Goal: Task Accomplishment & Management: Manage account settings

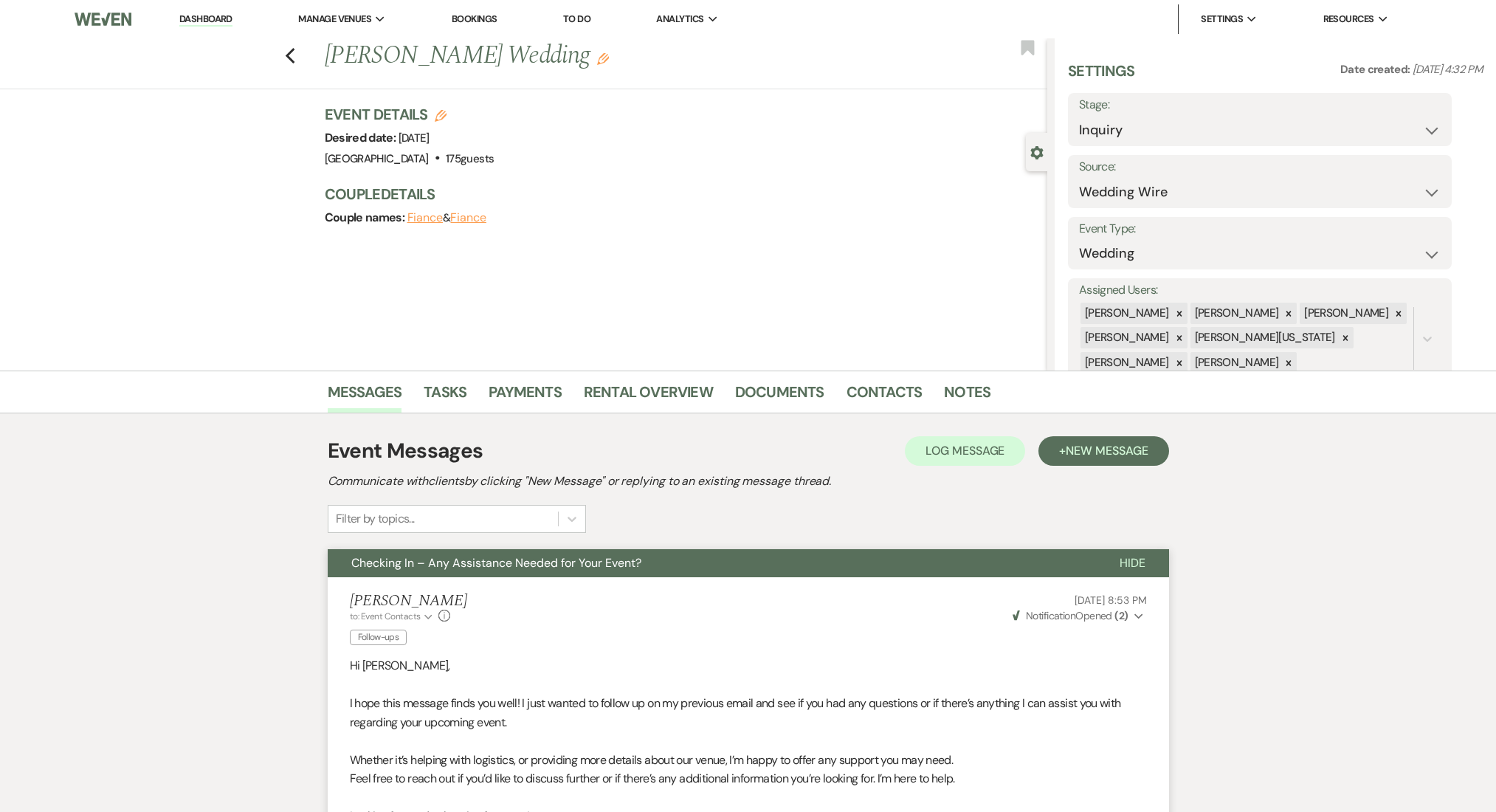
select select "3"
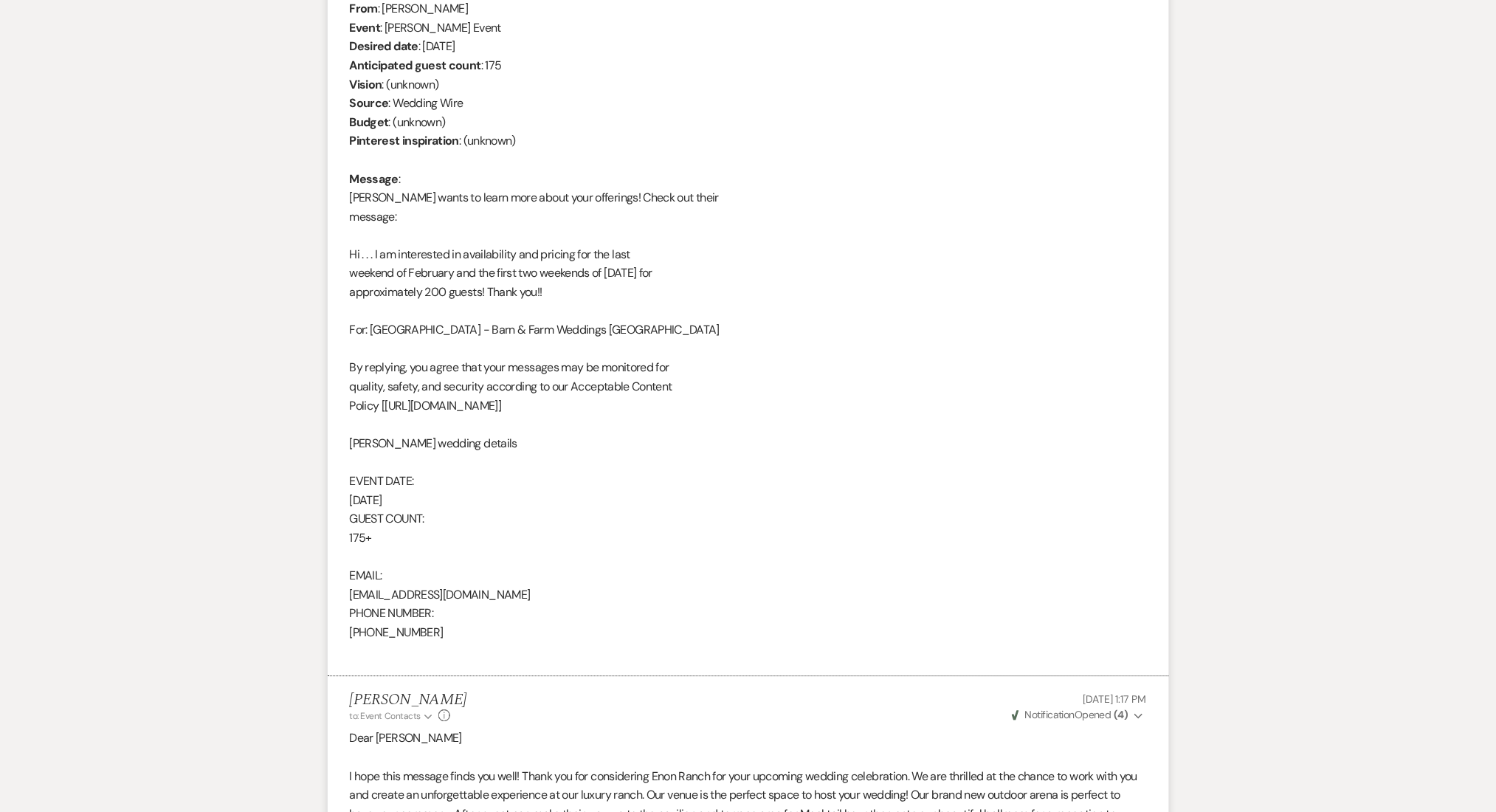
scroll to position [1117, 0]
click at [1129, 406] on div "From : [PERSON_NAME] Event : [PERSON_NAME] Event Desired date : [DATE] Anticipa…" at bounding box center [748, 330] width 797 height 662
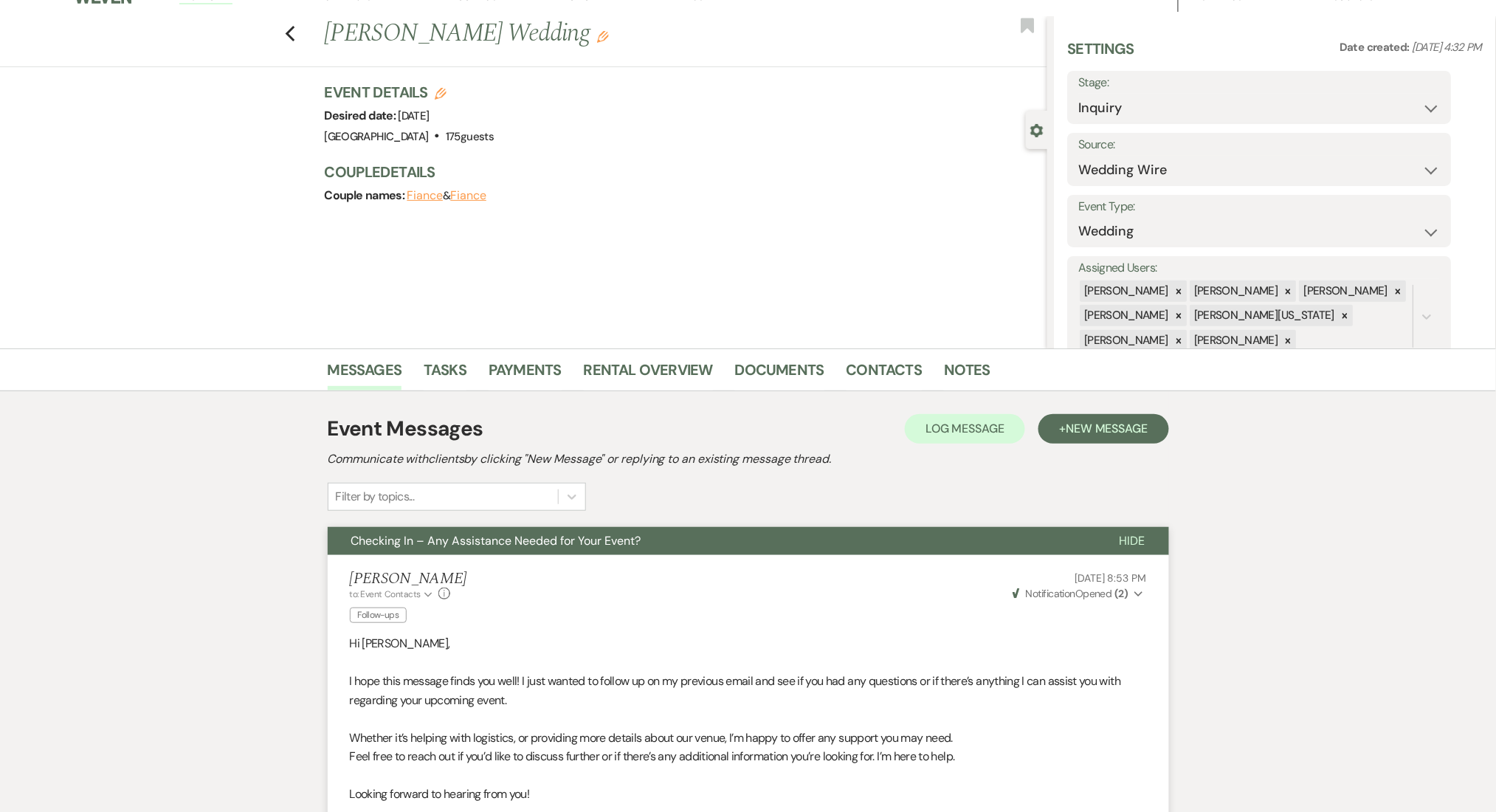
scroll to position [0, 0]
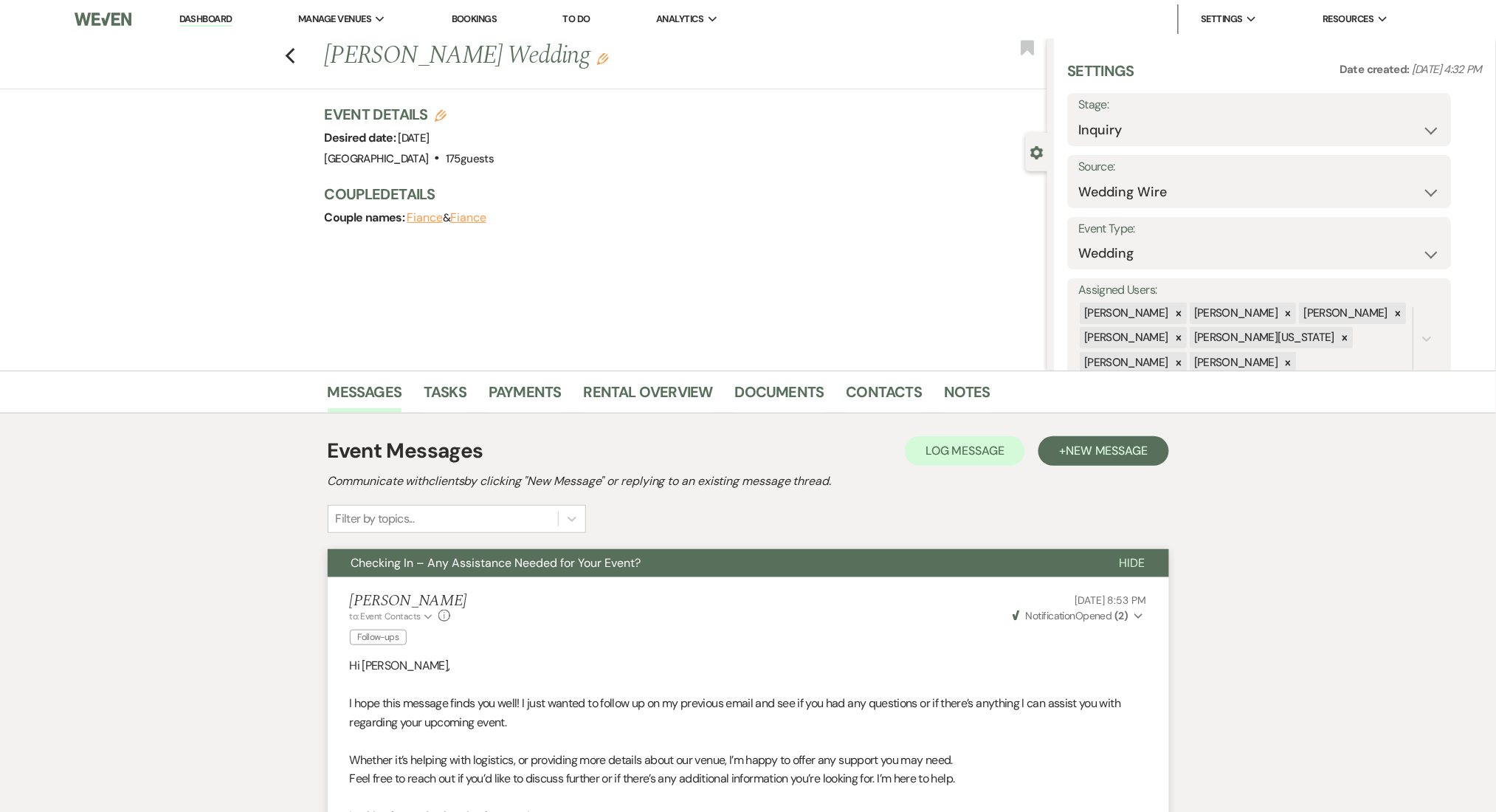
drag, startPoint x: 209, startPoint y: 17, endPoint x: 182, endPoint y: 15, distance: 27.1
click at [208, 16] on link "Dashboard" at bounding box center [206, 20] width 53 height 14
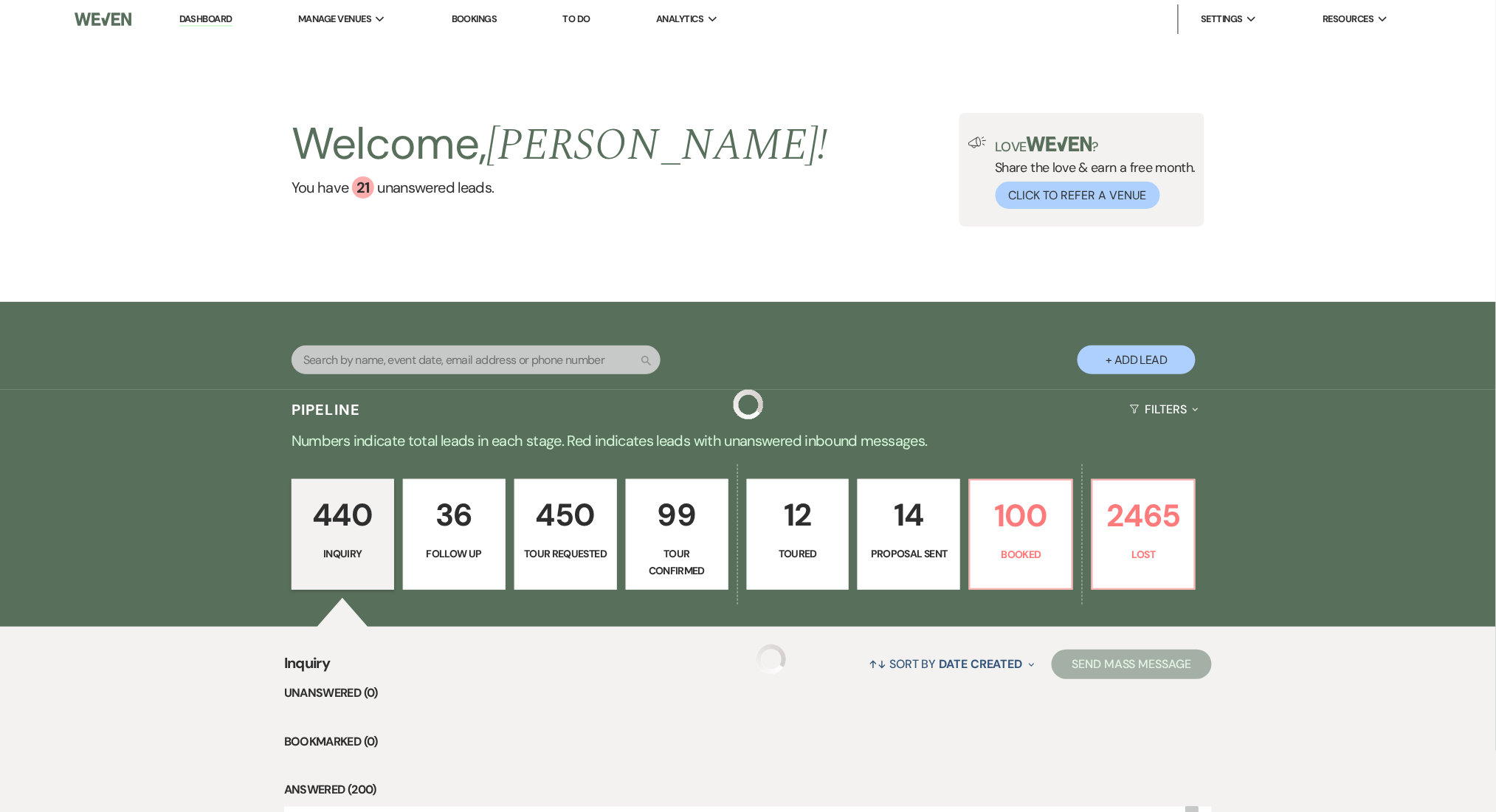
click at [457, 228] on div "Welcome, [PERSON_NAME] ! You have 21 unanswered lead s . Love ? Share the love …" at bounding box center [748, 170] width 1496 height 264
click at [457, 549] on p "Follow Up" at bounding box center [454, 553] width 83 height 16
select select "9"
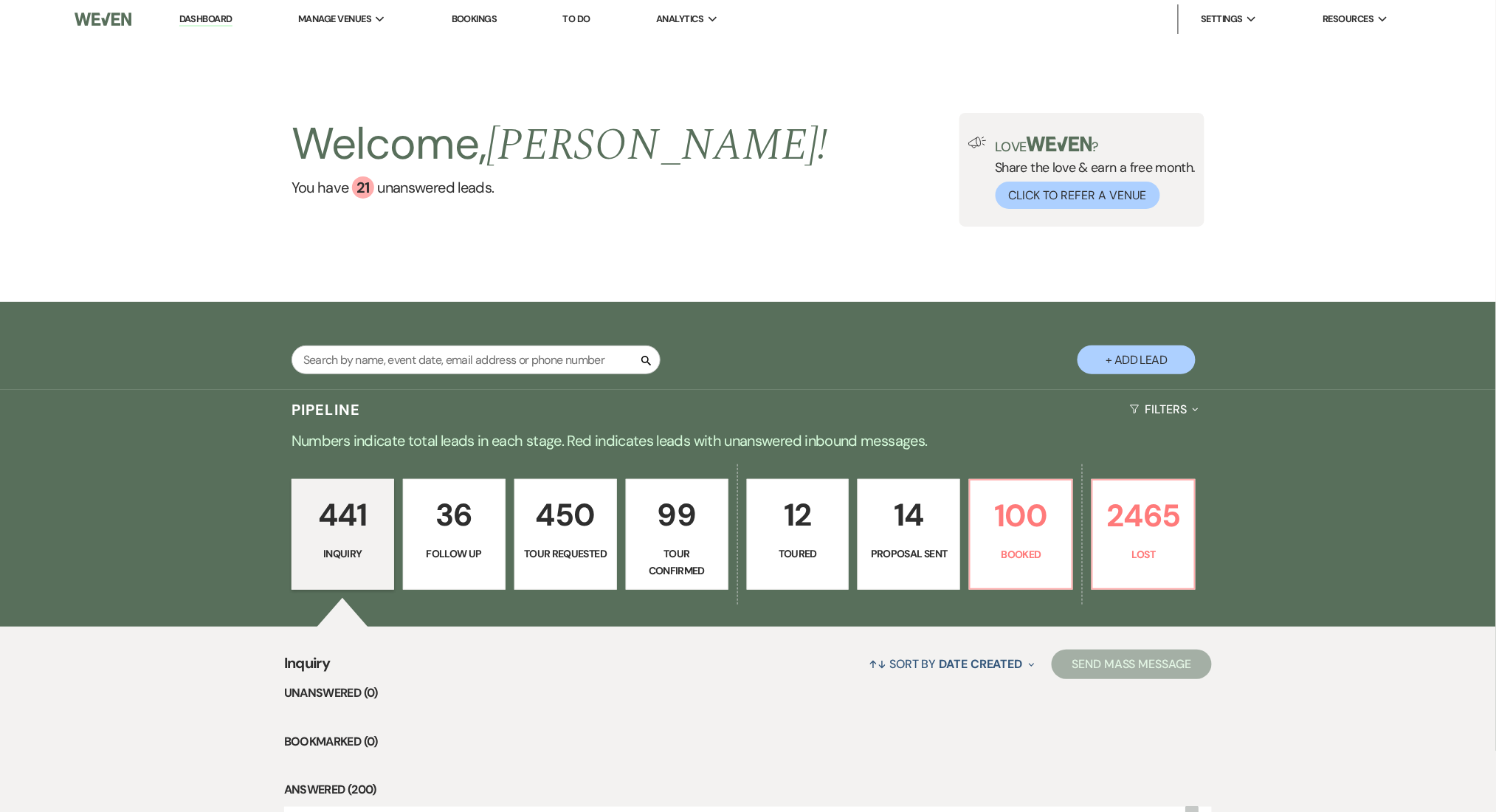
select select "9"
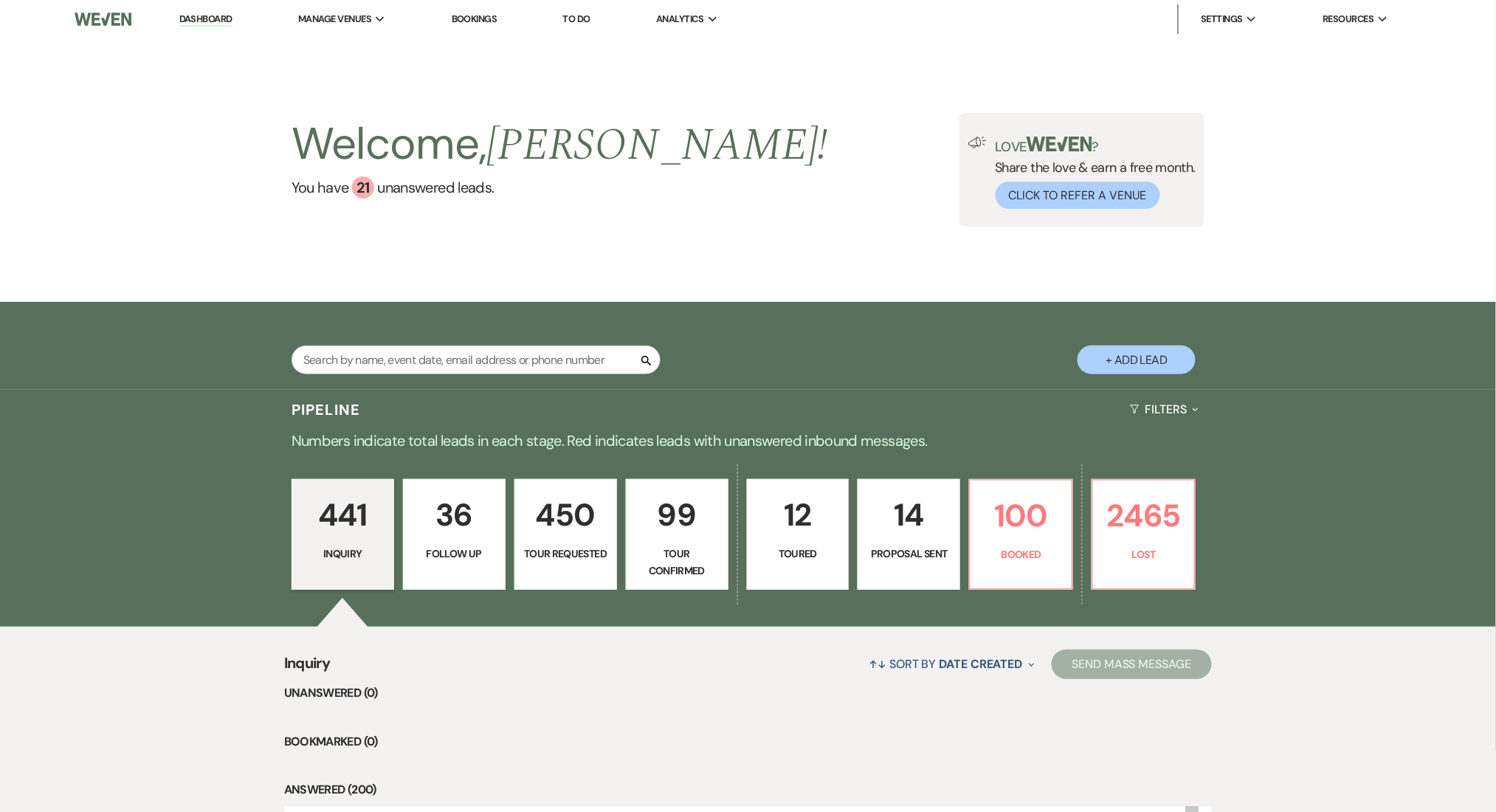
select select "9"
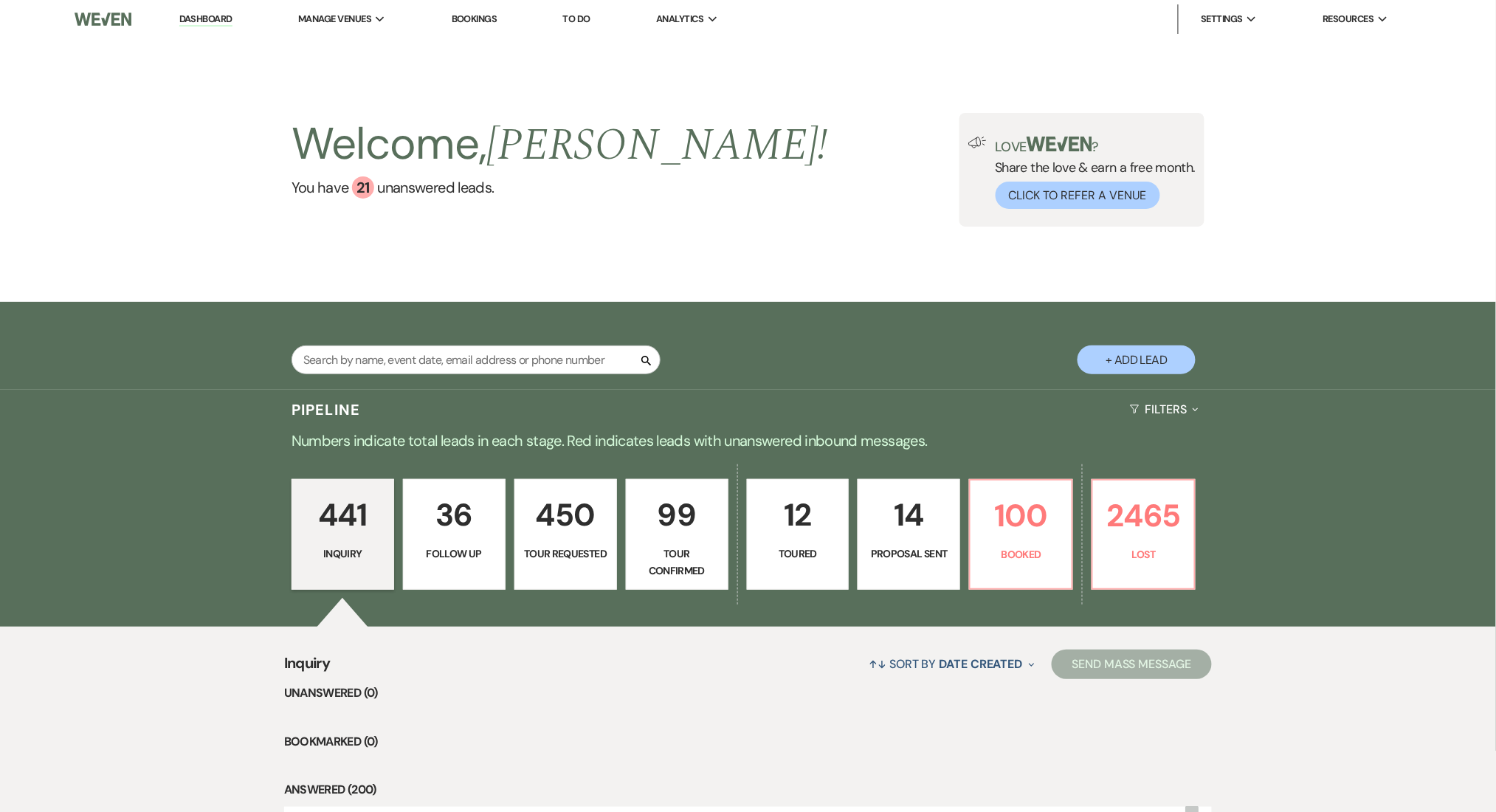
select select "9"
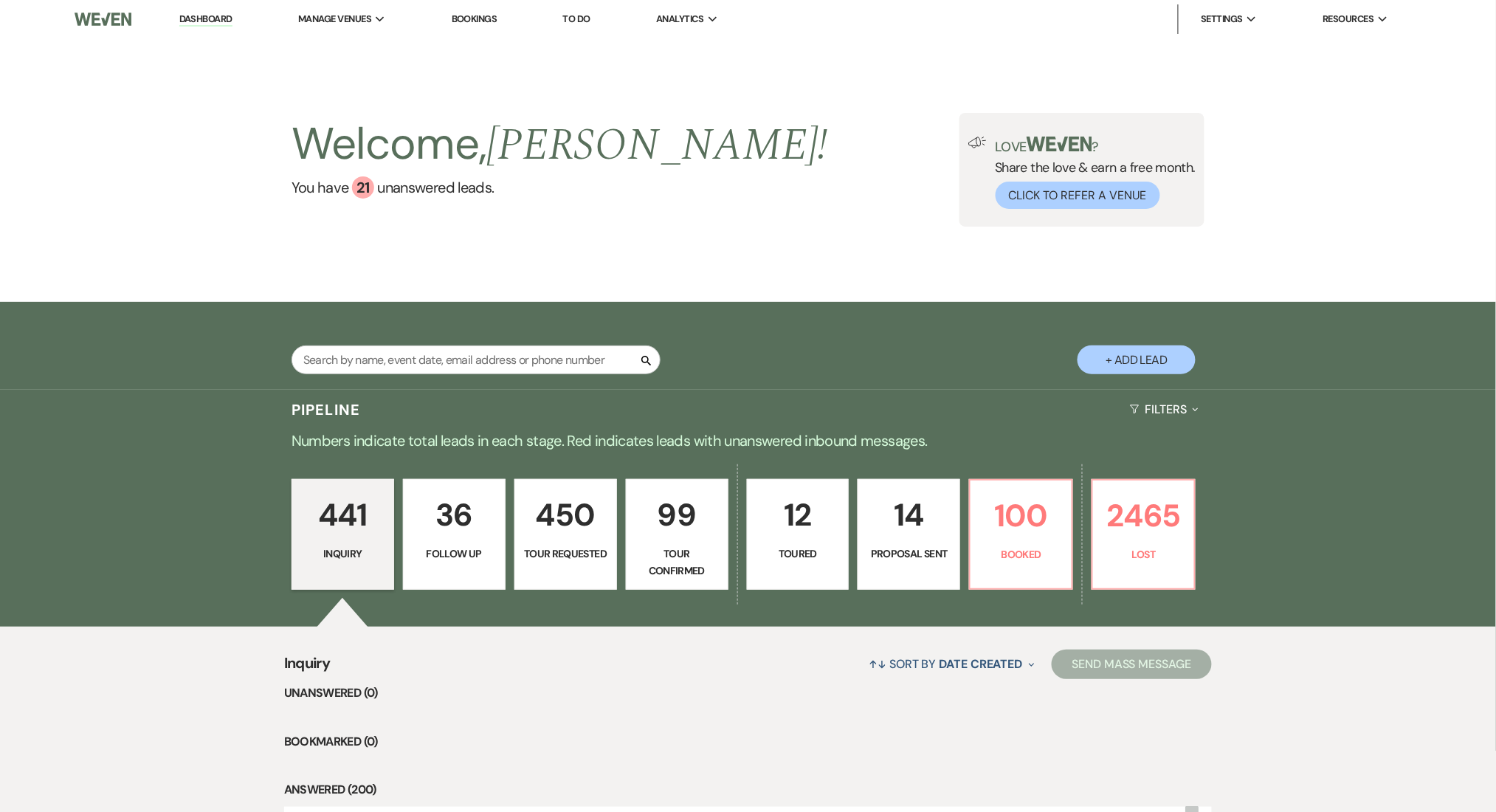
select select "9"
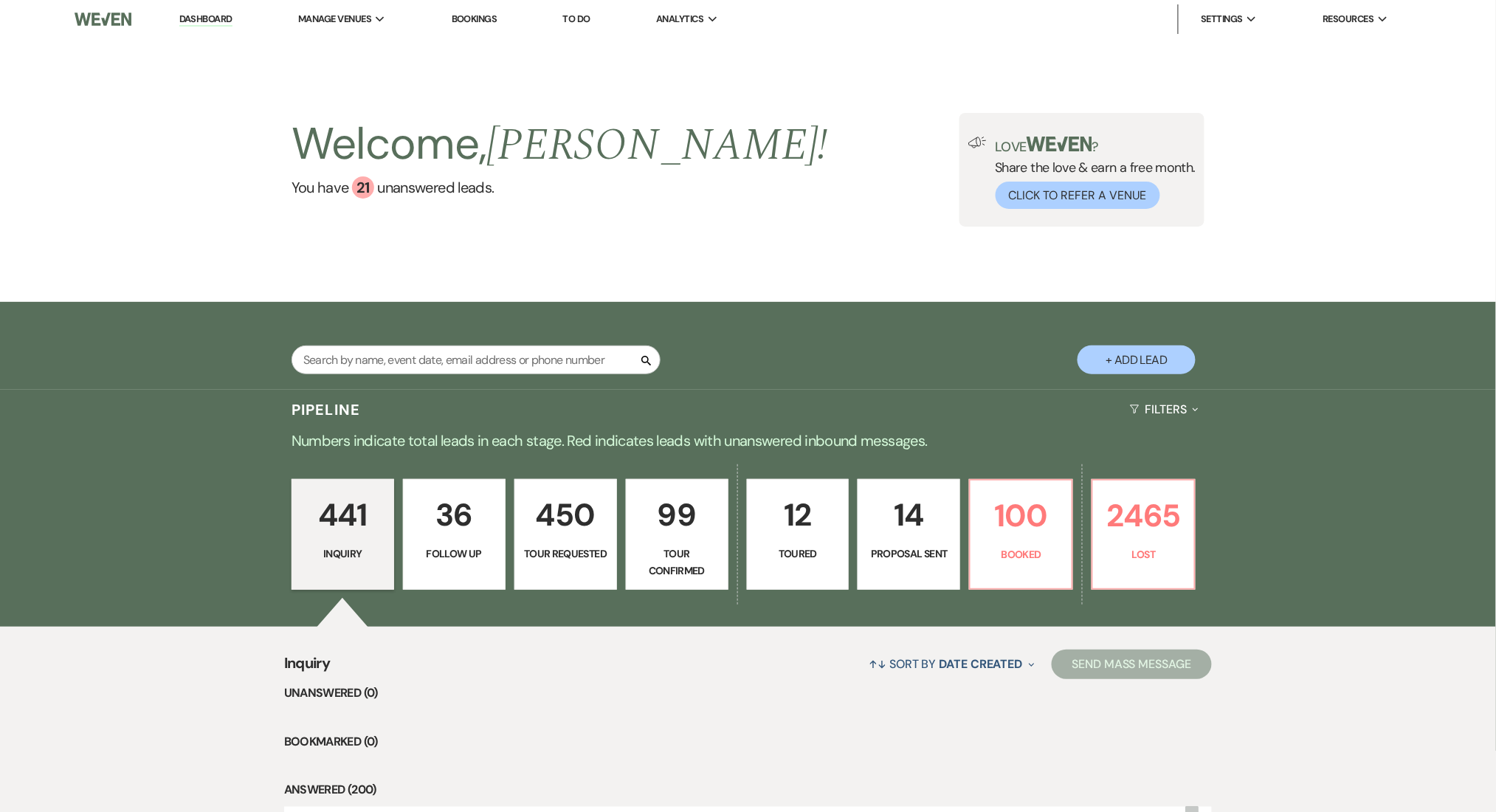
select select "9"
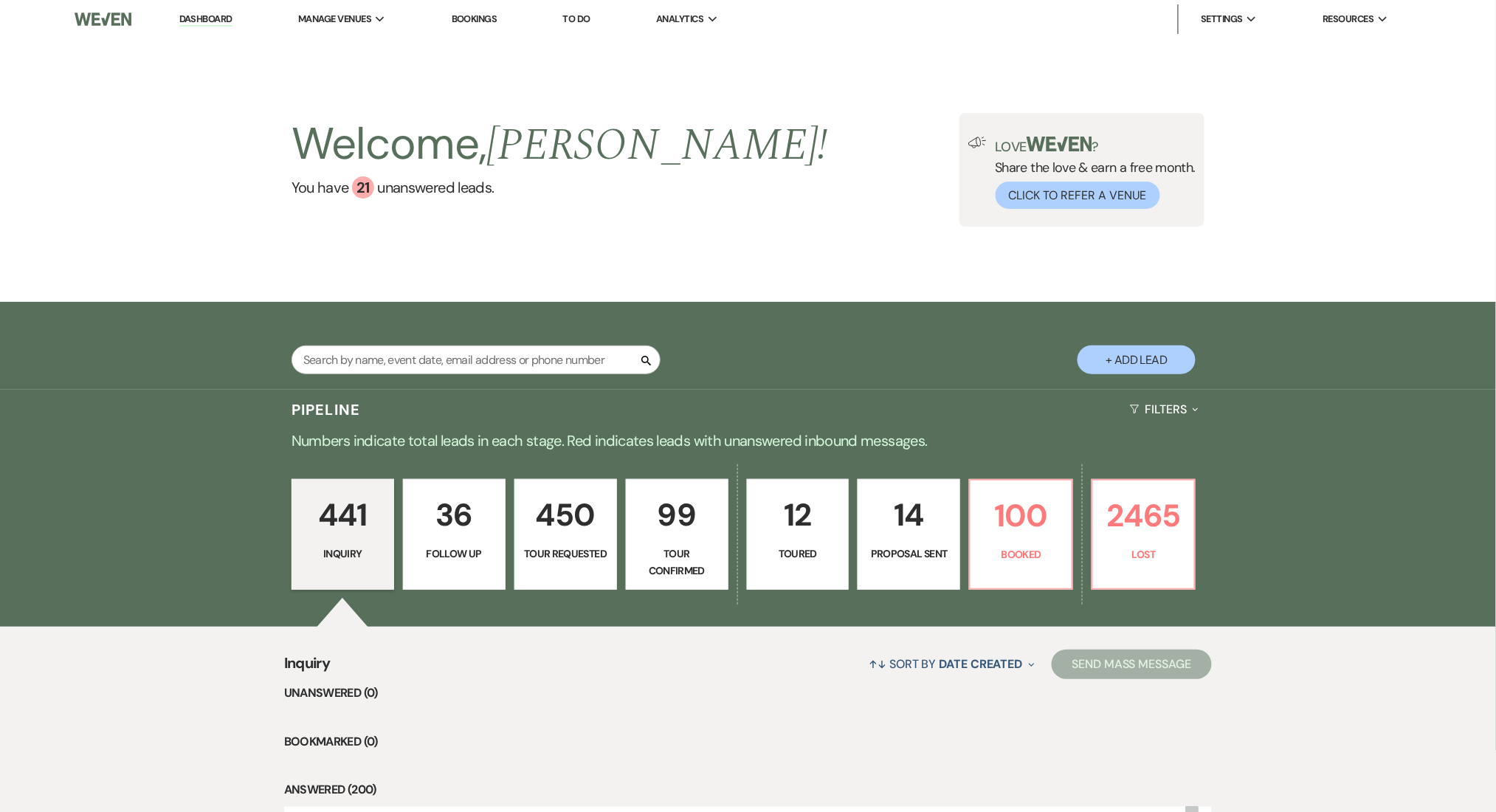
select select "9"
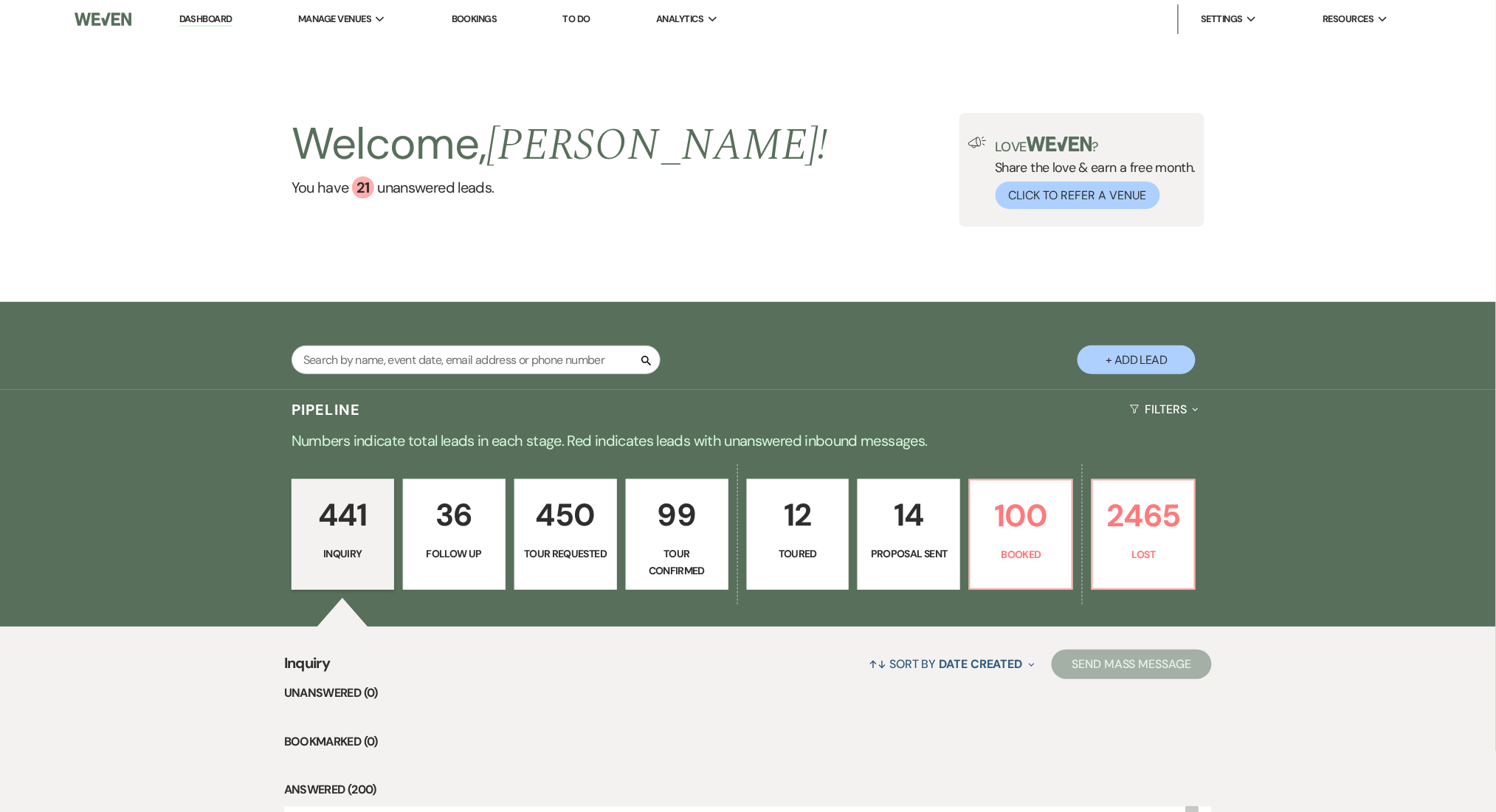
select select "9"
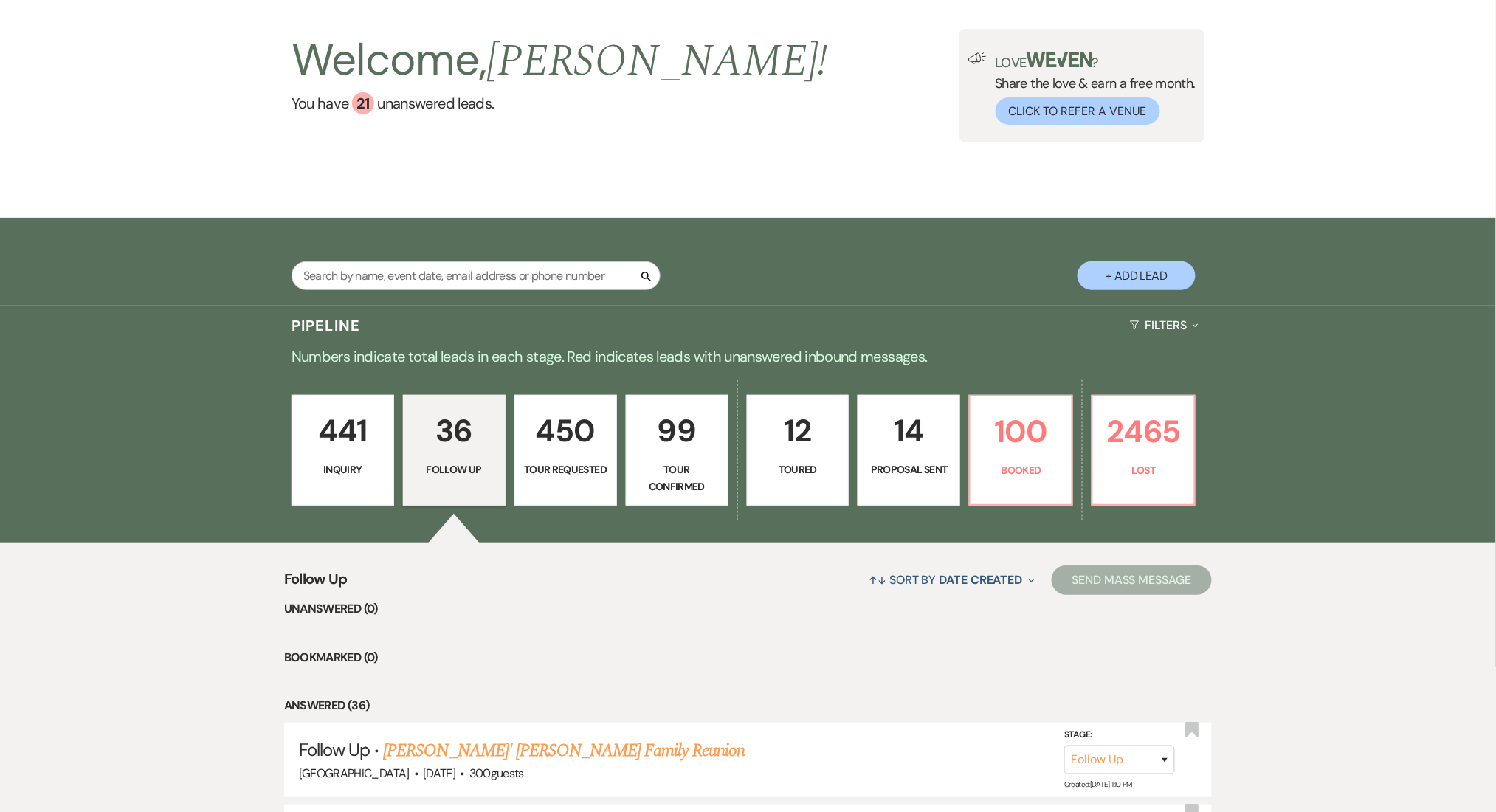
scroll to position [196, 0]
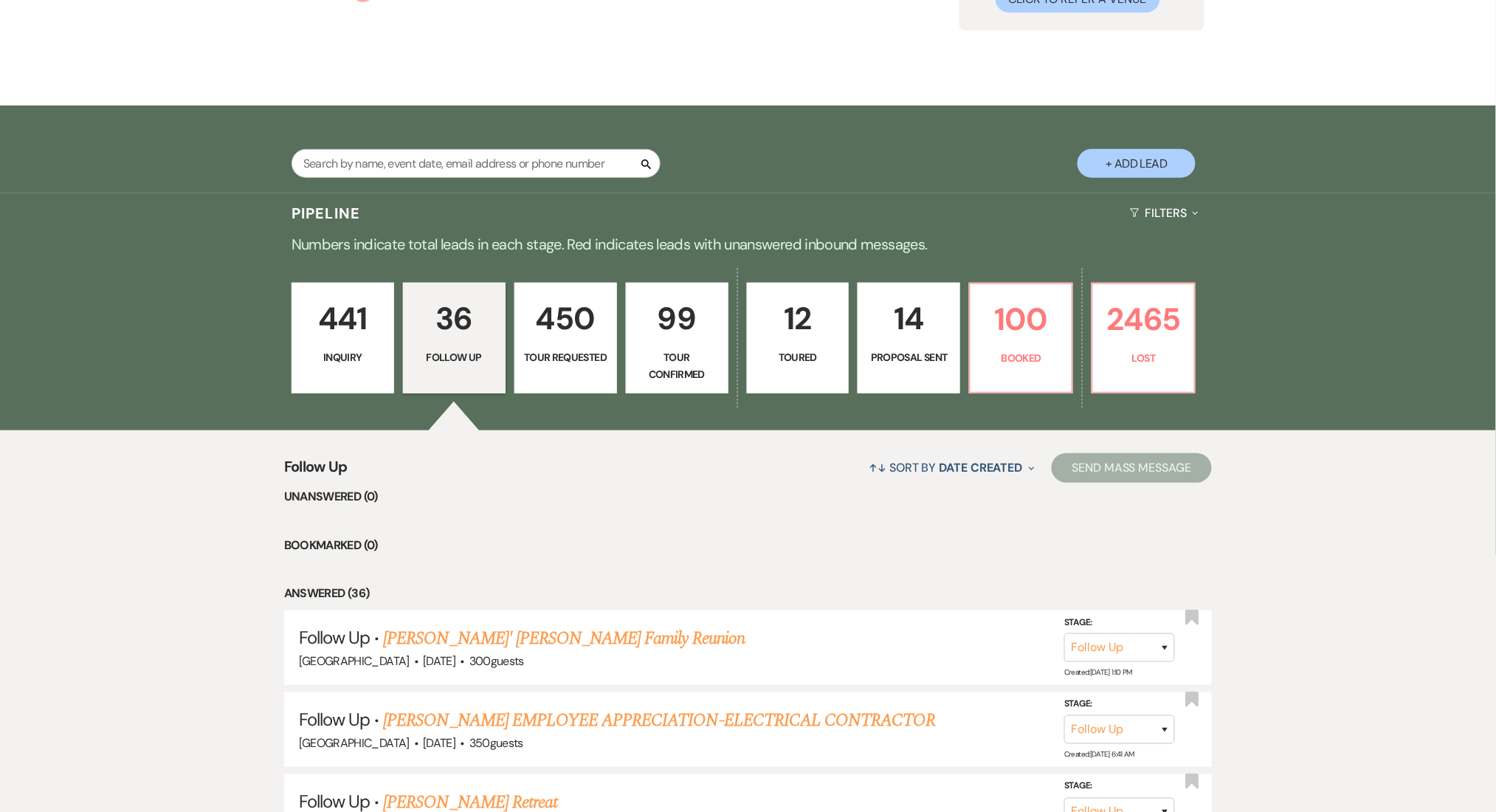
click at [370, 325] on p "441" at bounding box center [343, 318] width 83 height 49
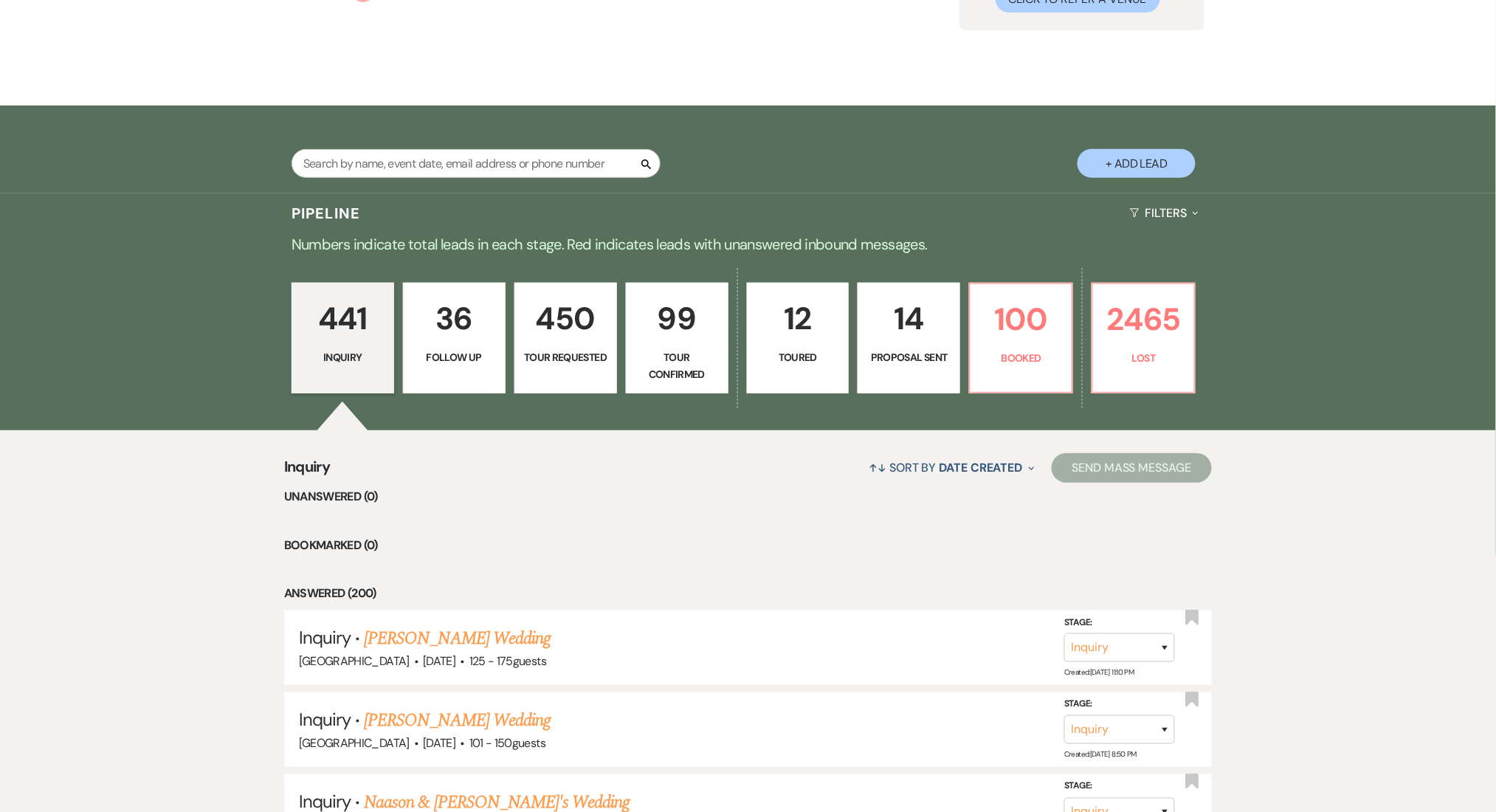
click at [455, 352] on p "Follow Up" at bounding box center [454, 357] width 83 height 16
select select "9"
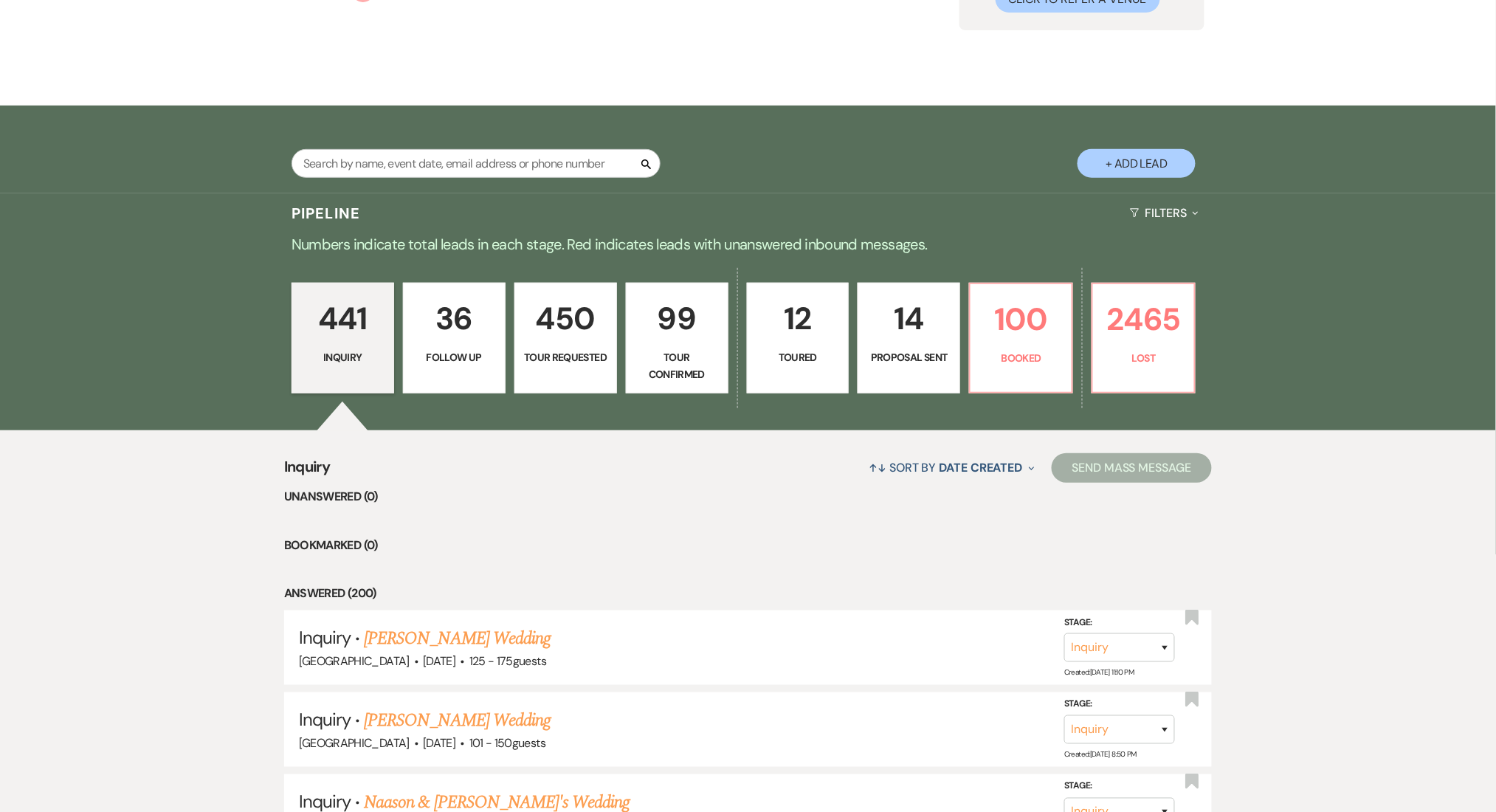
select select "9"
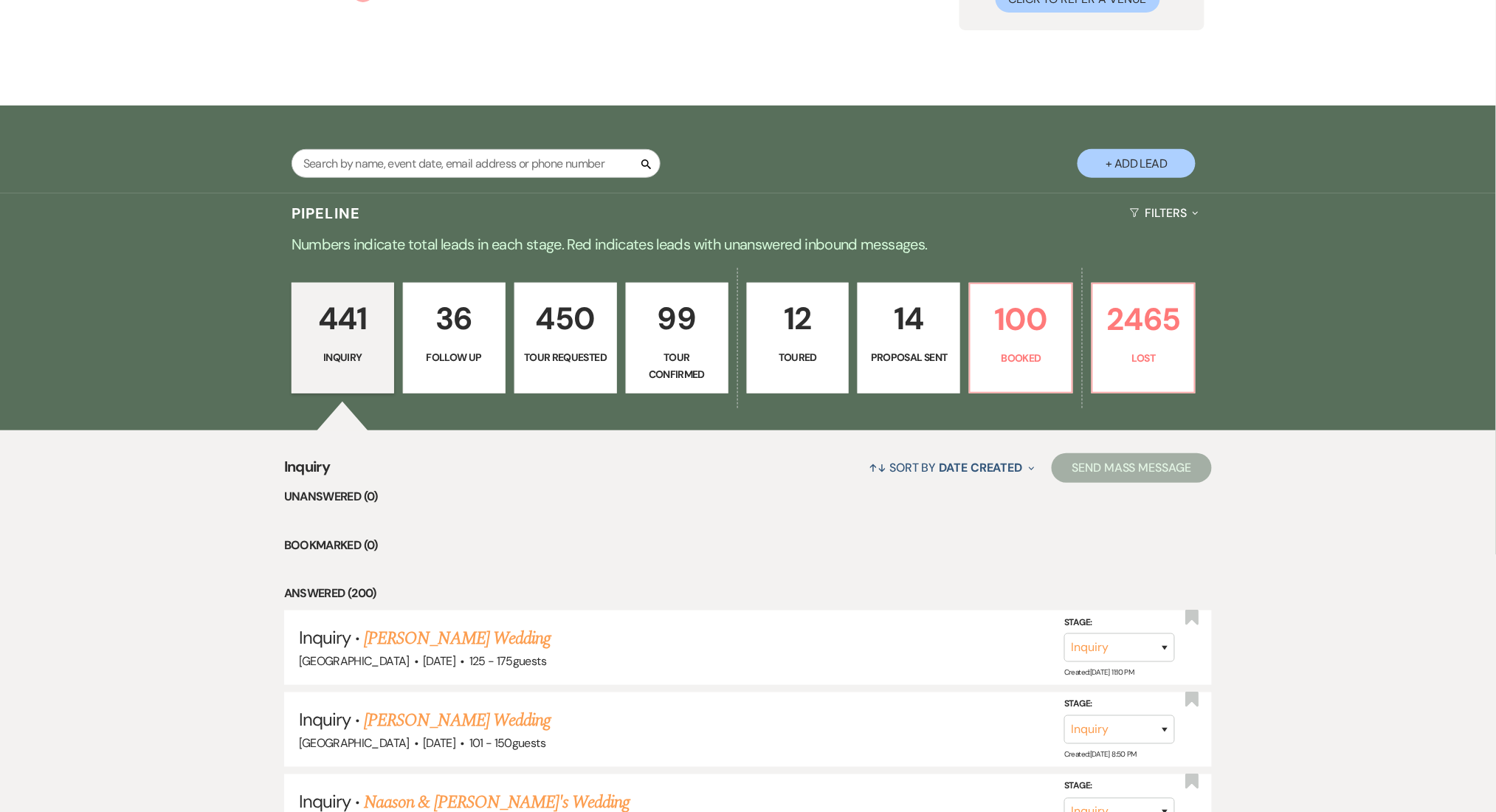
select select "9"
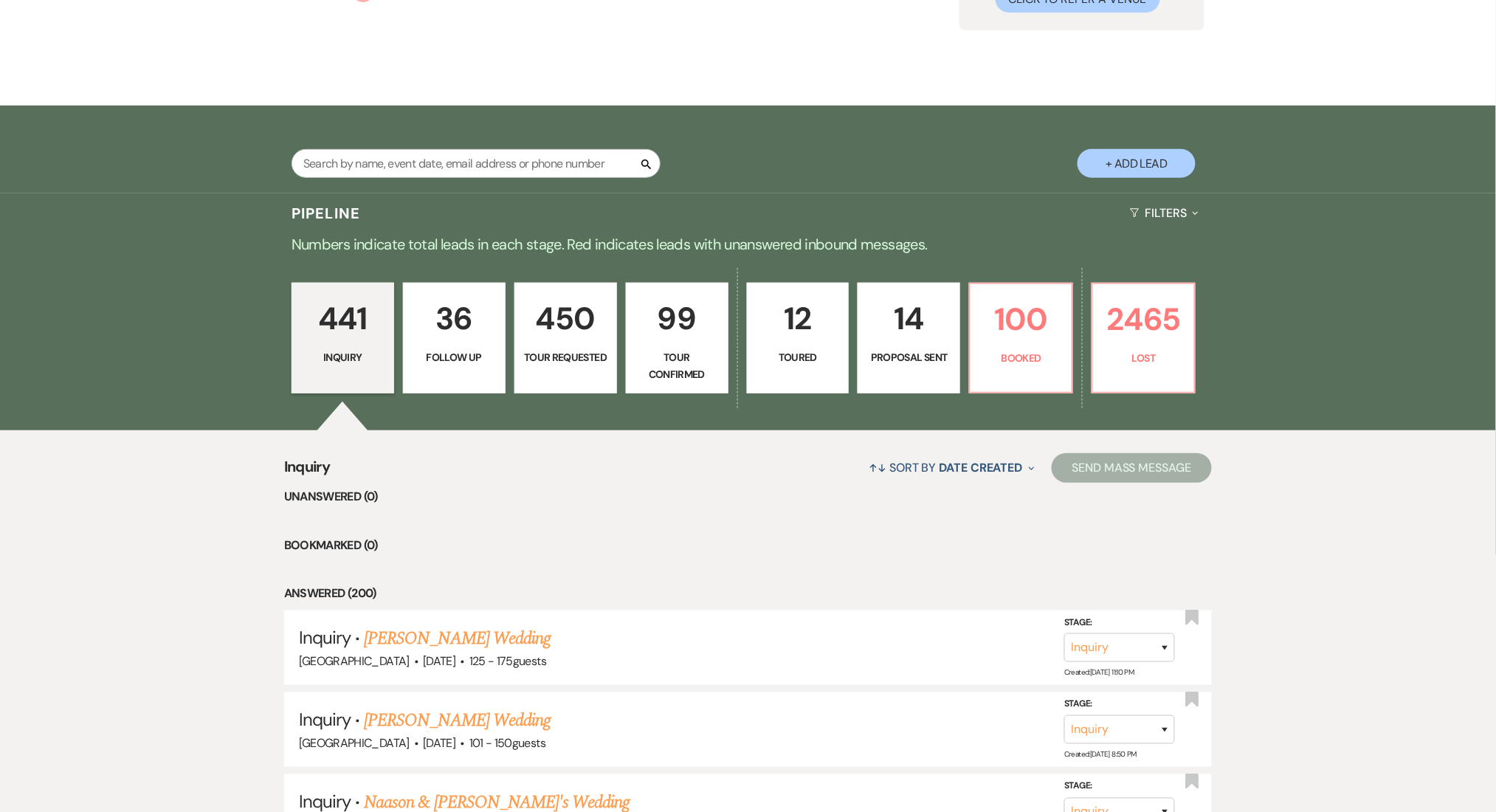
select select "9"
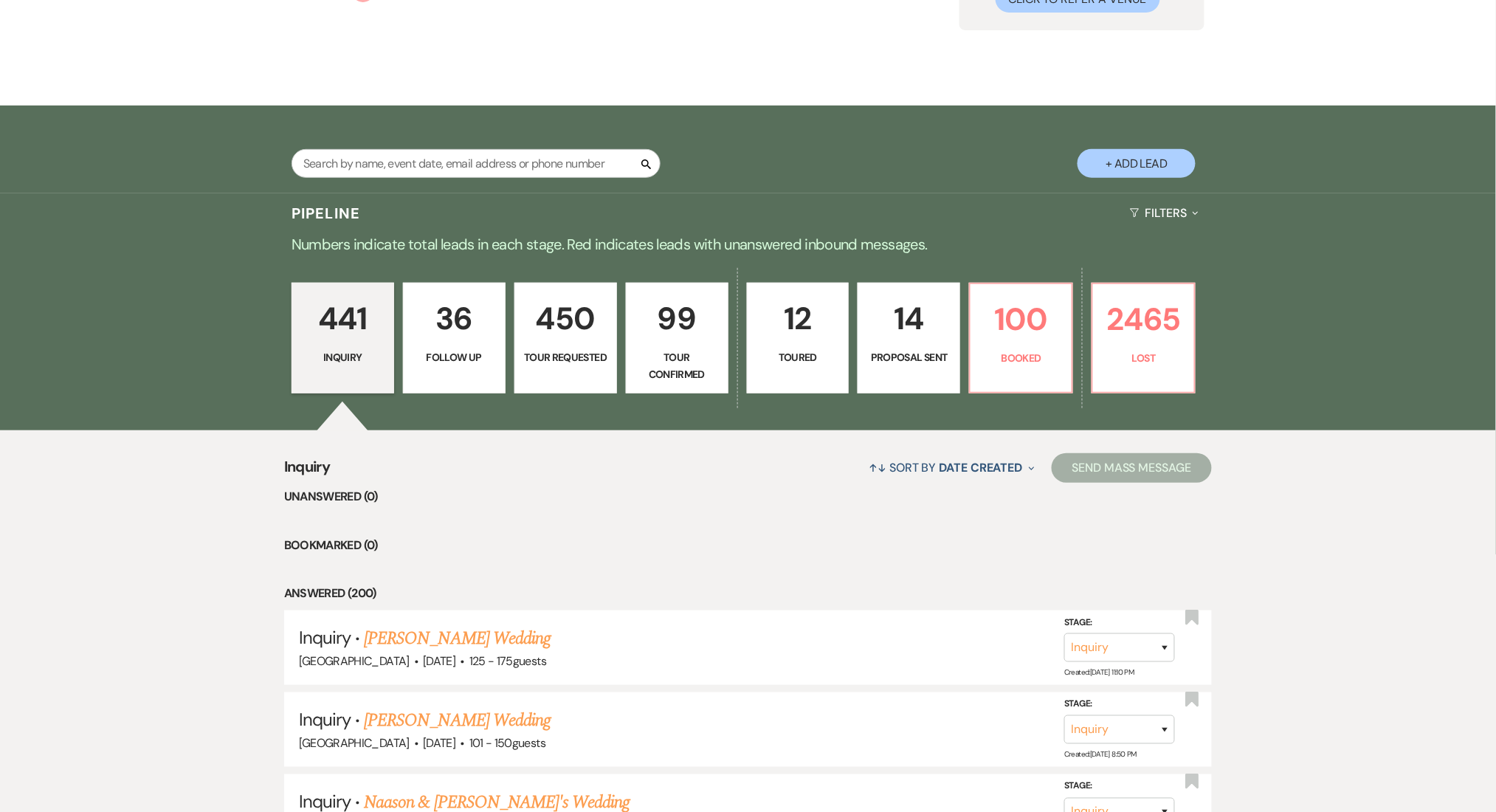
select select "9"
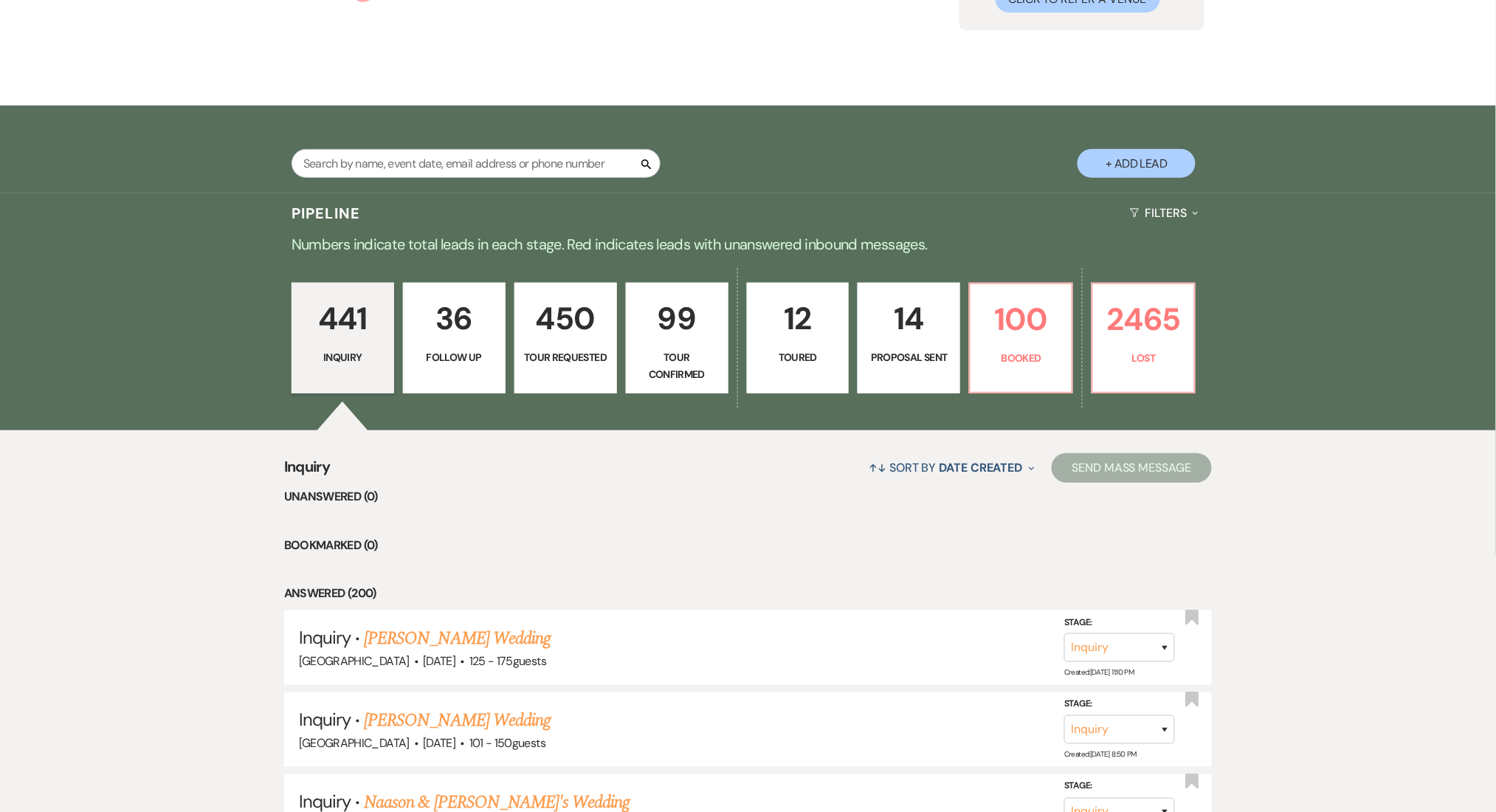
select select "9"
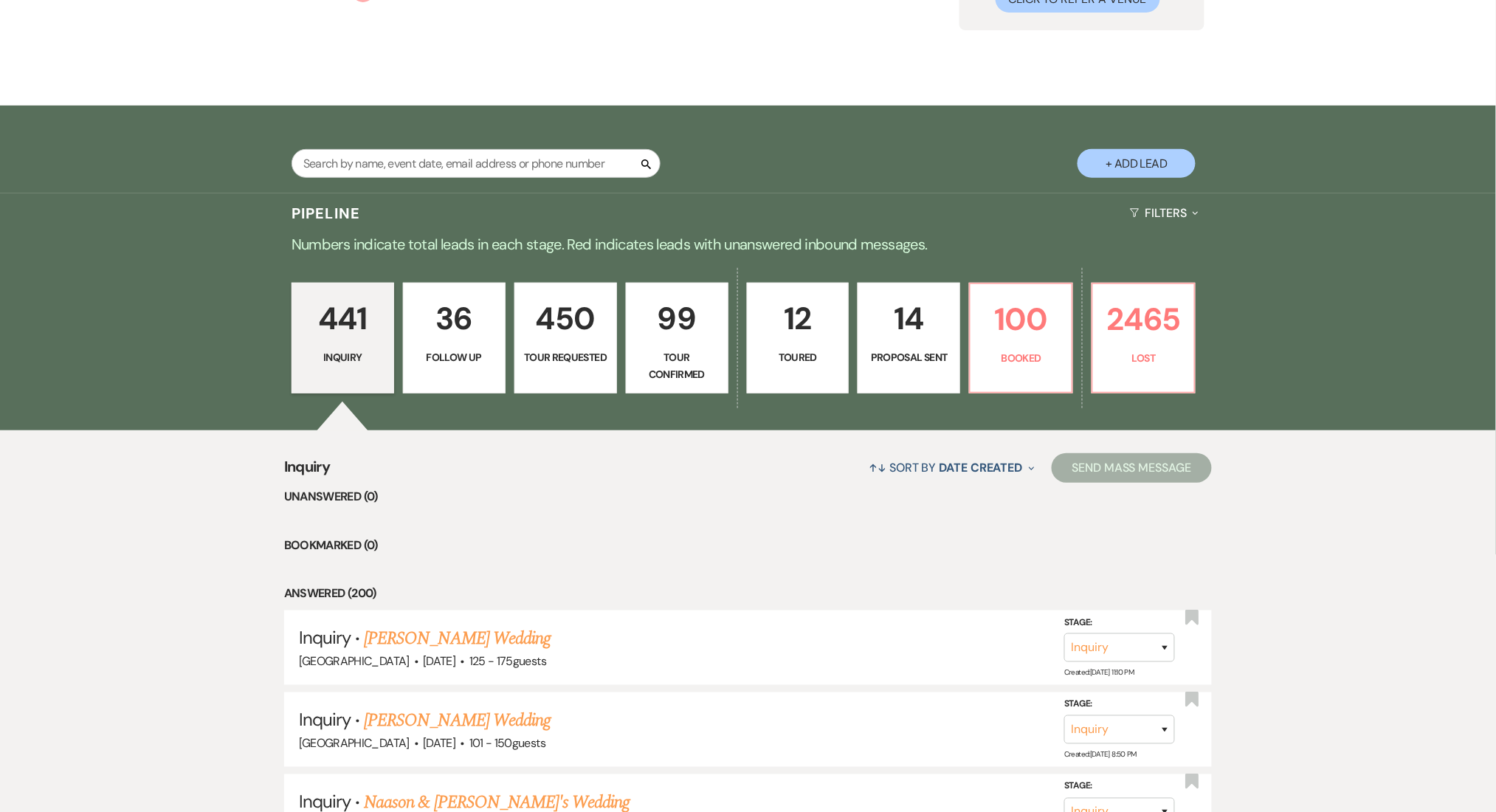
select select "9"
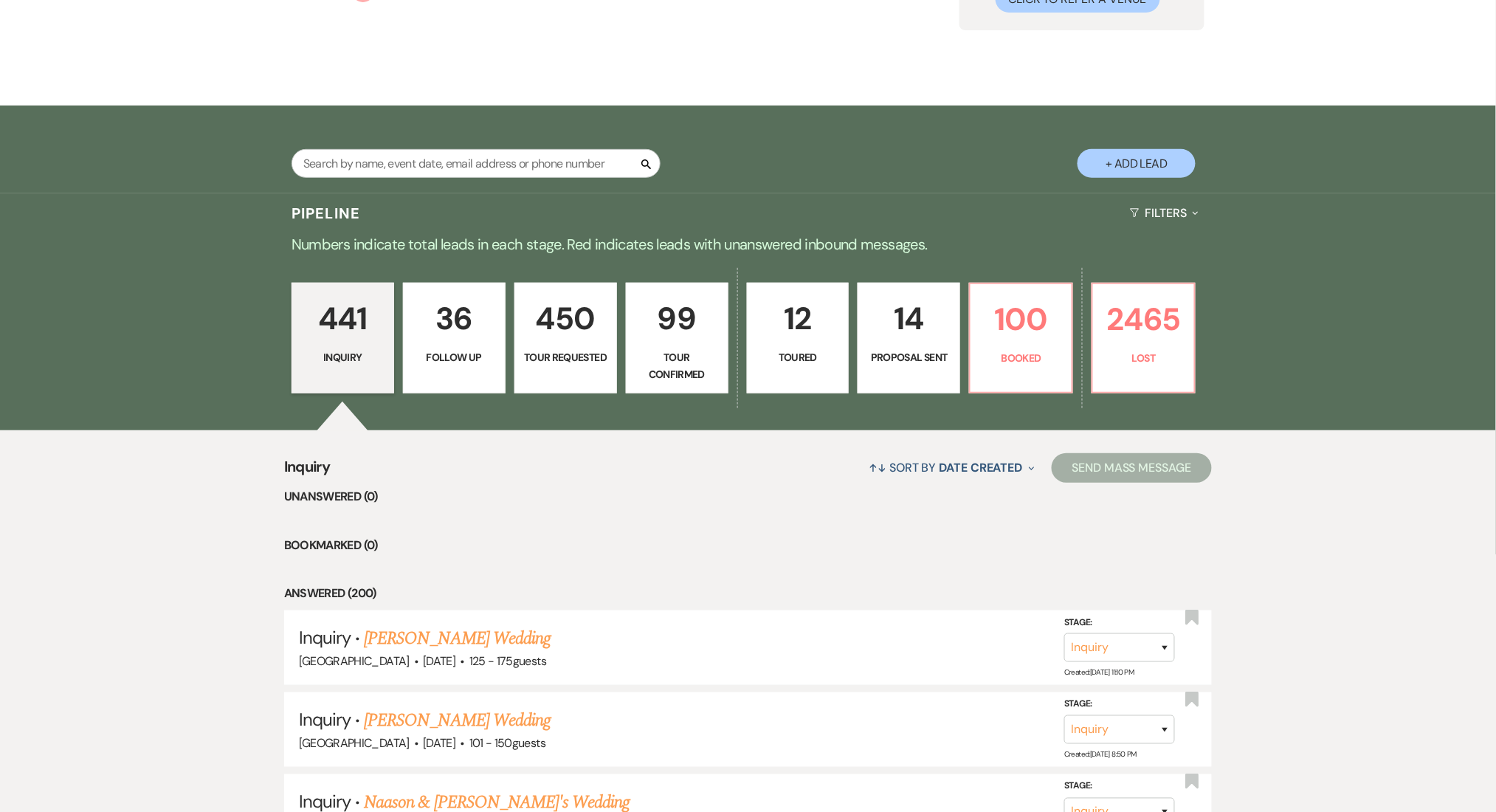
select select "9"
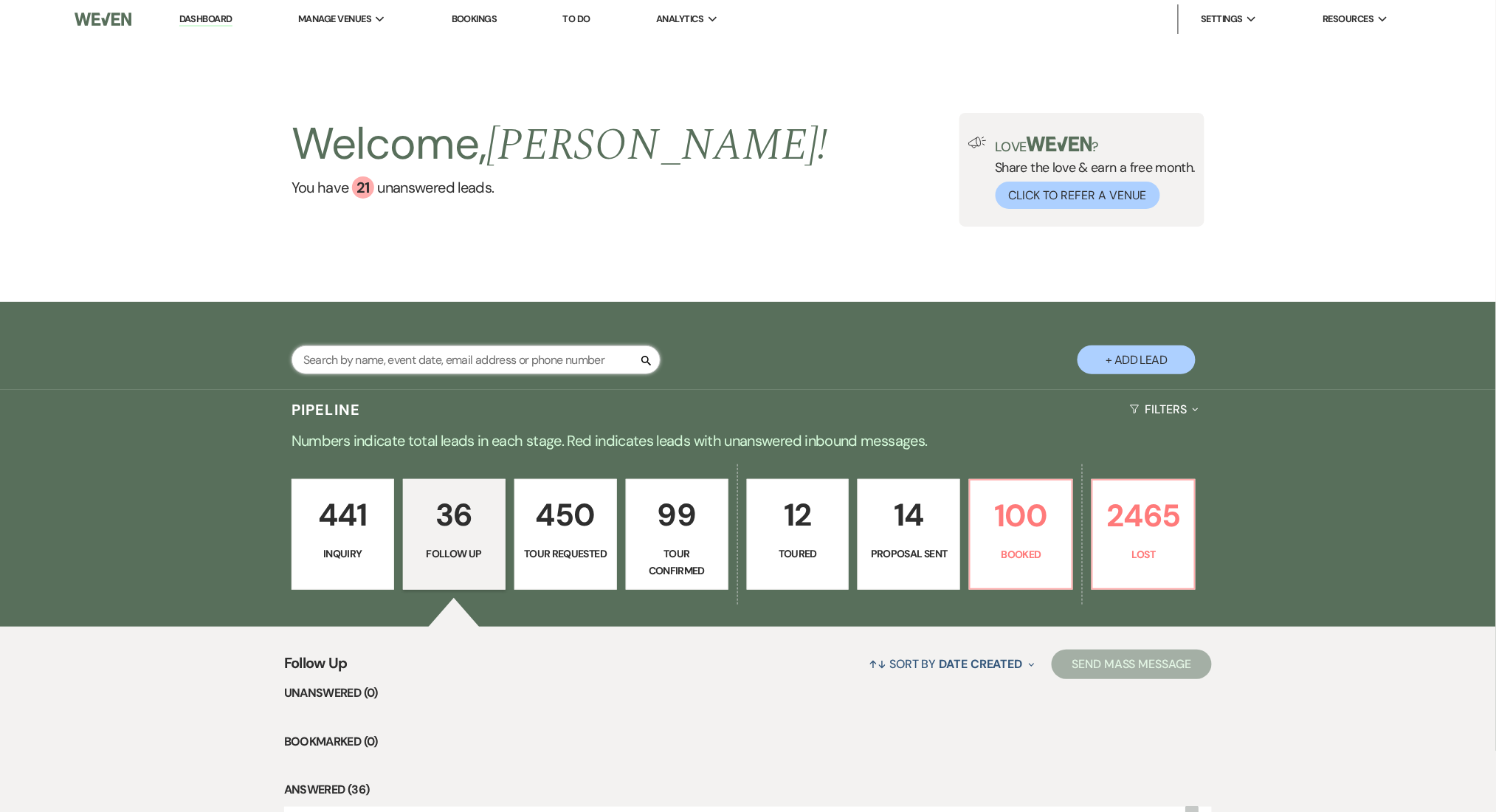
click at [367, 345] on input "text" at bounding box center [476, 360] width 369 height 29
paste input "[EMAIL_ADDRESS][DOMAIN_NAME]"
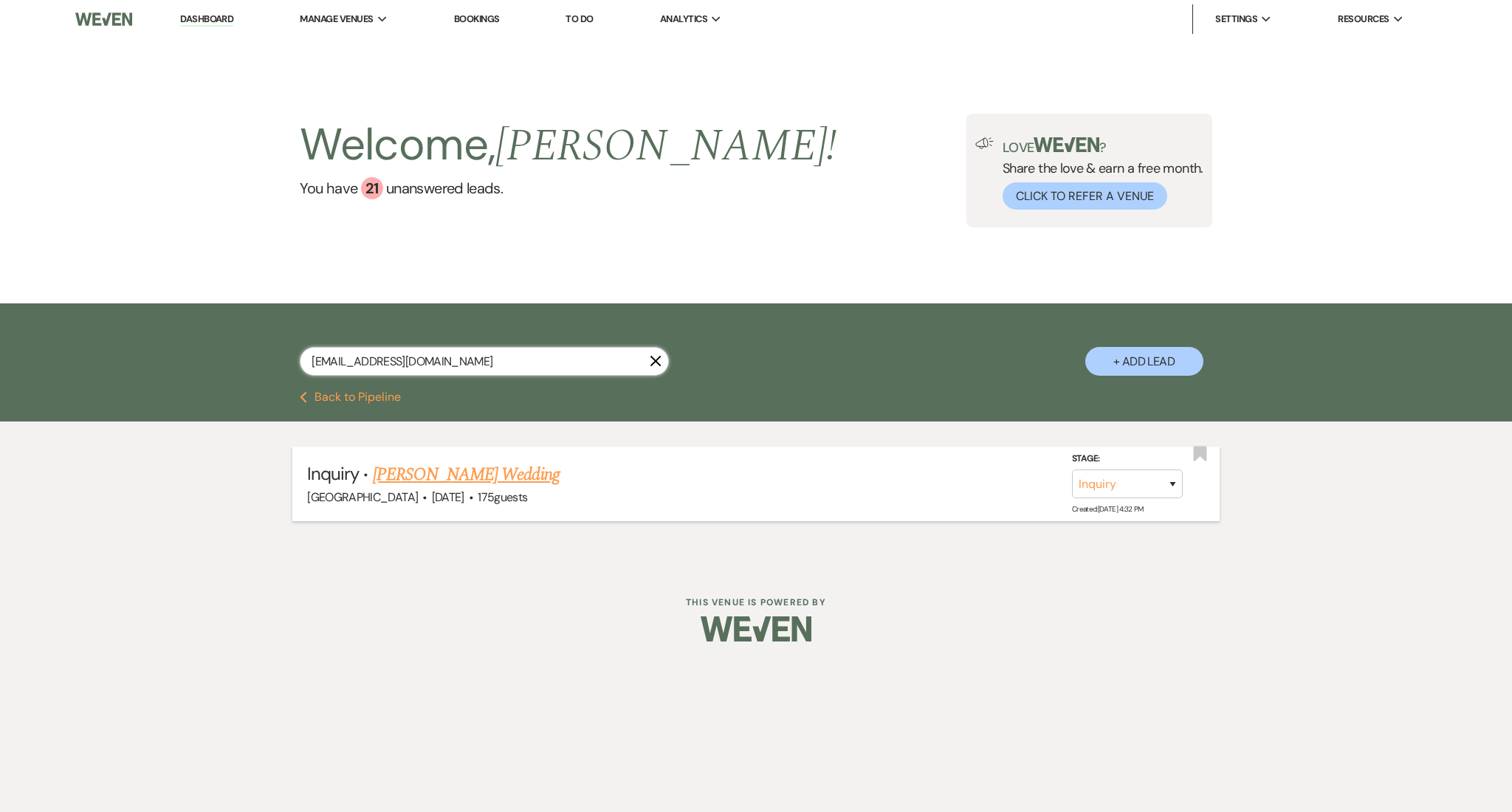
type input "[EMAIL_ADDRESS][DOMAIN_NAME]"
click at [419, 474] on link "[PERSON_NAME] Wedding" at bounding box center [466, 474] width 187 height 26
select select "3"
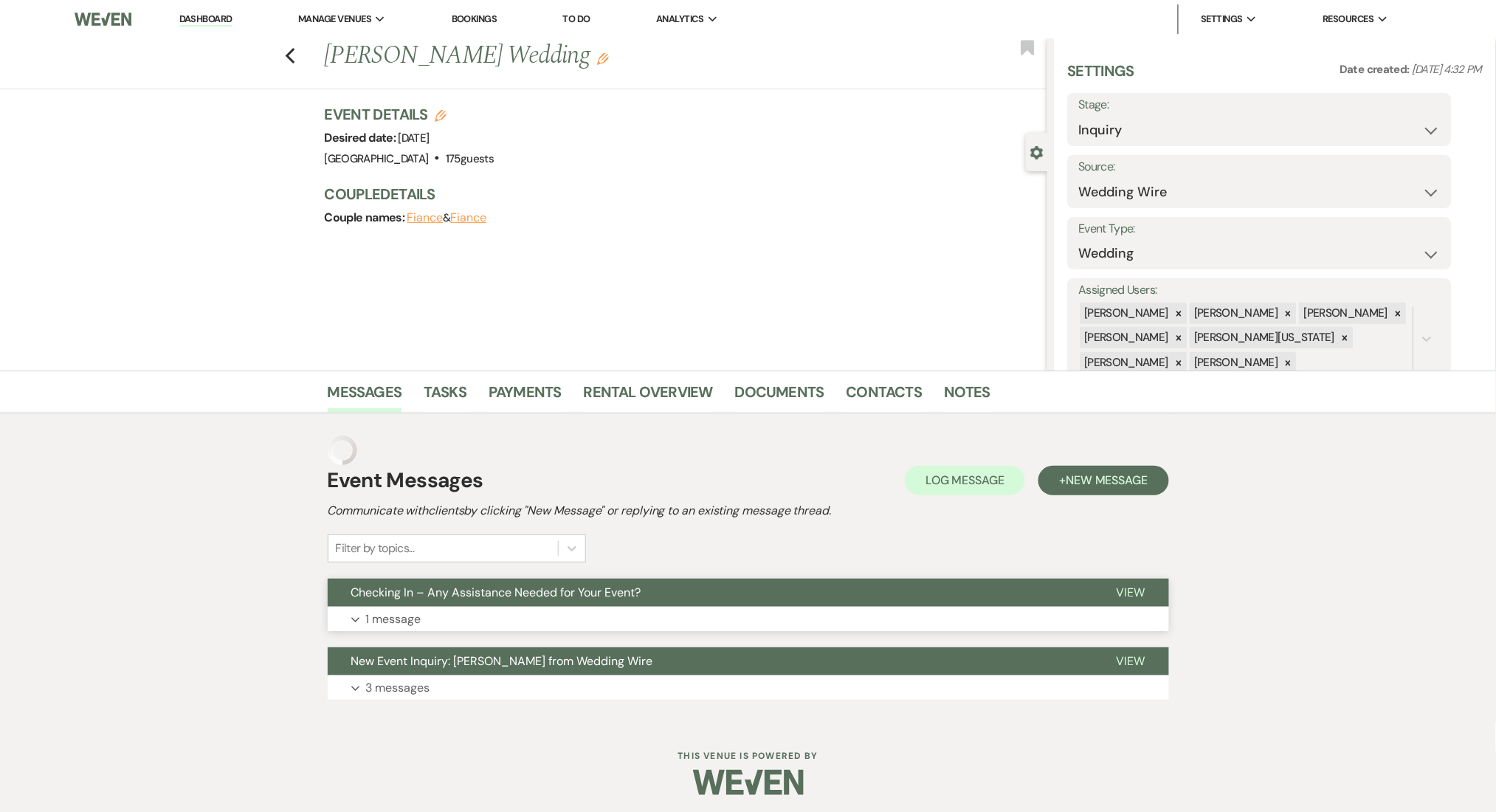
click at [475, 627] on button "Expand 1 message" at bounding box center [748, 619] width 842 height 26
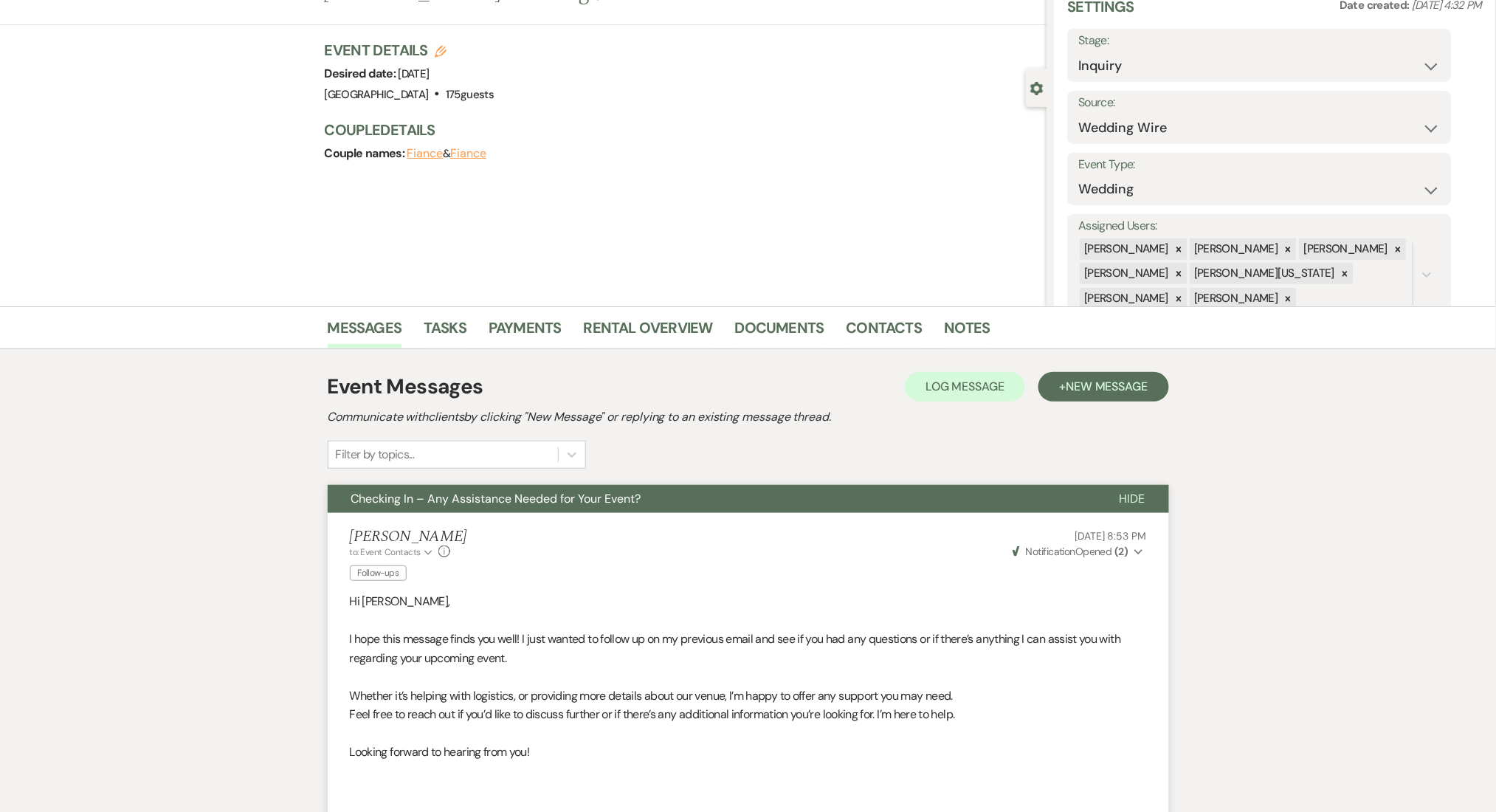
scroll to position [98, 0]
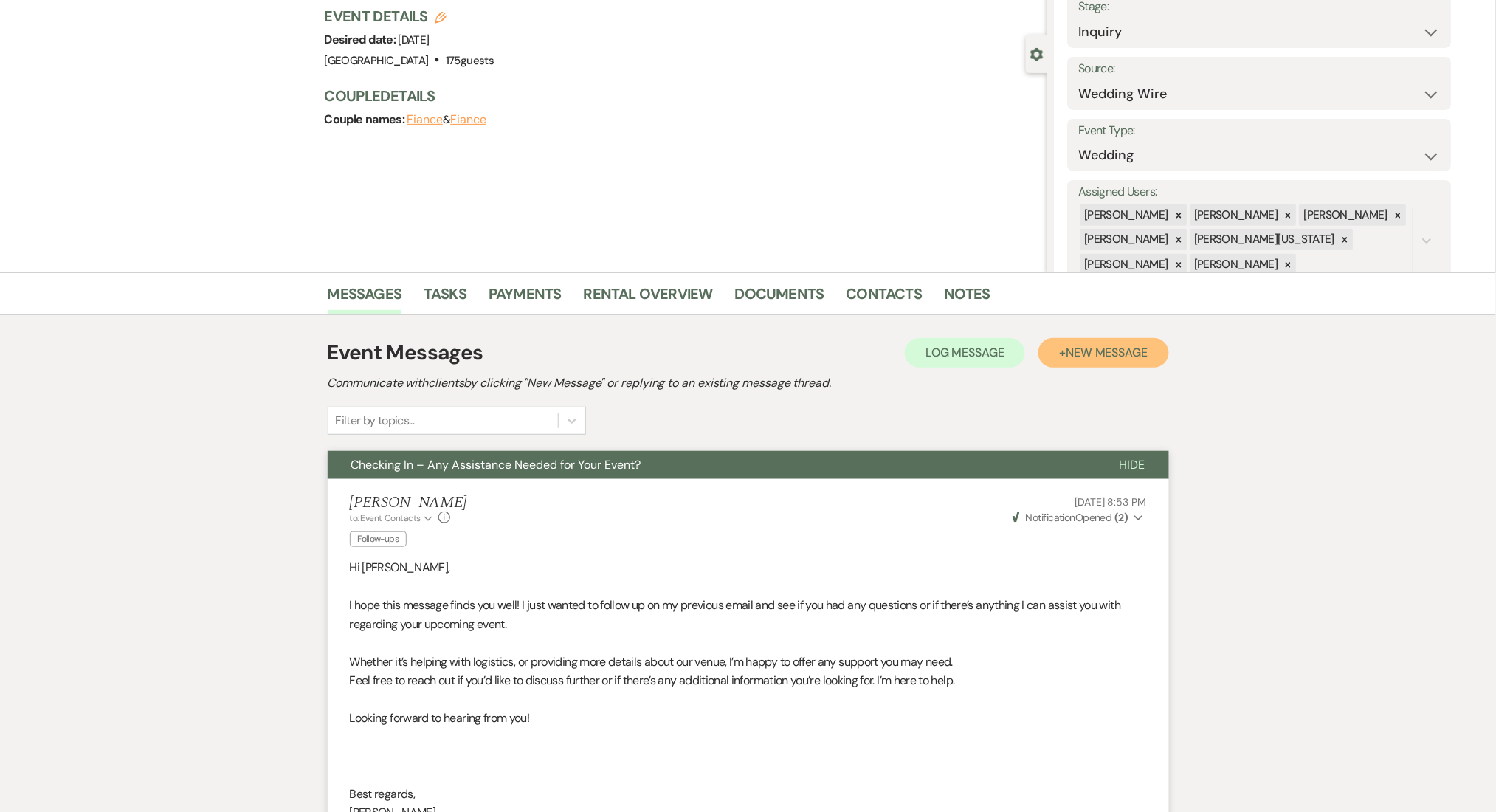
click at [1089, 339] on button "+ New Message" at bounding box center [1103, 353] width 130 height 30
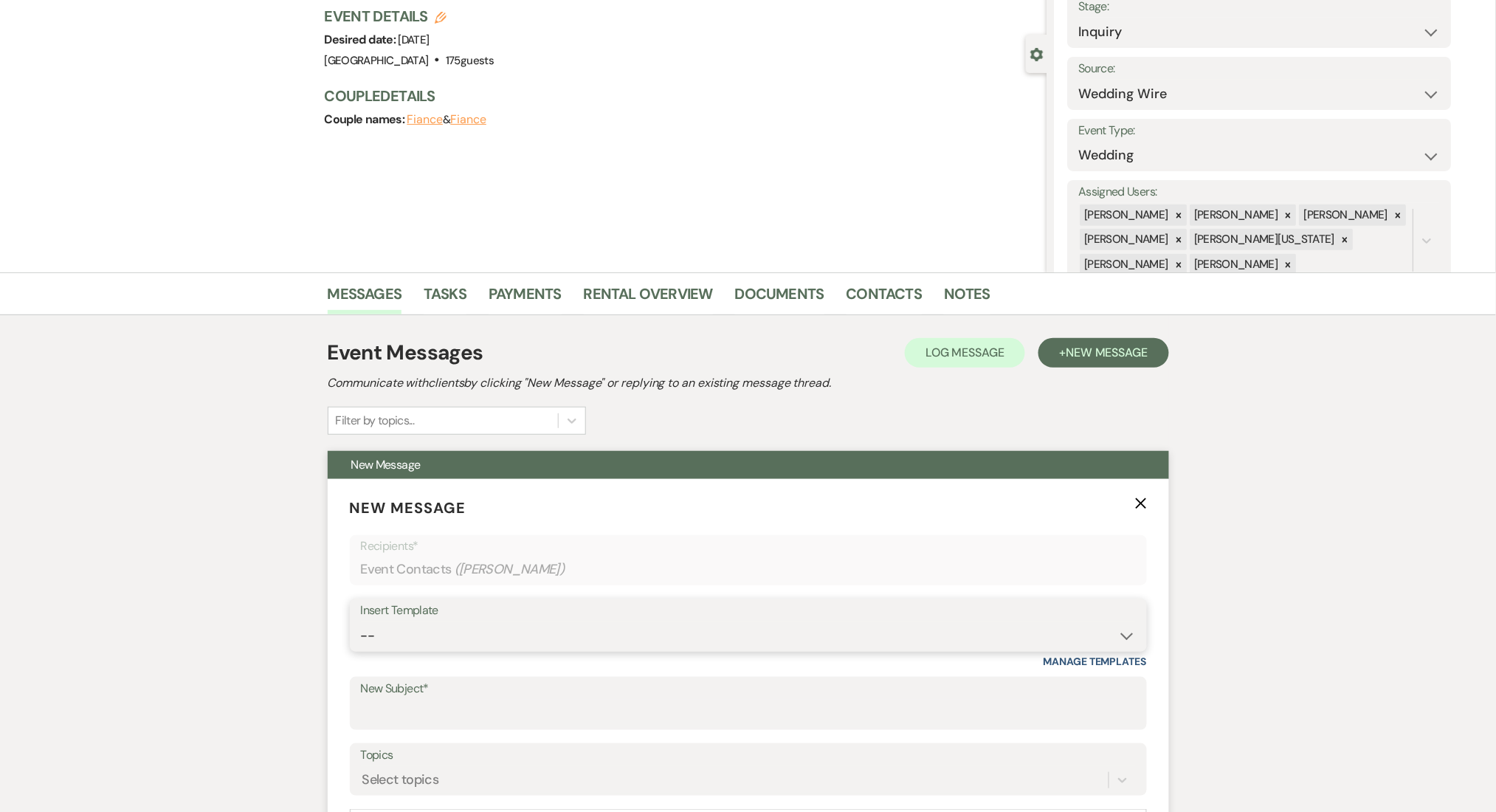
click at [397, 626] on select "-- Inquiry Follow Up Email #2 Contract Sending Template Payment Template Rental…" at bounding box center [748, 636] width 775 height 29
select select "1402"
click at [361, 622] on select "-- Inquiry Follow Up Email #2 Contract Sending Template Payment Template Rental…" at bounding box center [748, 636] width 775 height 29
type input "Ready to Schedule a Tour?"
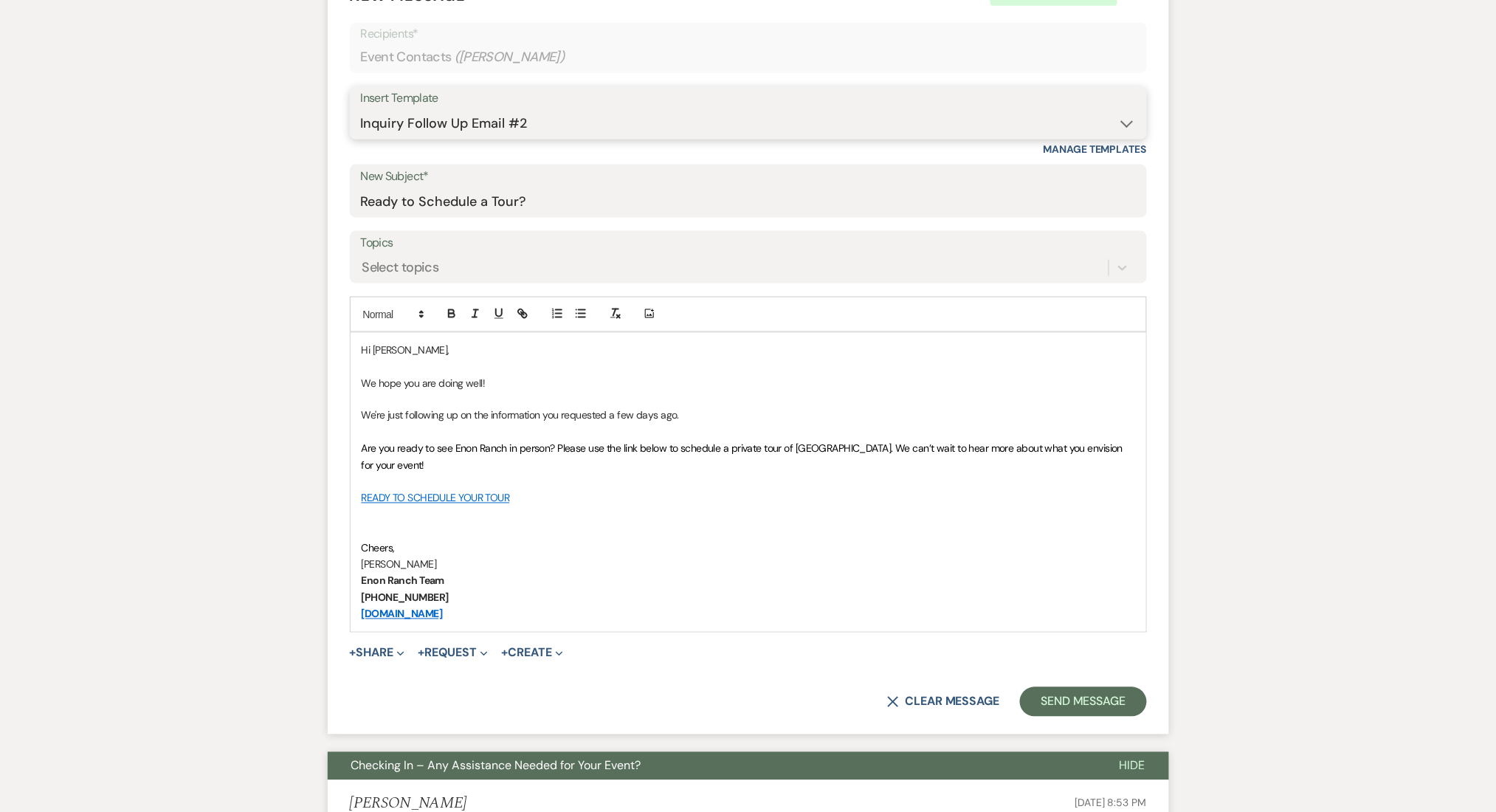
scroll to position [689, 0]
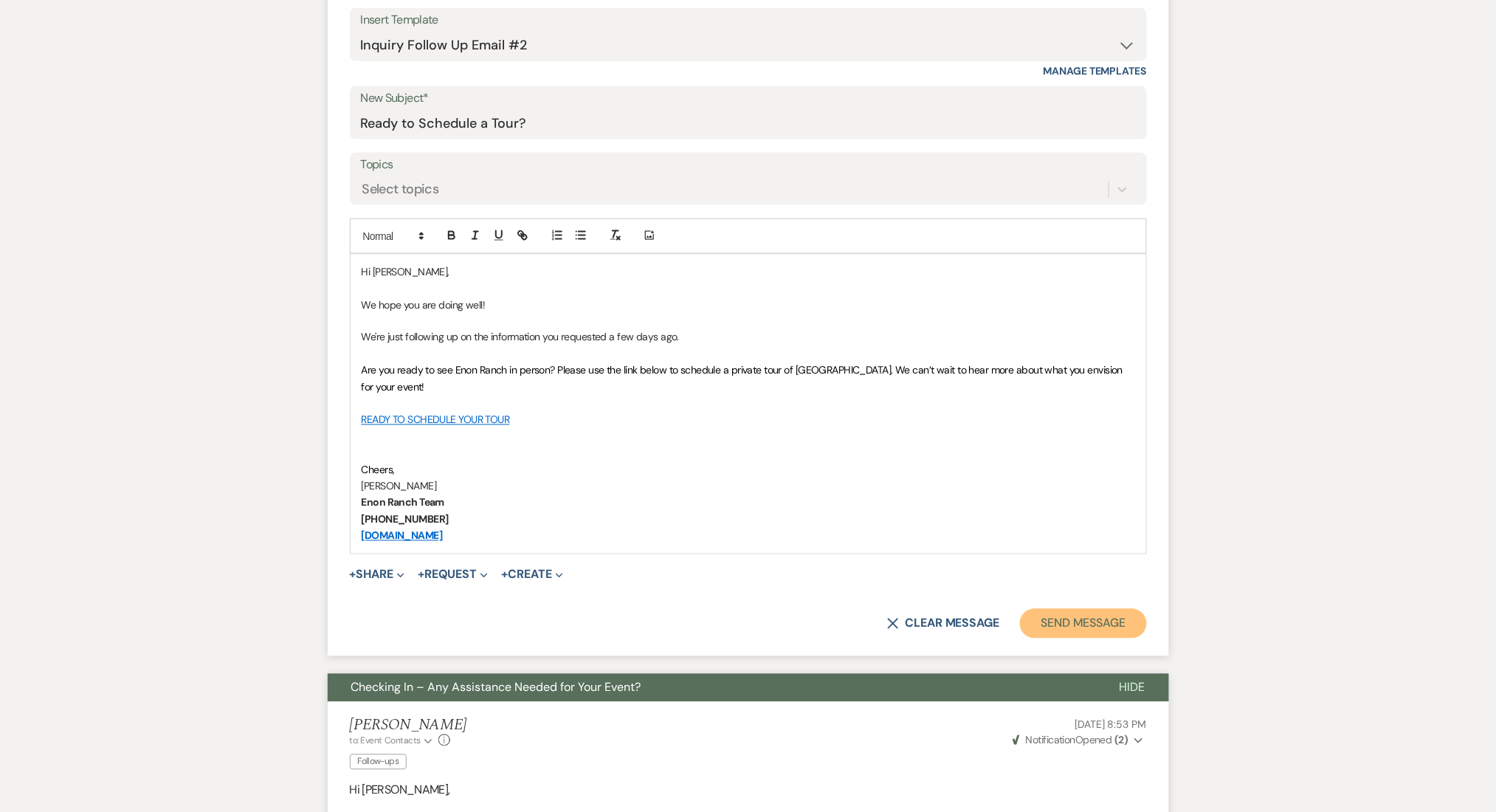
click at [1058, 618] on button "Send Message" at bounding box center [1084, 623] width 126 height 30
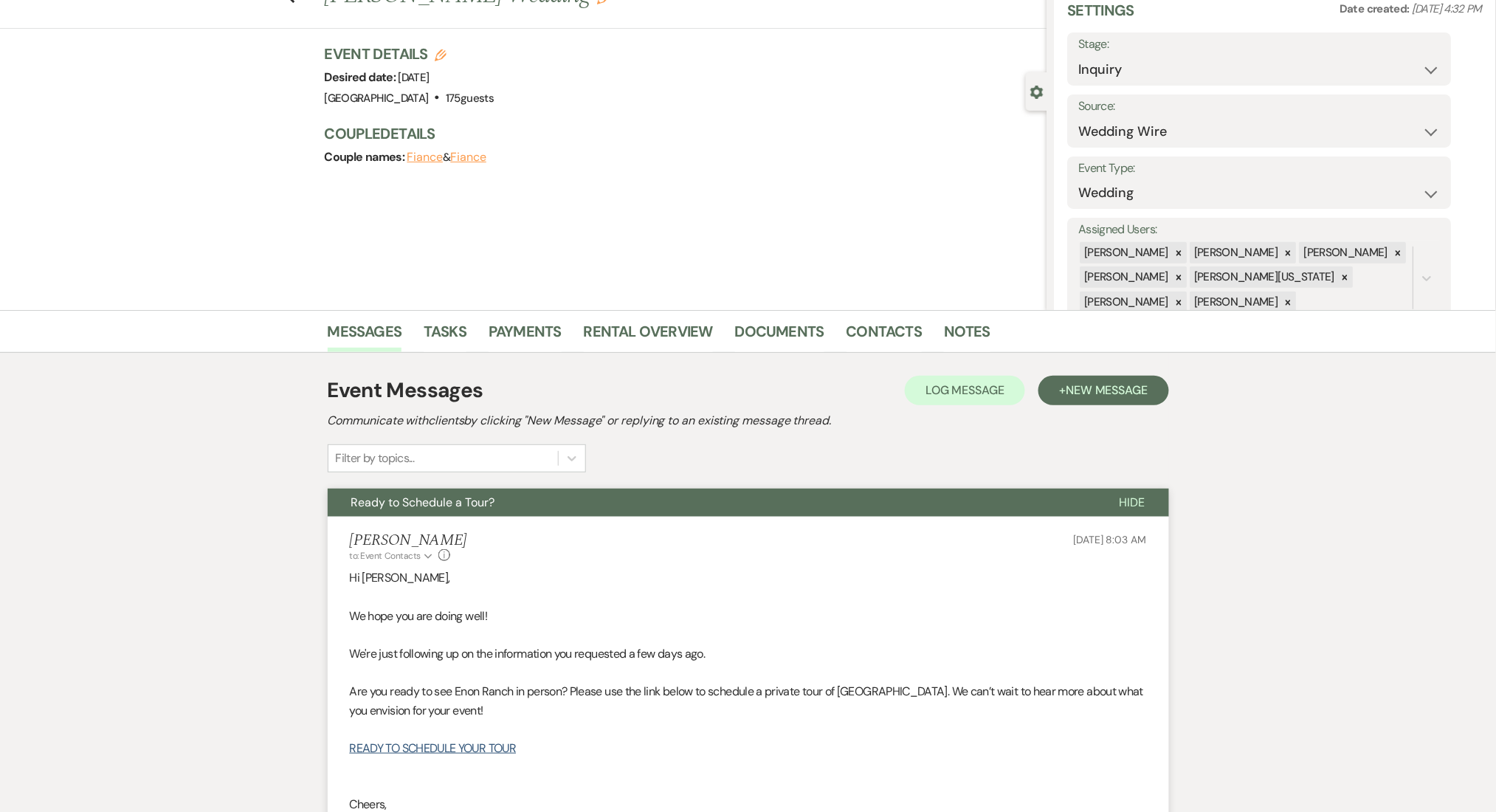
scroll to position [0, 0]
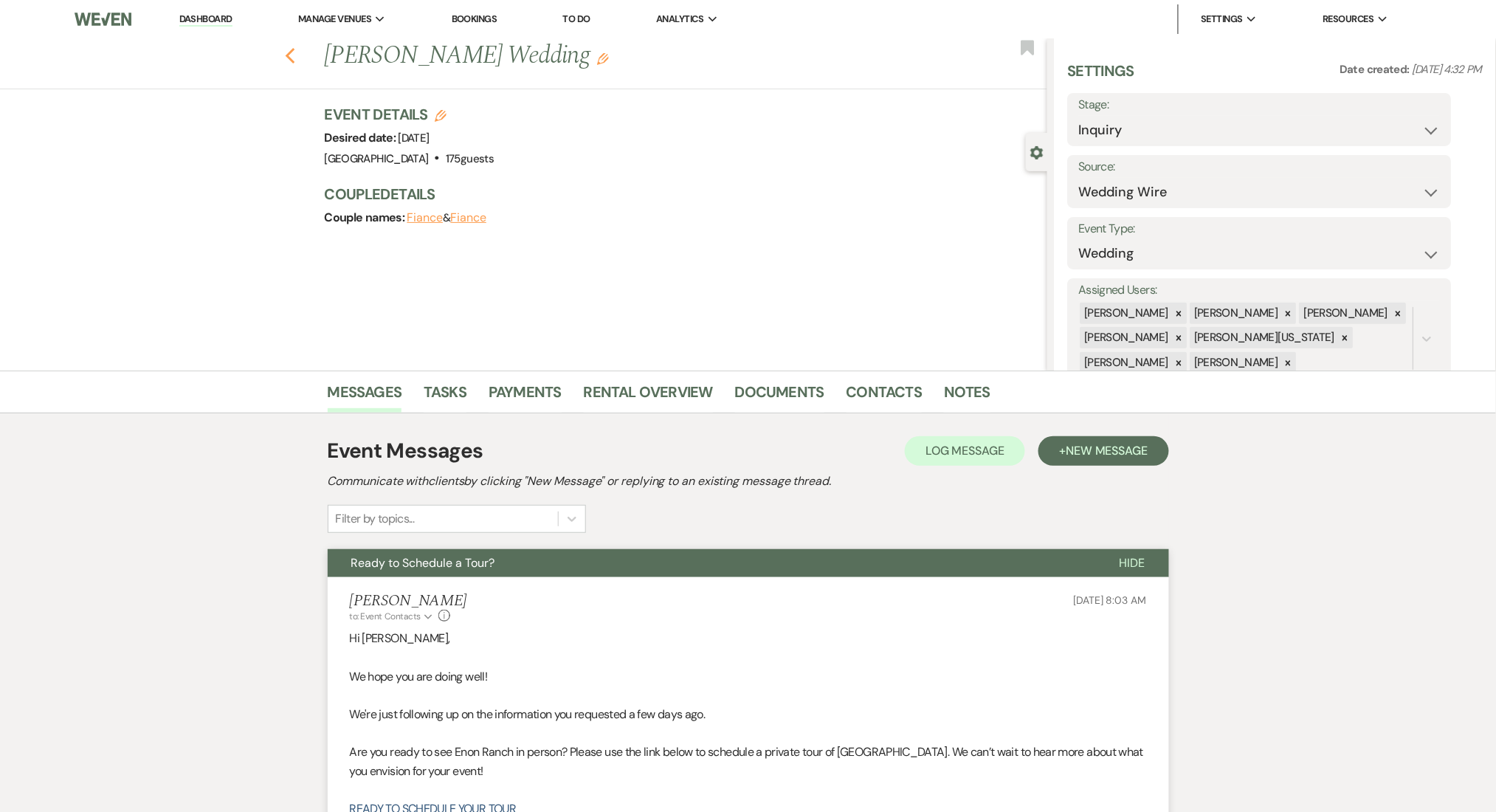
click at [296, 51] on icon "Previous" at bounding box center [290, 56] width 11 height 18
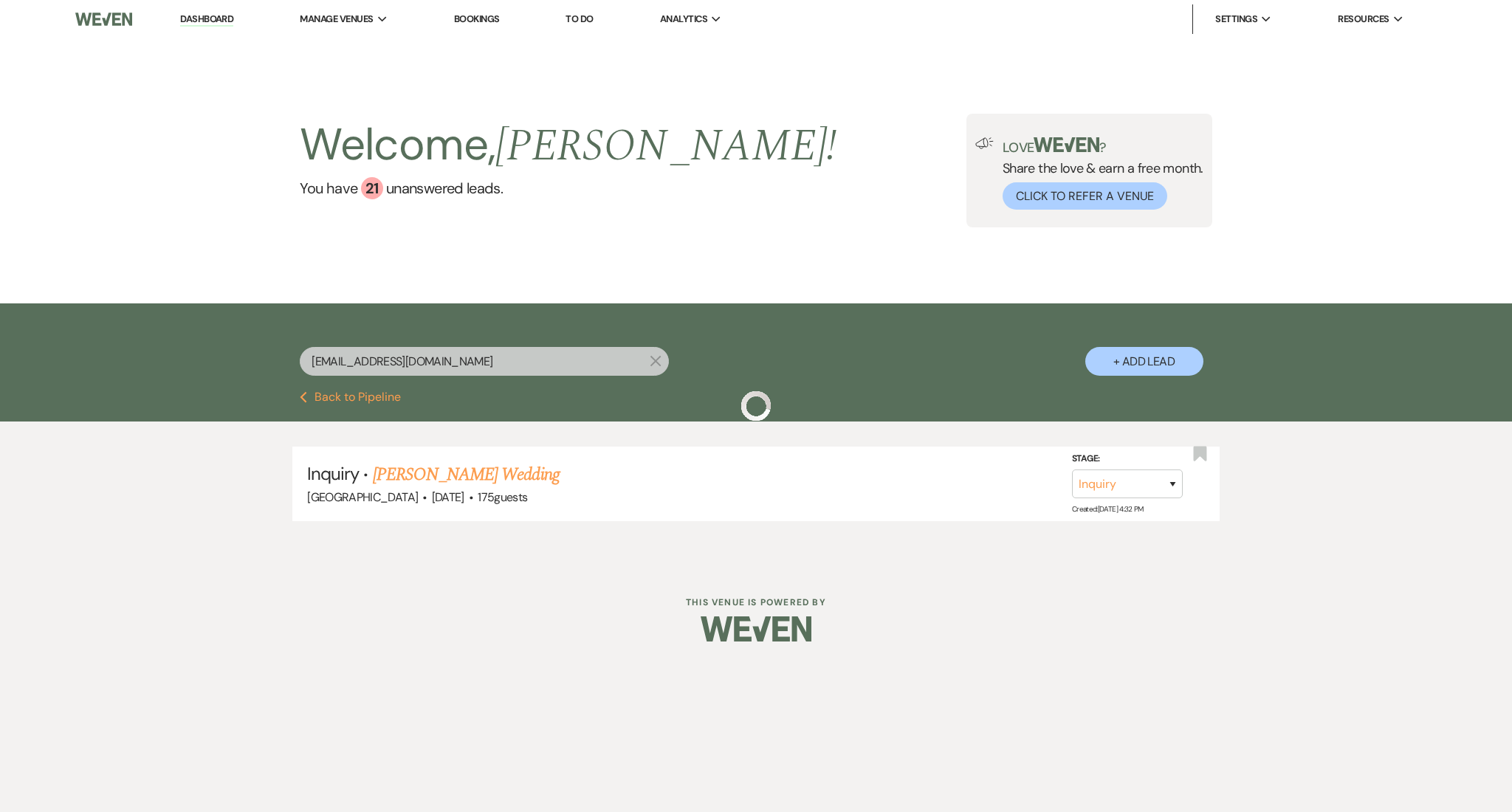
click at [423, 383] on div "[EMAIL_ADDRESS][DOMAIN_NAME] X" at bounding box center [484, 367] width 369 height 41
drag, startPoint x: 458, startPoint y: 359, endPoint x: 116, endPoint y: 332, distance: 343.1
click at [116, 332] on div "[EMAIL_ADDRESS][DOMAIN_NAME] X + Add Lead" at bounding box center [756, 347] width 1512 height 88
paste input "gerijones1968"
type input "[EMAIL_ADDRESS][DOMAIN_NAME]"
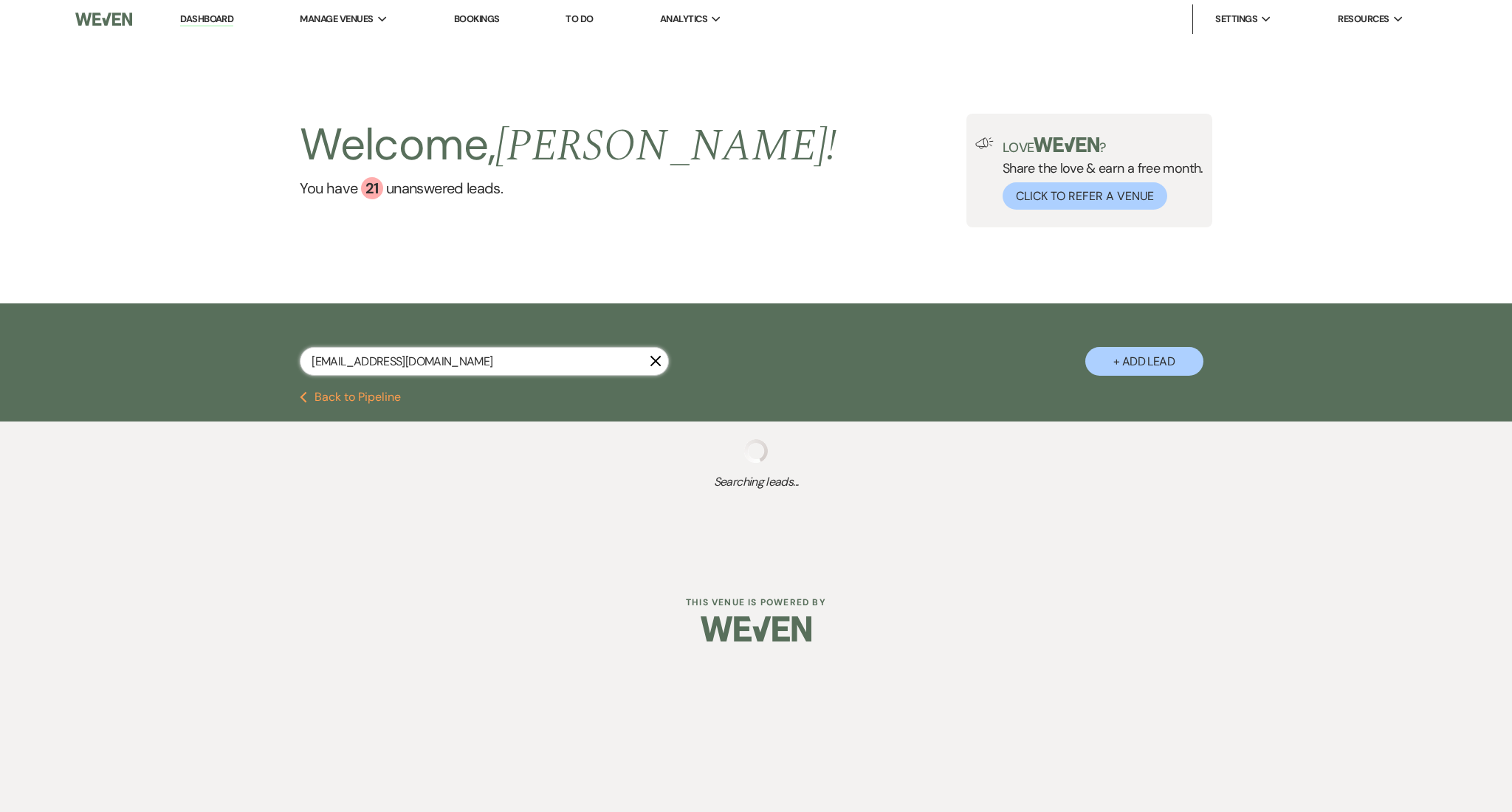
select select "9"
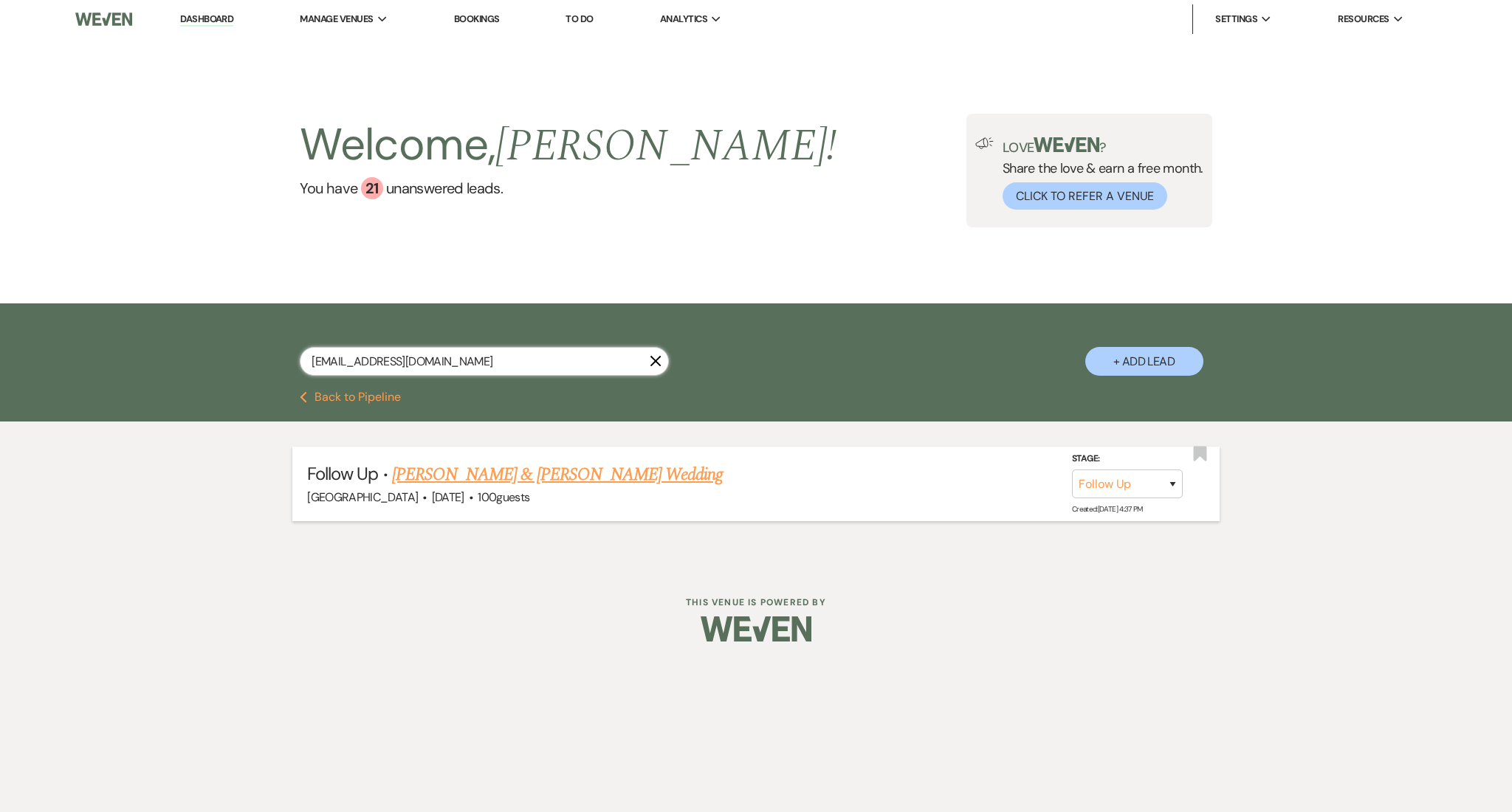
type input "[EMAIL_ADDRESS][DOMAIN_NAME]"
click at [516, 483] on link "[PERSON_NAME] & [PERSON_NAME] Wedding" at bounding box center [557, 474] width 331 height 26
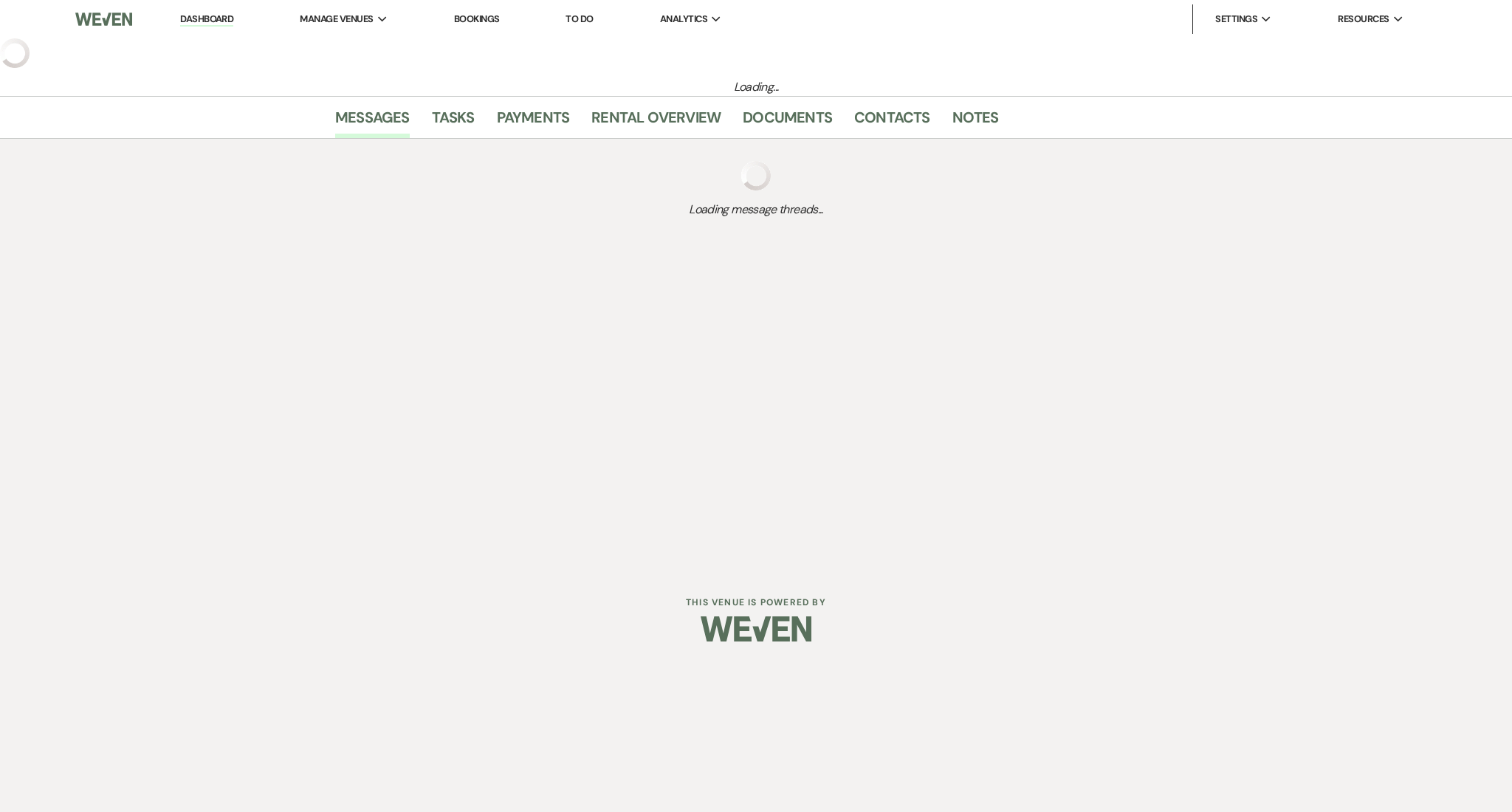
select select "9"
select select "23"
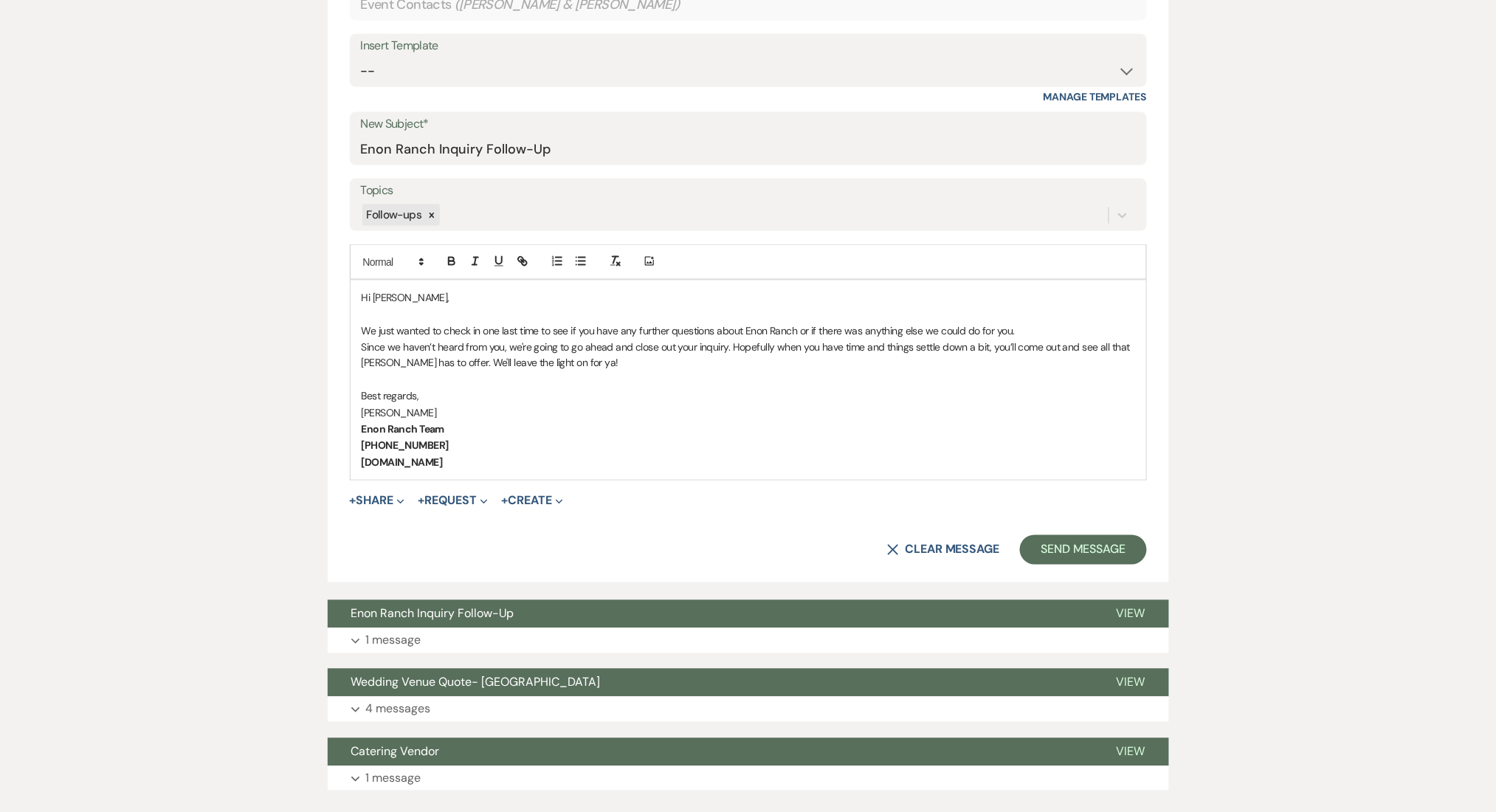
scroll to position [758, 0]
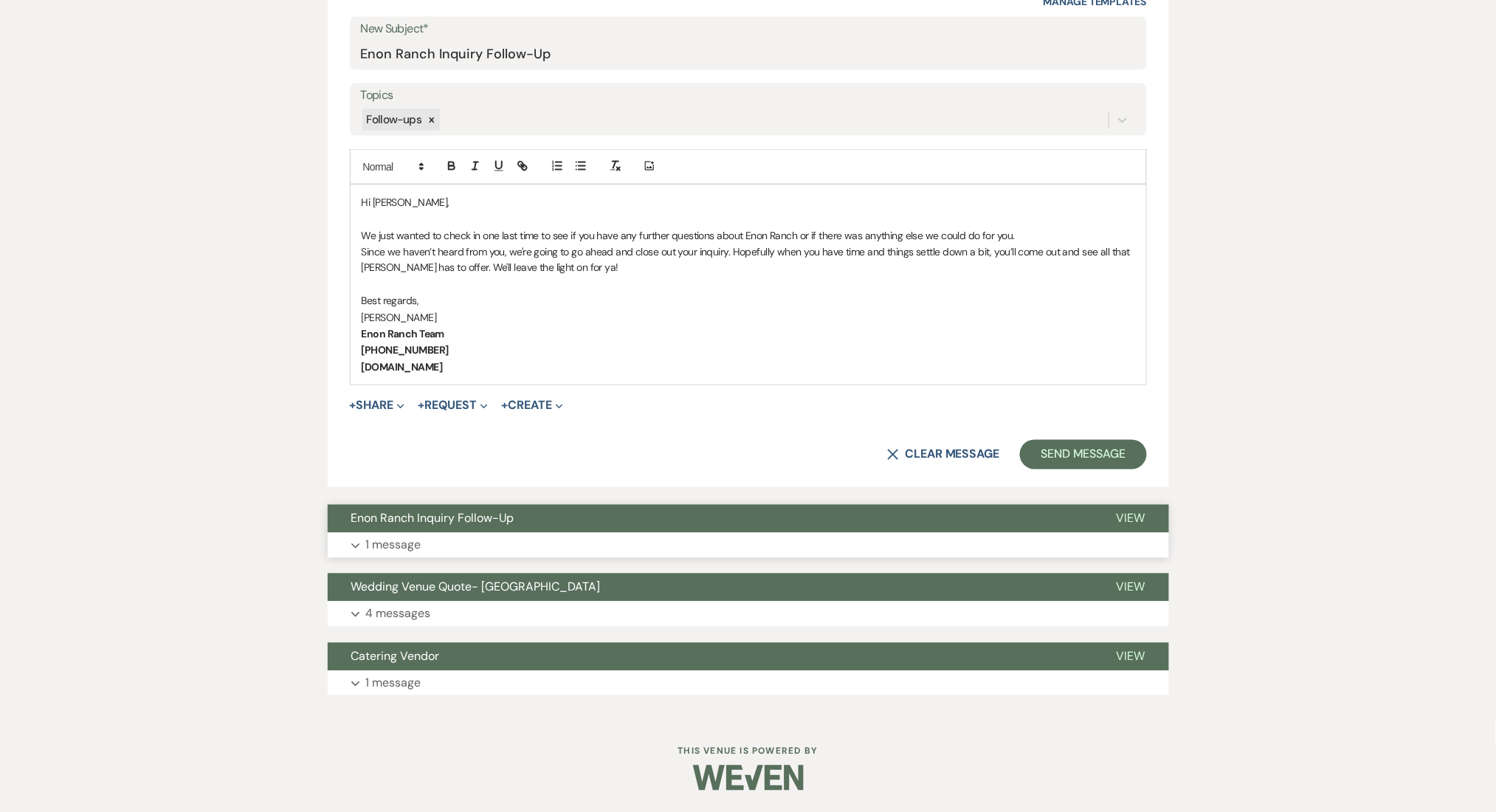
click at [388, 536] on p "1 message" at bounding box center [394, 545] width 55 height 20
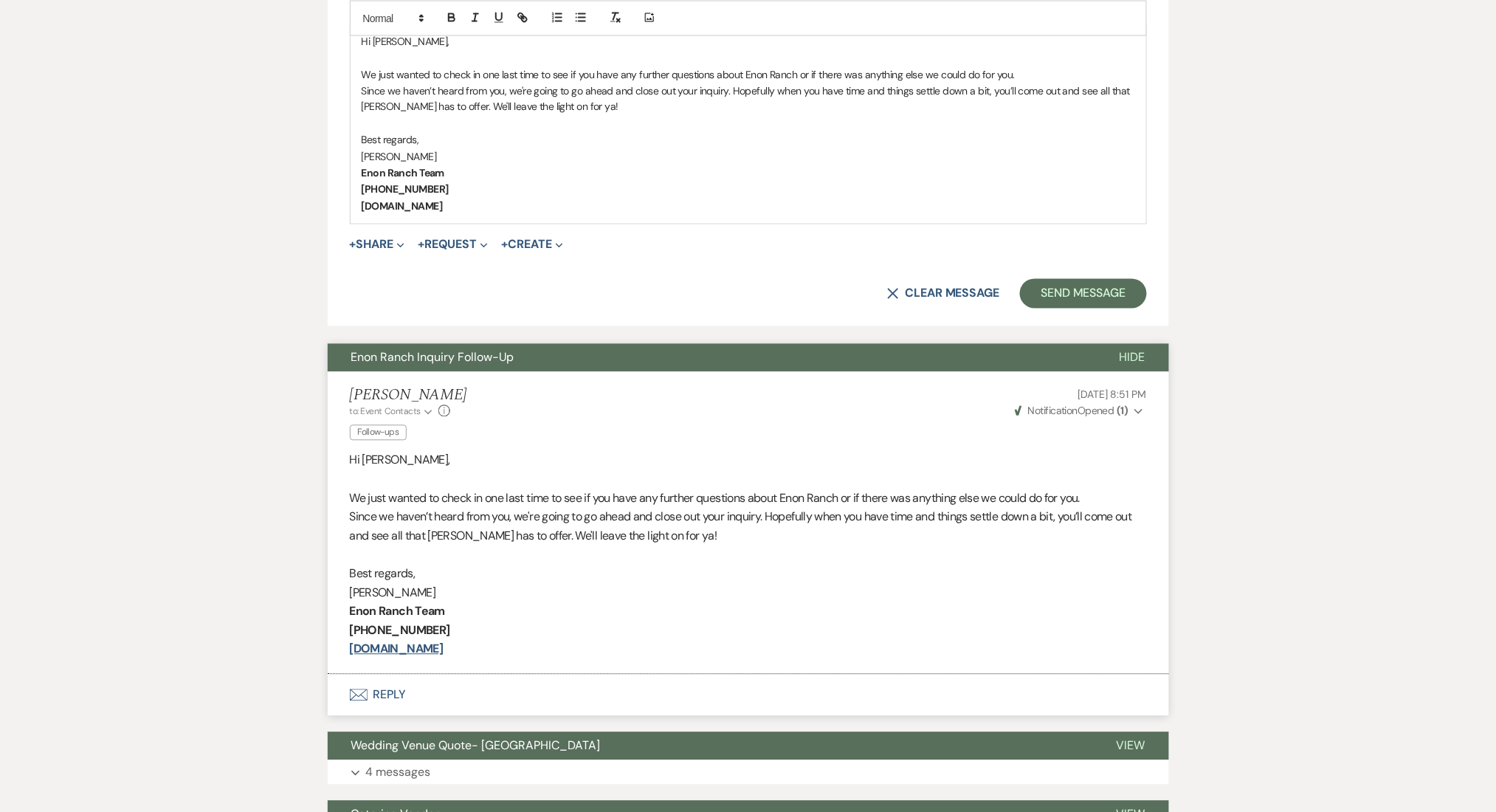
scroll to position [1076, 0]
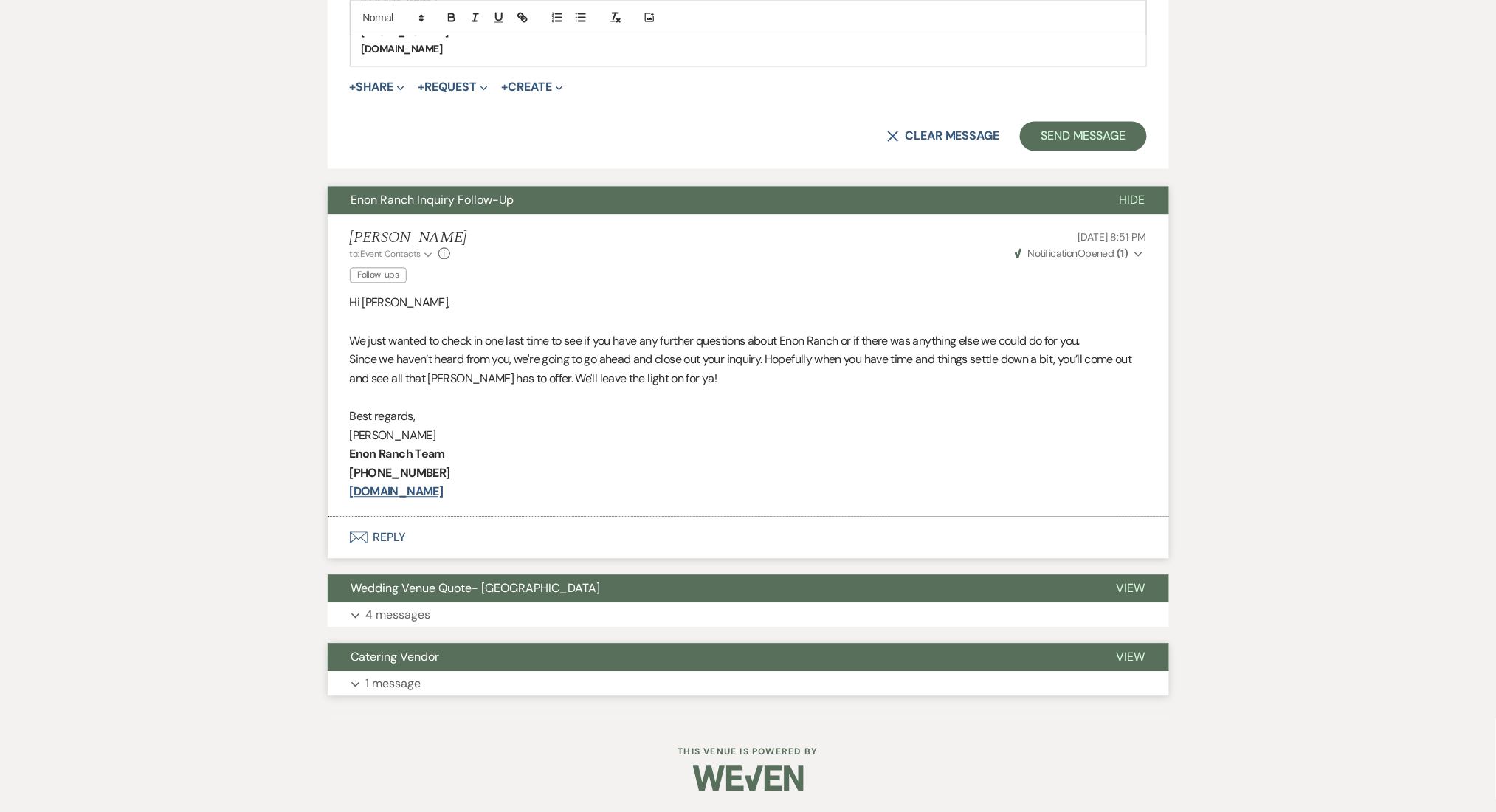
click at [498, 682] on button "Expand 1 message" at bounding box center [748, 684] width 842 height 26
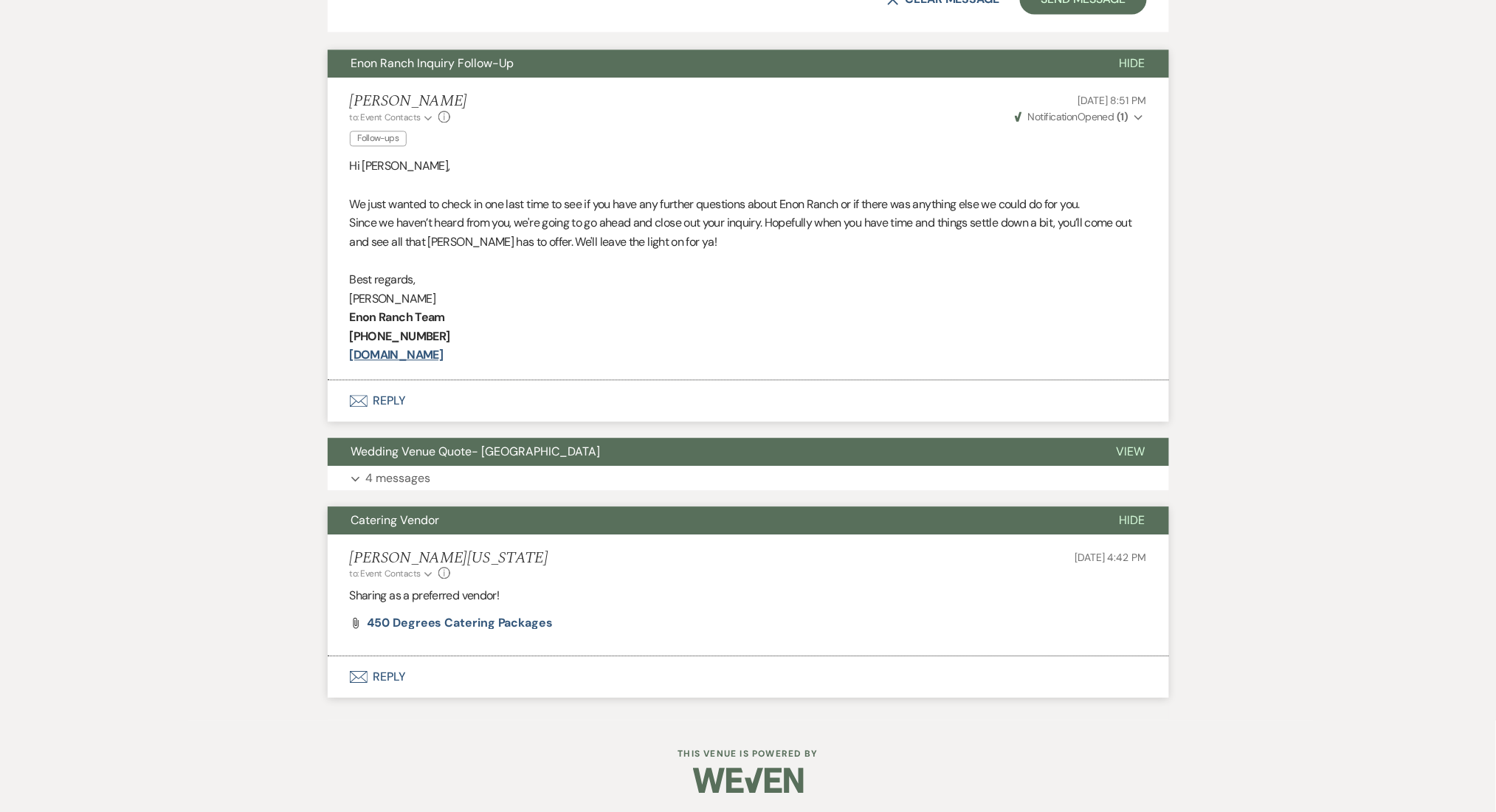
scroll to position [1215, 0]
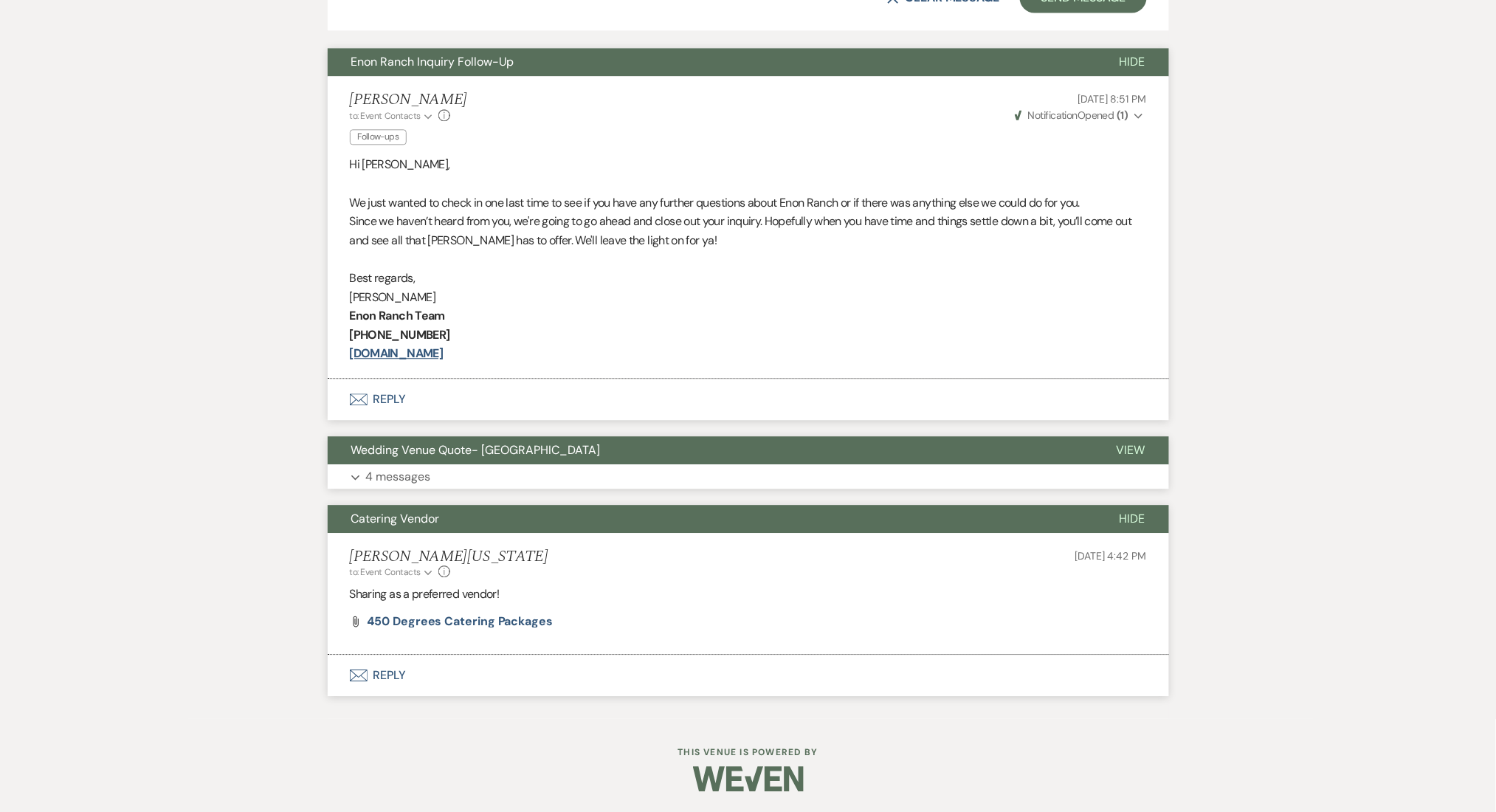
click at [420, 475] on p "4 messages" at bounding box center [399, 476] width 65 height 20
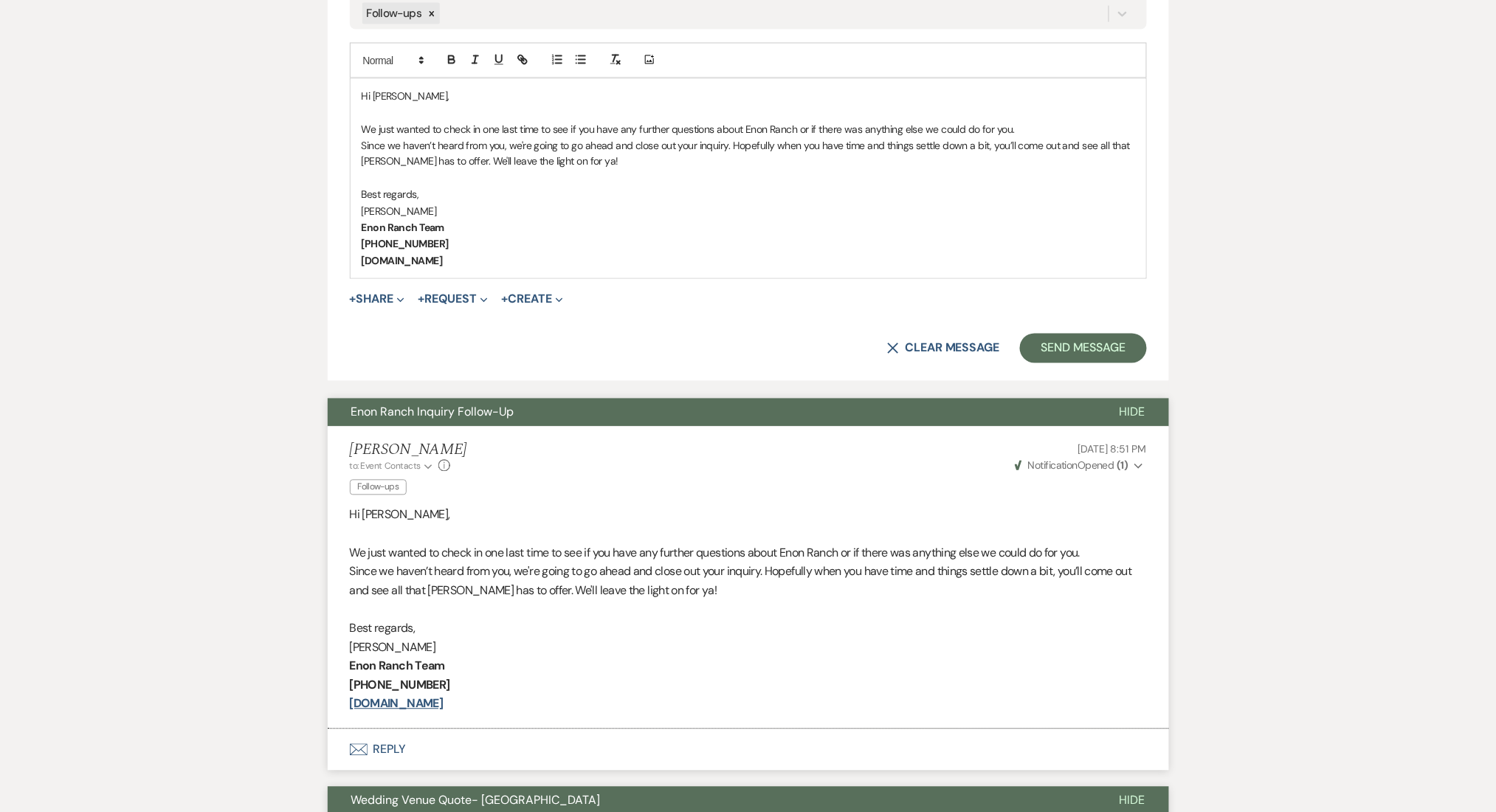
scroll to position [470, 0]
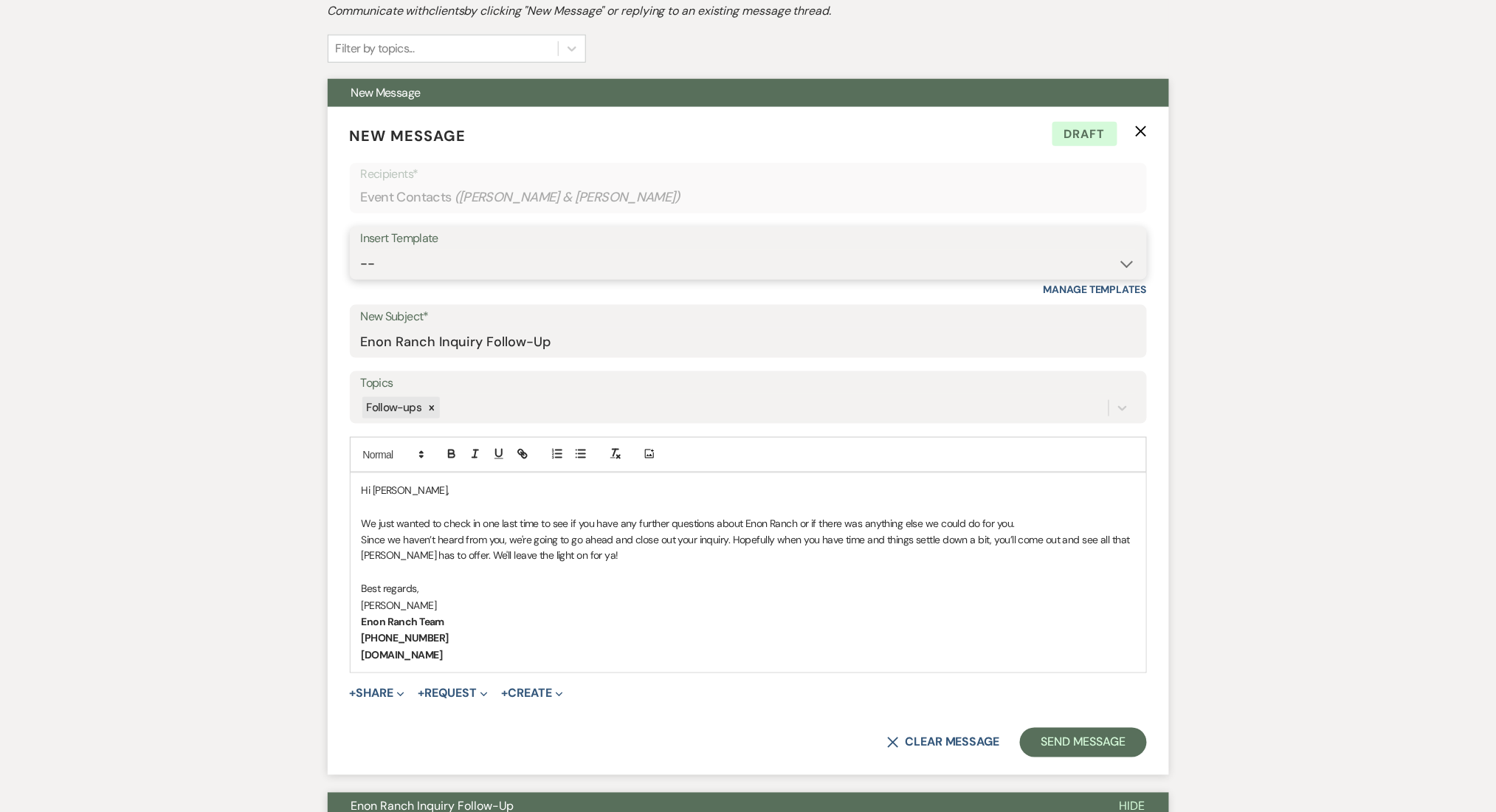
click at [487, 264] on select "-- Inquiry Follow Up Email #2 Contract Sending Template Payment Template Rental…" at bounding box center [748, 264] width 775 height 29
select select "4603"
click at [361, 249] on select "-- Inquiry Follow Up Email #2 Contract Sending Template Payment Template Rental…" at bounding box center [748, 264] width 775 height 29
type input "Checking In – Any Assistance Needed for Your Event?"
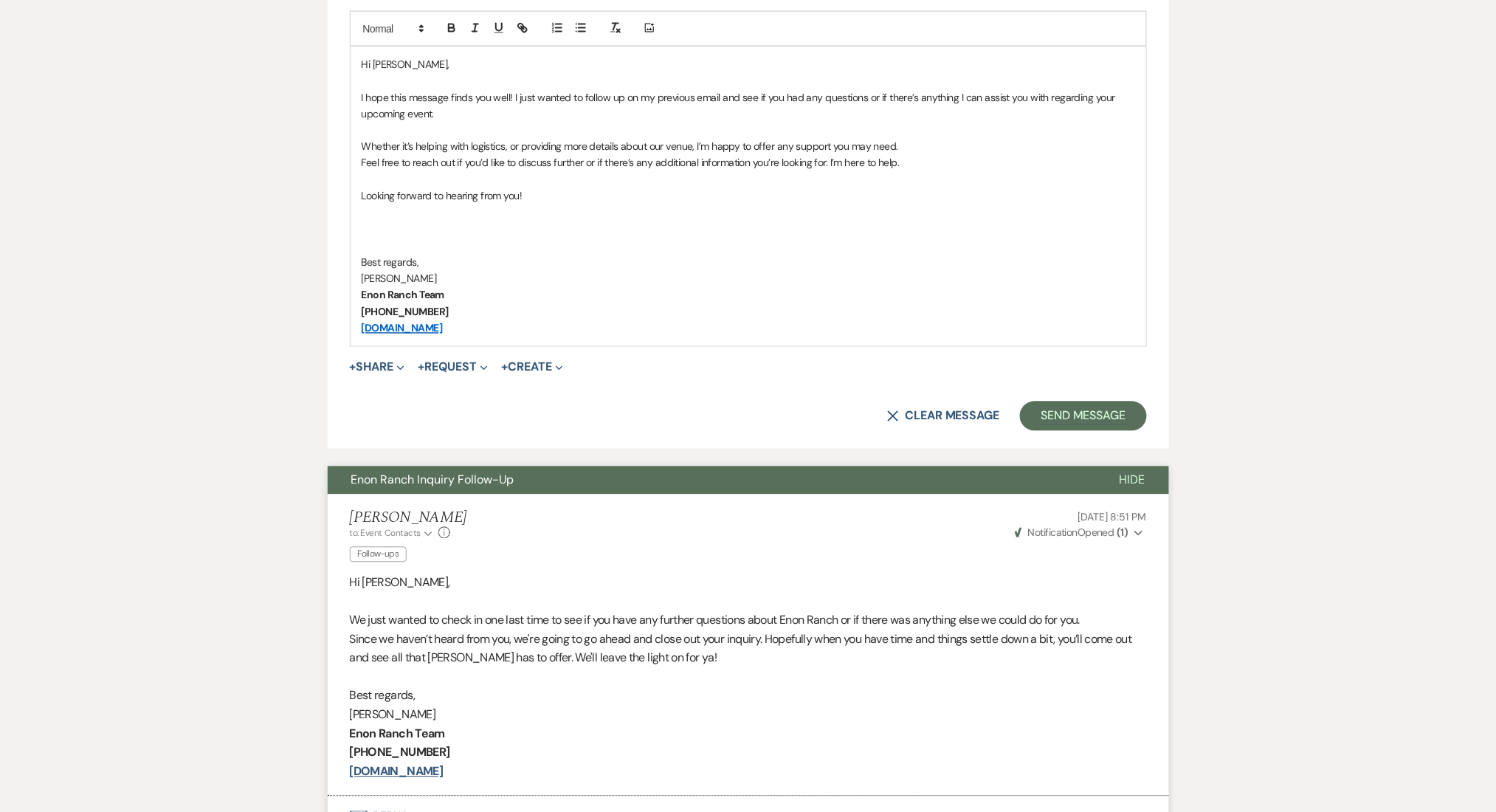
scroll to position [962, 0]
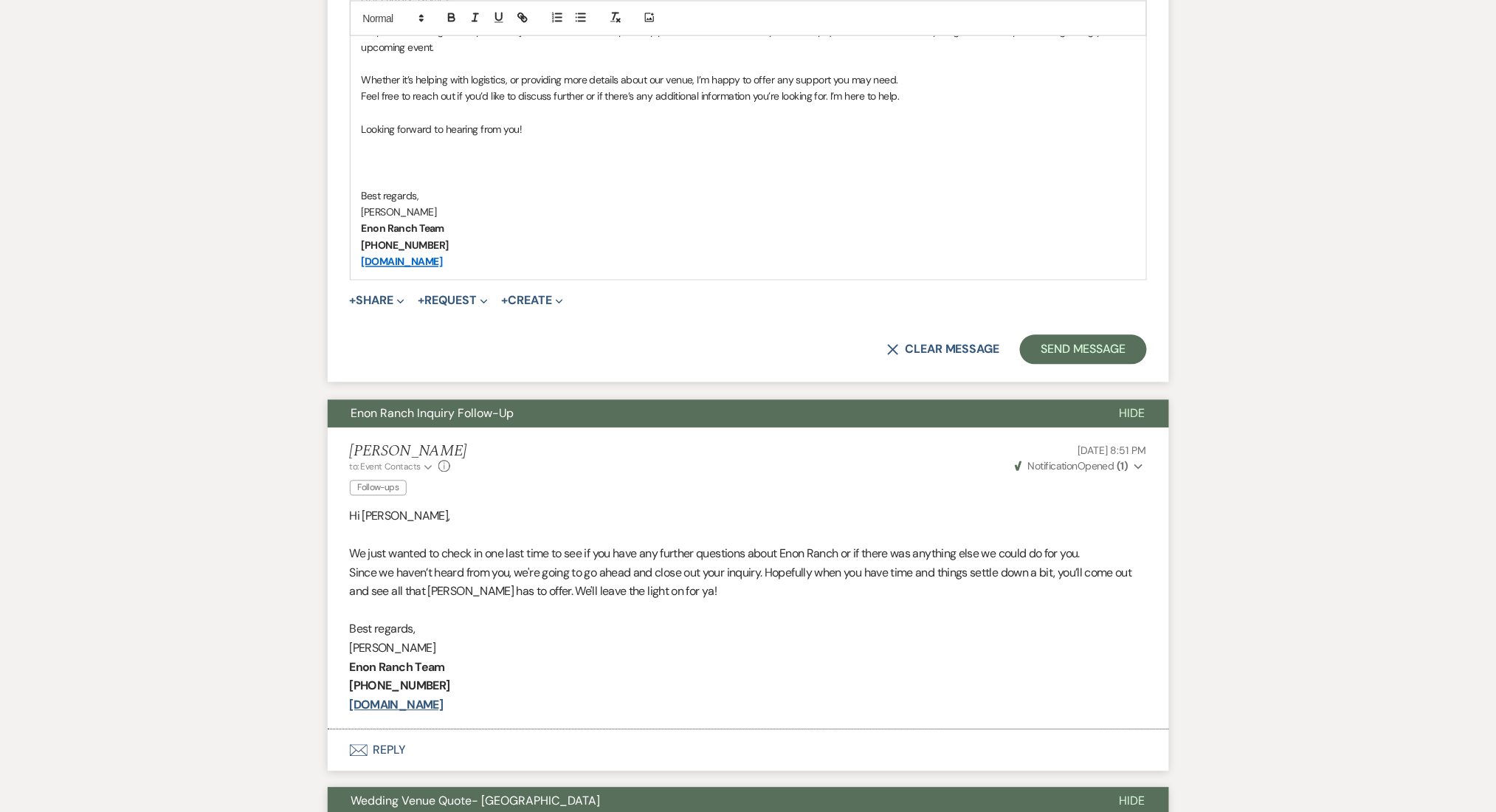
click at [1049, 349] on button "Send Message" at bounding box center [1084, 349] width 126 height 30
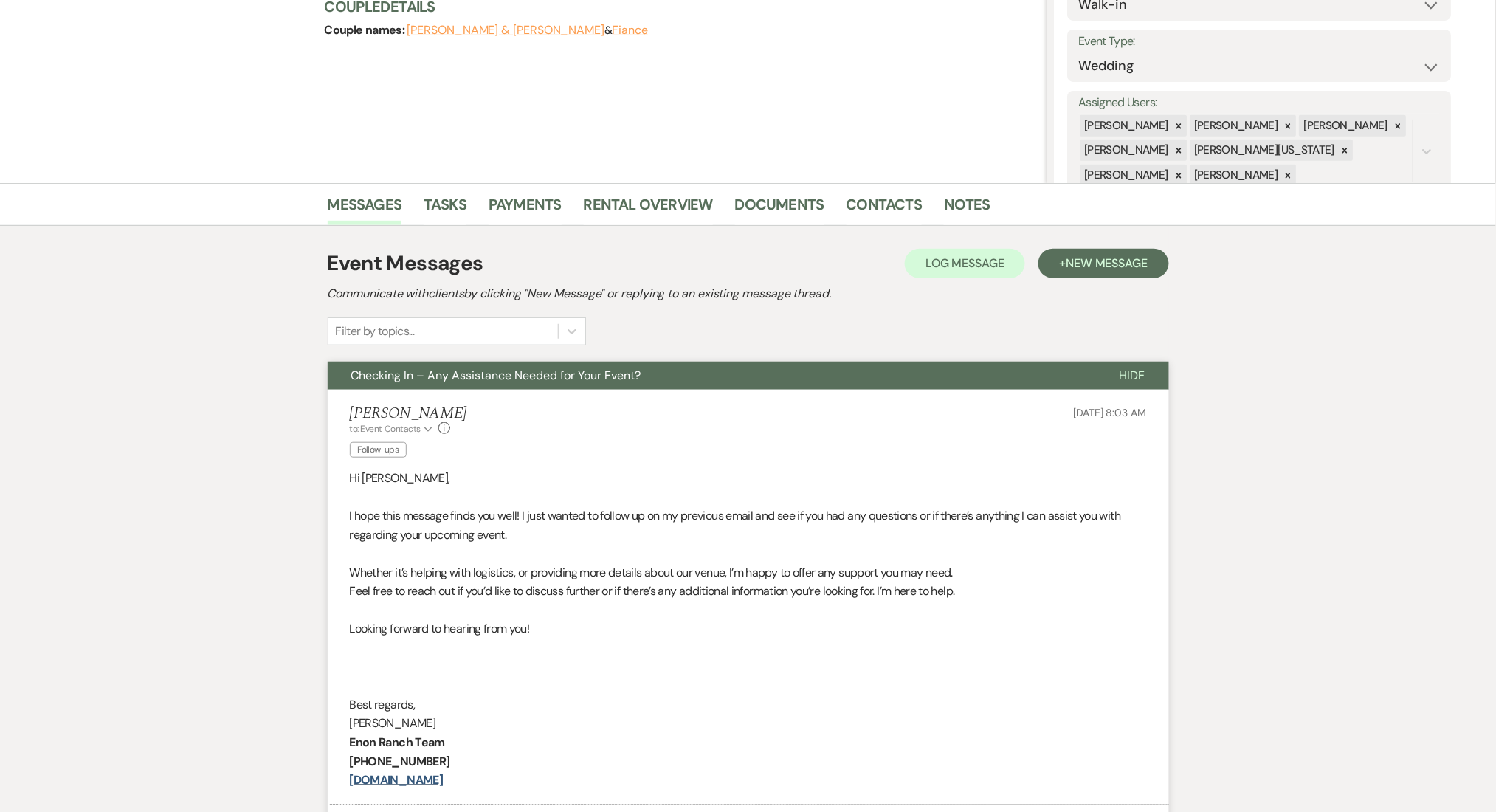
scroll to position [0, 0]
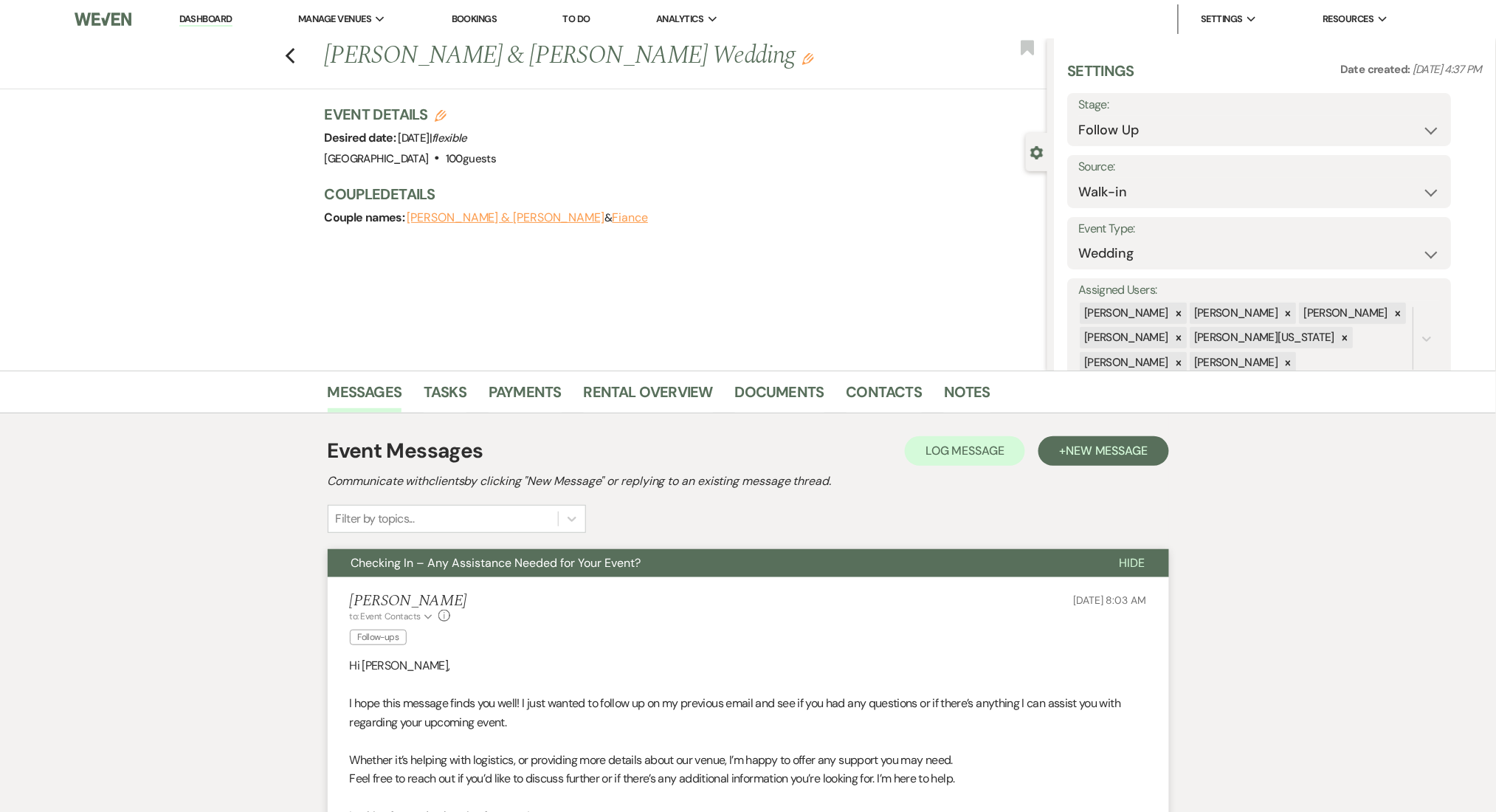
click at [304, 56] on div "Previous [PERSON_NAME] & [PERSON_NAME] Wedding Edit Bookmark" at bounding box center [520, 64] width 1055 height 51
click at [294, 53] on use "button" at bounding box center [289, 55] width 9 height 16
select select "9"
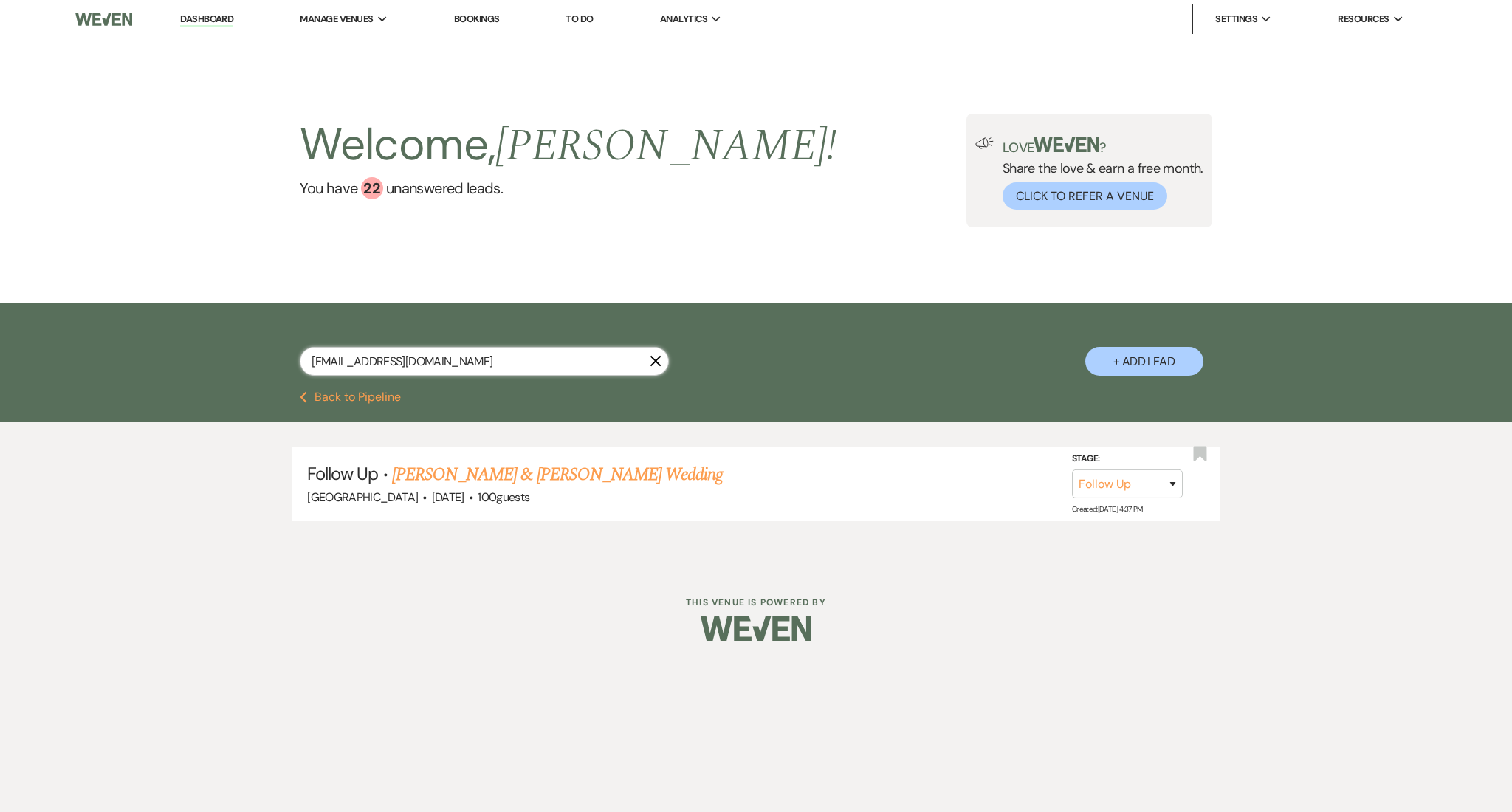
drag, startPoint x: 477, startPoint y: 363, endPoint x: 215, endPoint y: 365, distance: 262.0
click at [216, 365] on div "[EMAIL_ADDRESS][DOMAIN_NAME] X + Add Lead" at bounding box center [756, 347] width 1512 height 88
paste input "mchalhoub36"
type input "[EMAIL_ADDRESS][DOMAIN_NAME]"
click at [471, 467] on link "[PERSON_NAME] Wedding (1FU_[DATE])" at bounding box center [514, 474] width 284 height 26
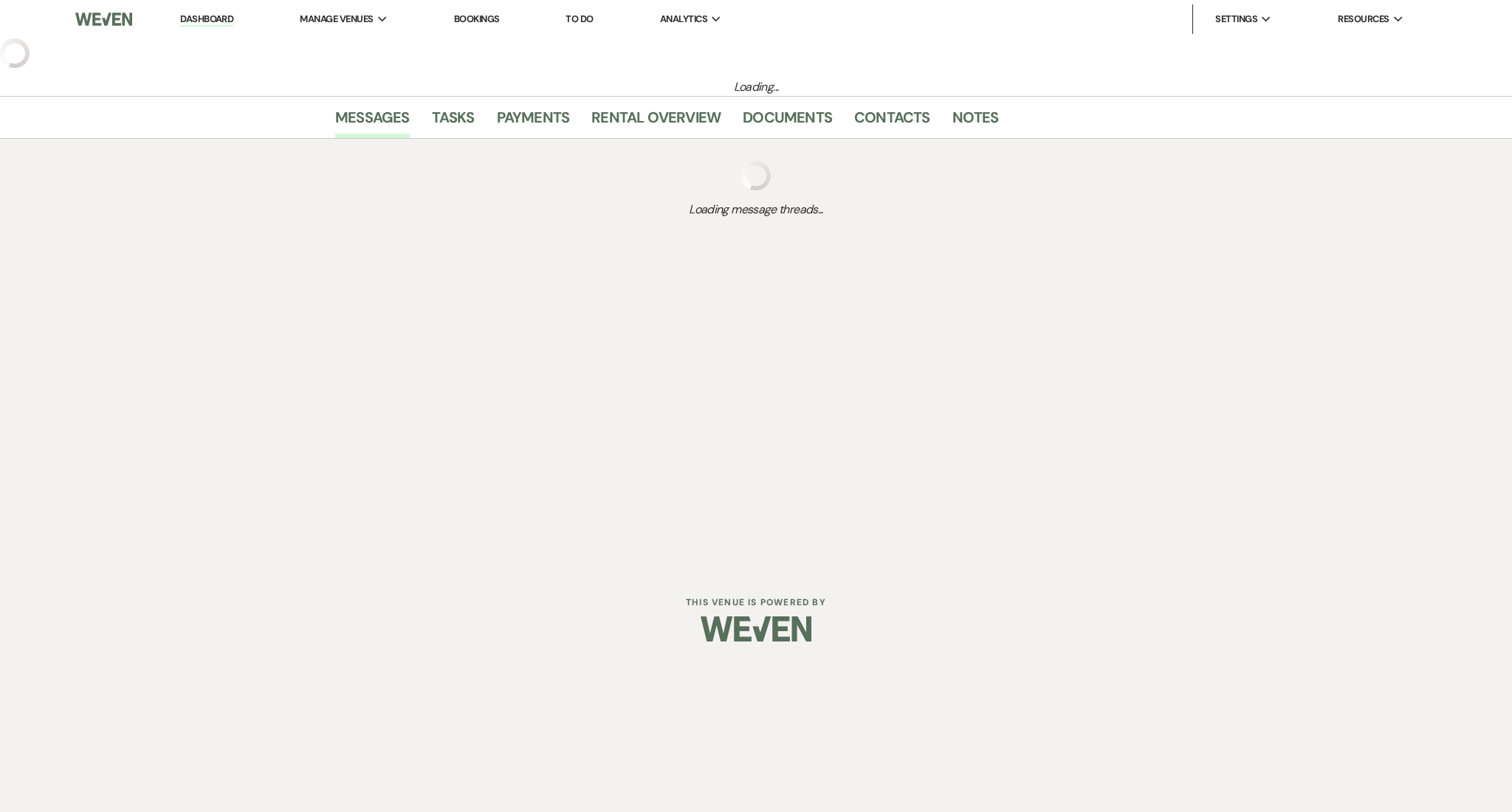
select select "3"
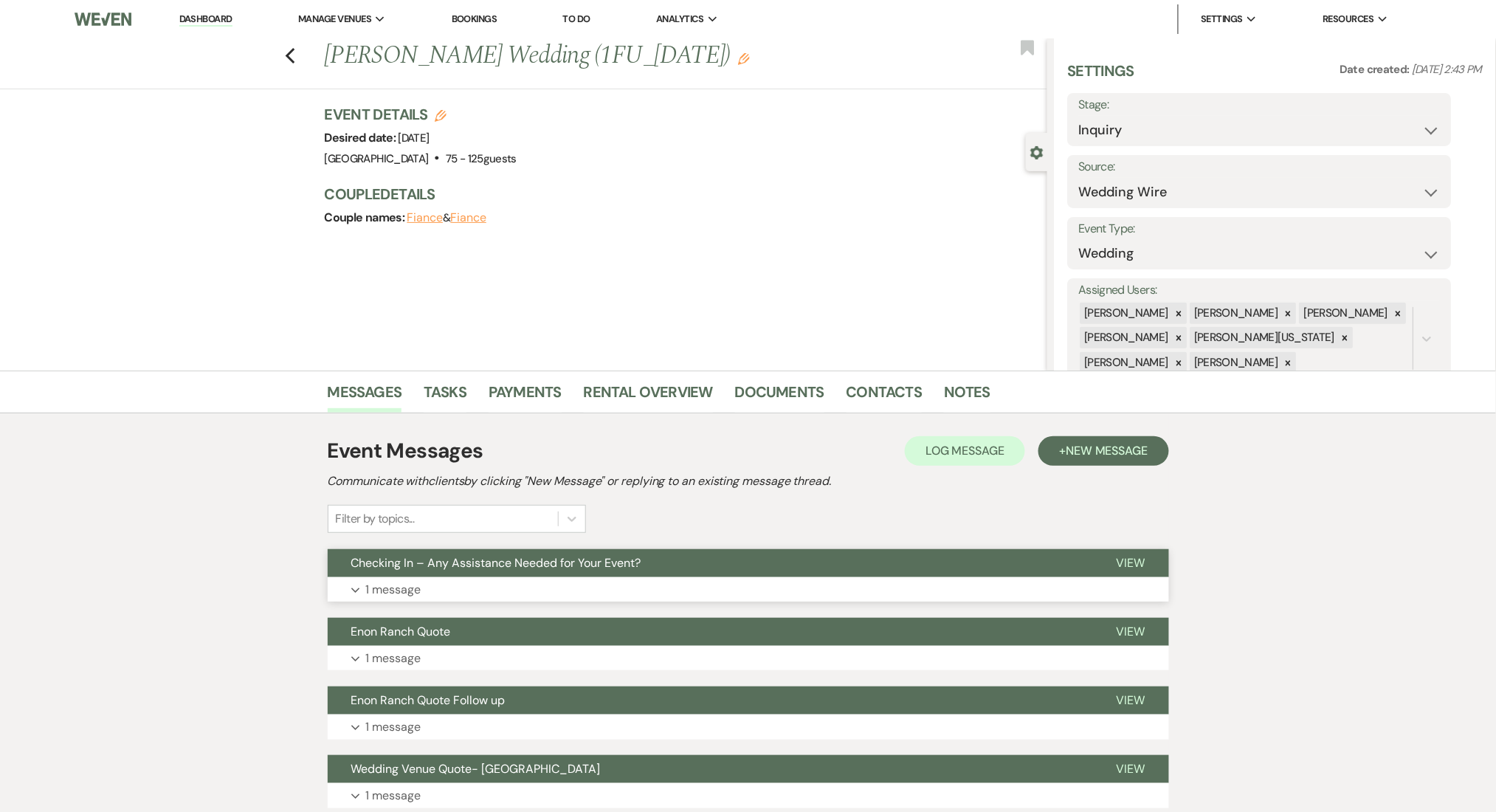
click at [486, 598] on button "Expand 1 message" at bounding box center [748, 590] width 842 height 26
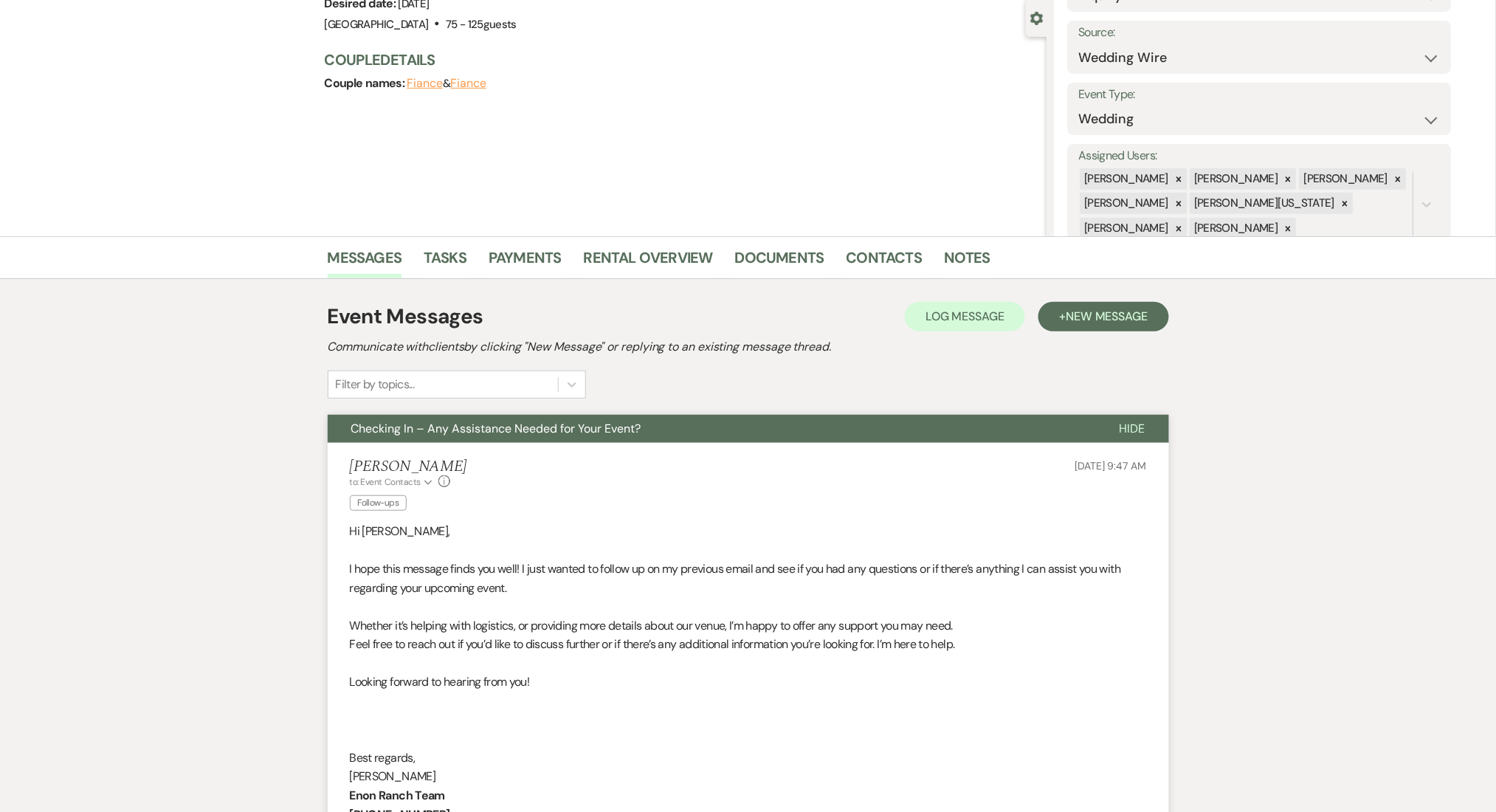
scroll to position [295, 0]
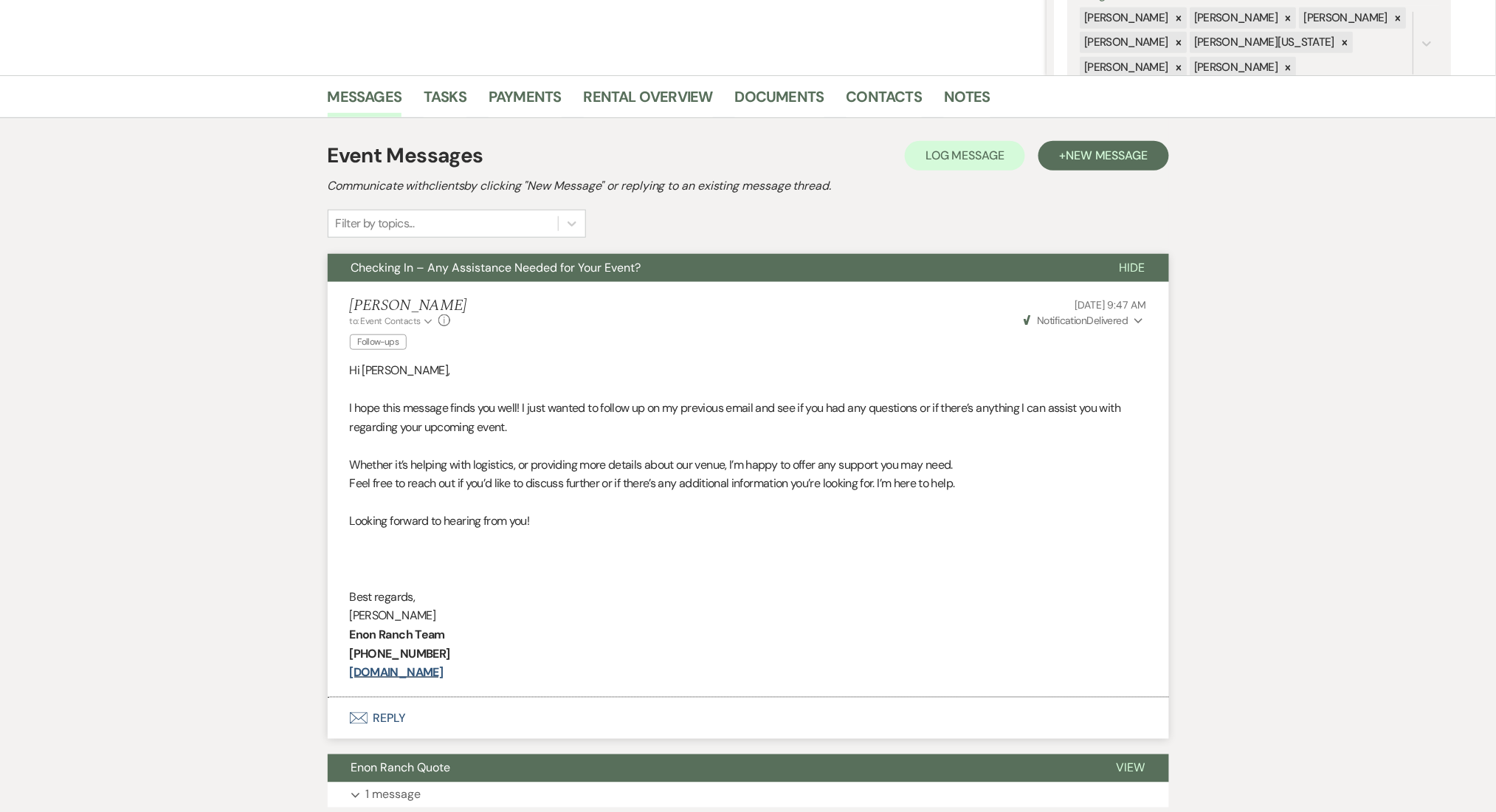
click at [1125, 136] on div "Event Messages Log Log Message + New Message Communicate with clients by clicki…" at bounding box center [748, 576] width 842 height 889
click at [1094, 156] on span "New Message" at bounding box center [1106, 156] width 82 height 15
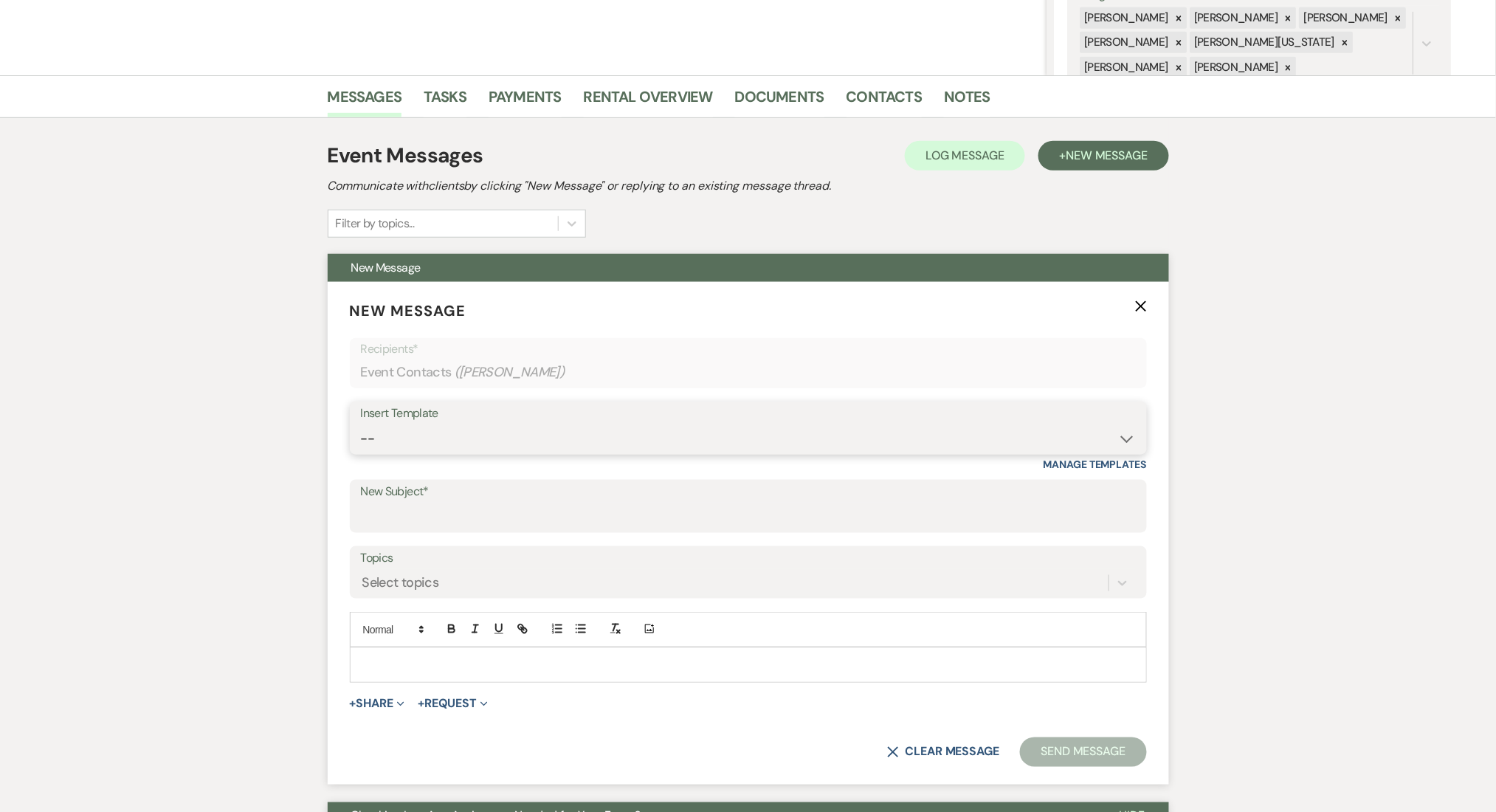
click at [483, 426] on select "-- Inquiry Follow Up Email #2 Contract Sending Template Payment Template Rental…" at bounding box center [748, 439] width 775 height 29
select select "1402"
click at [361, 424] on select "-- Inquiry Follow Up Email #2 Contract Sending Template Payment Template Rental…" at bounding box center [748, 439] width 775 height 29
type input "Ready to Schedule a Tour?"
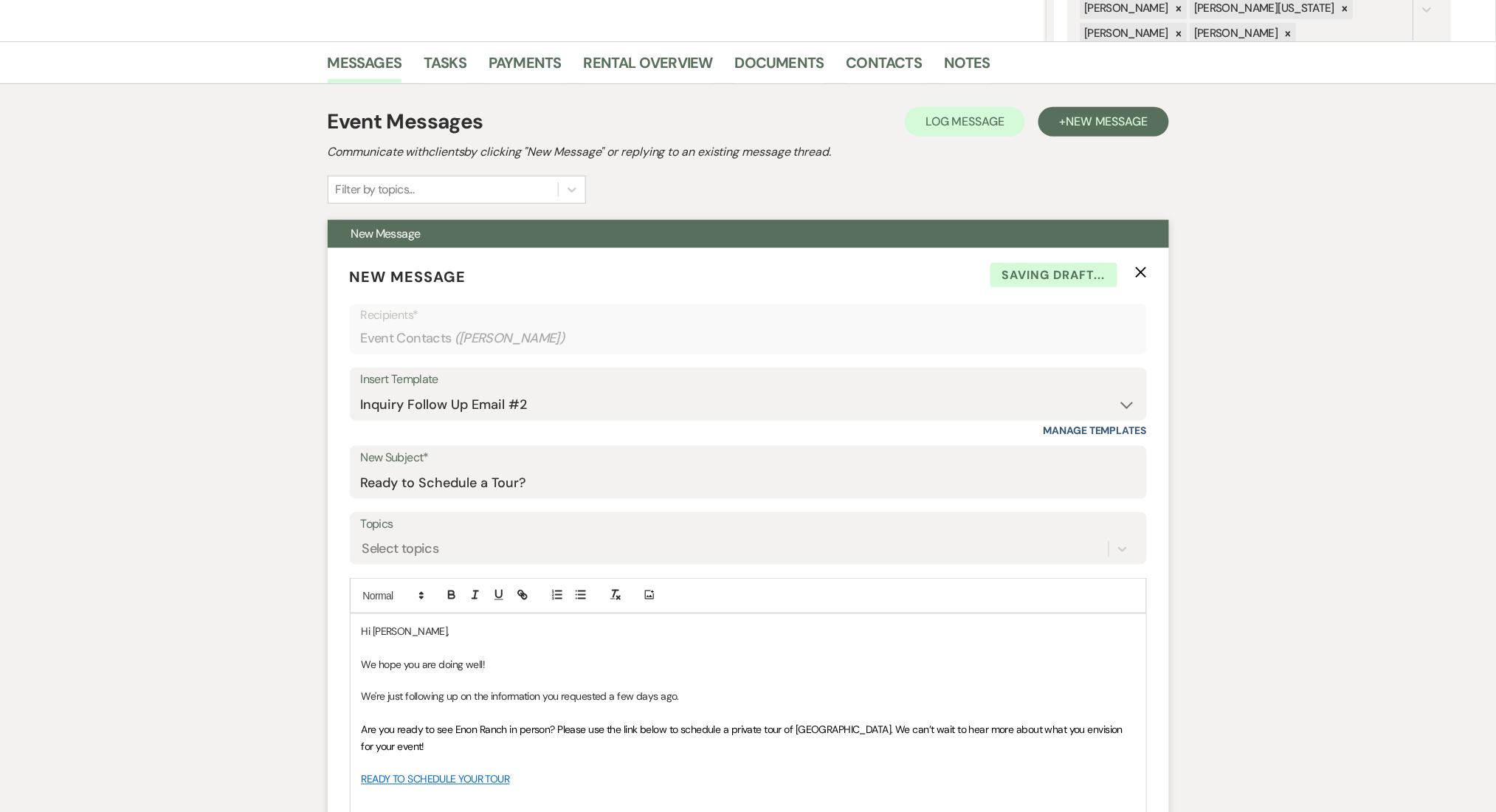
scroll to position [786, 0]
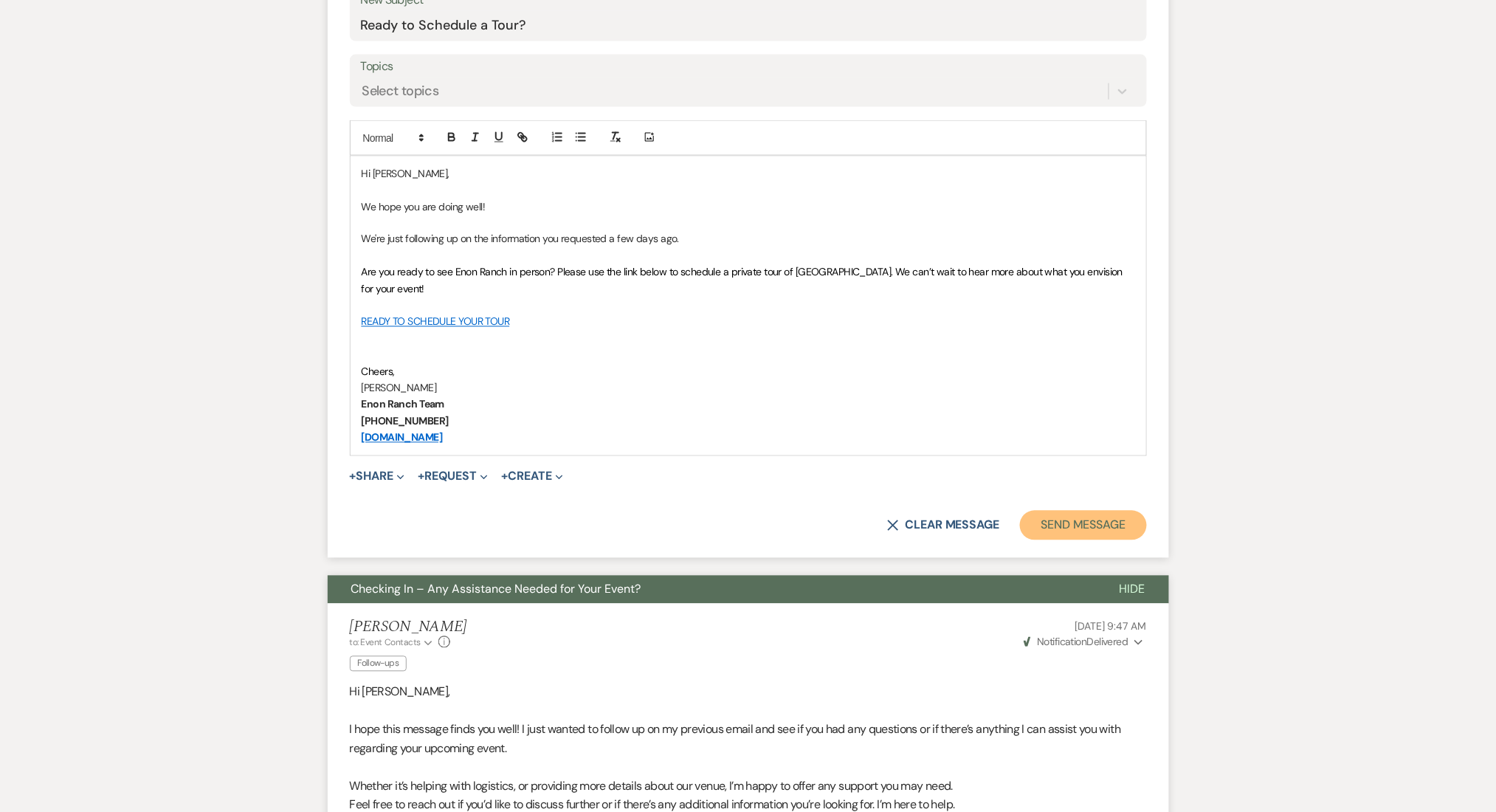
click at [1057, 529] on button "Send Message" at bounding box center [1084, 525] width 126 height 30
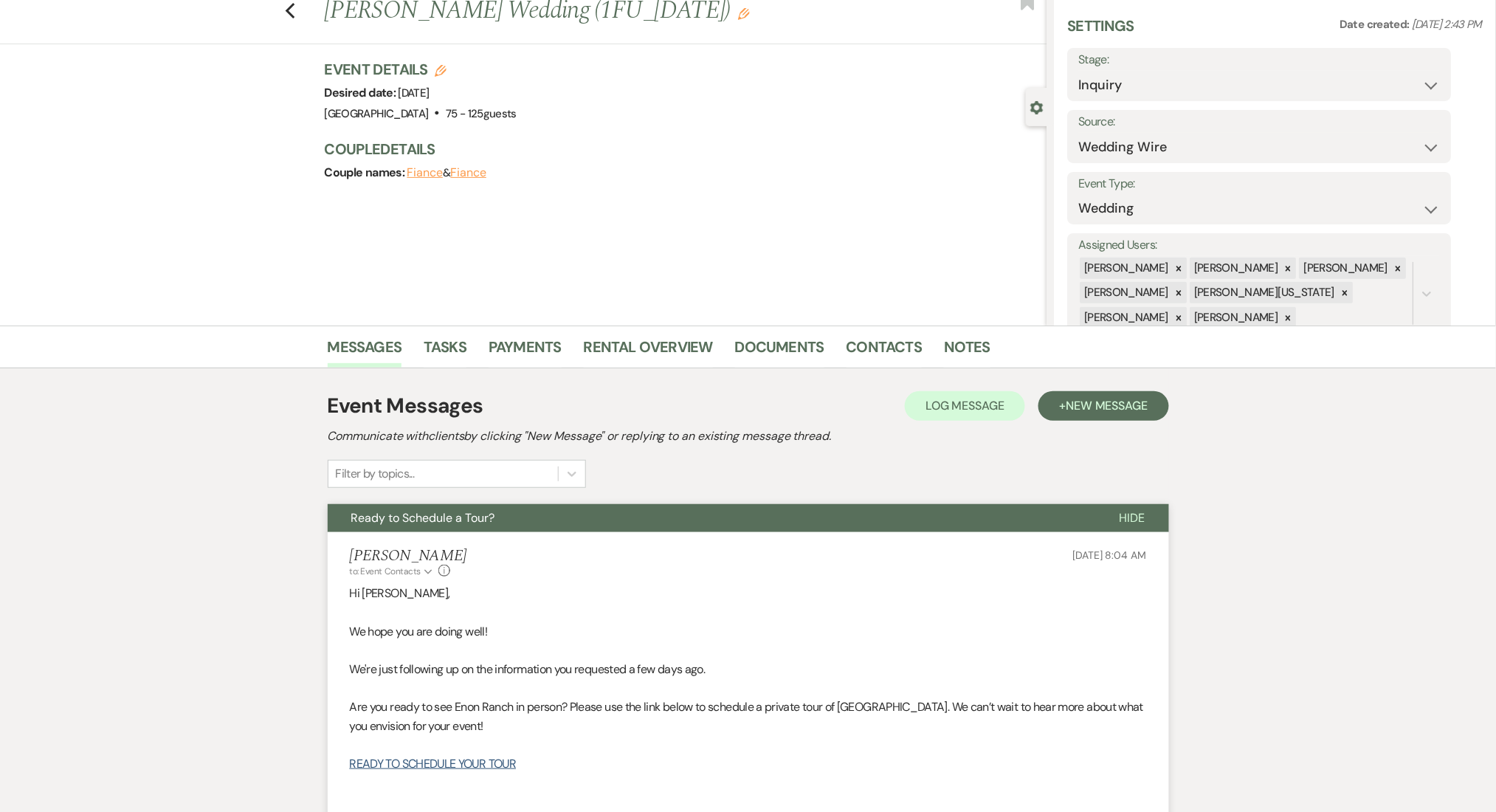
scroll to position [0, 0]
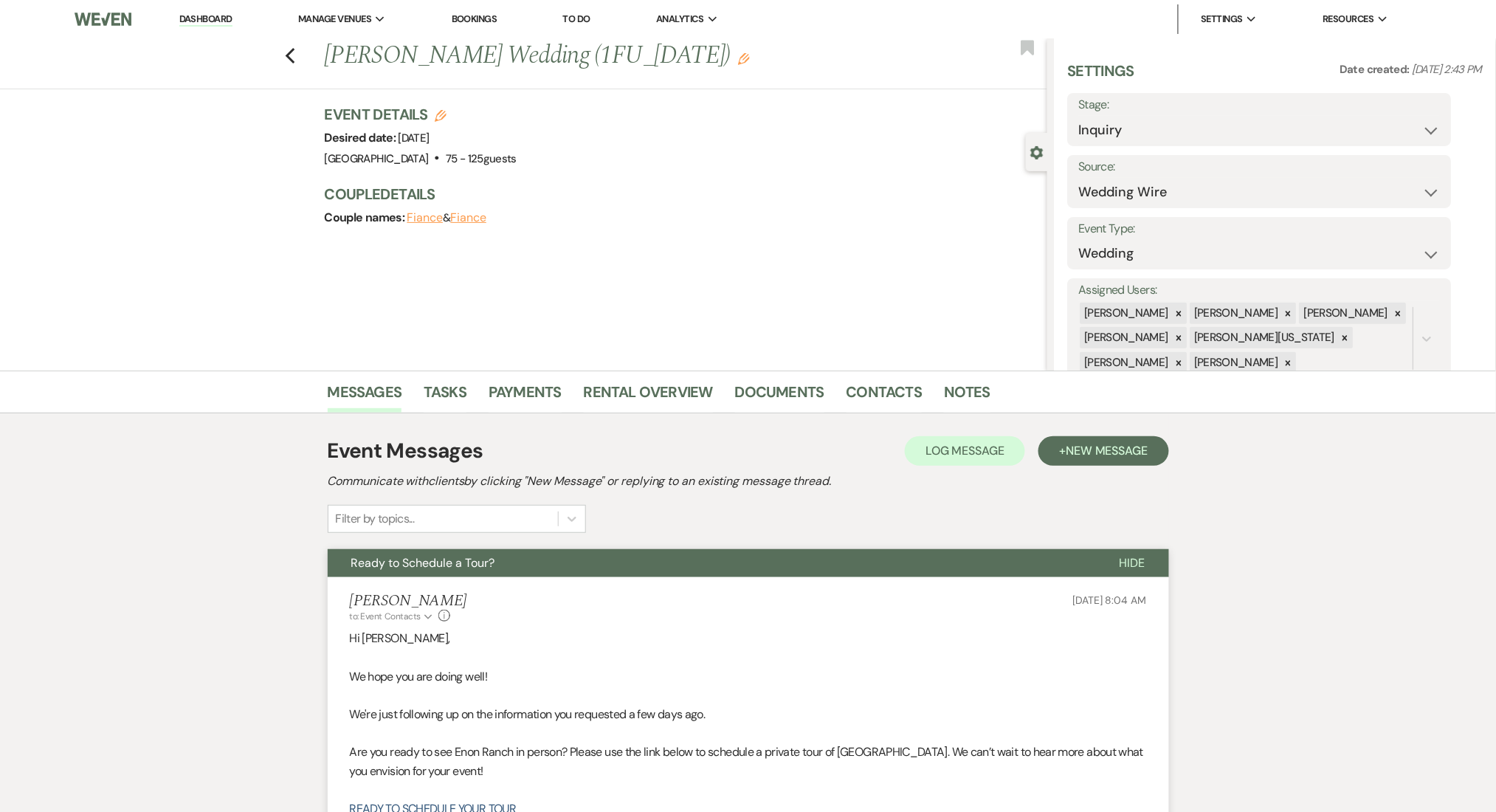
click at [304, 48] on div "Previous [PERSON_NAME] Wedding (1FU_[DATE]) Edit Bookmark" at bounding box center [520, 64] width 1055 height 51
click at [294, 51] on use "button" at bounding box center [289, 55] width 9 height 16
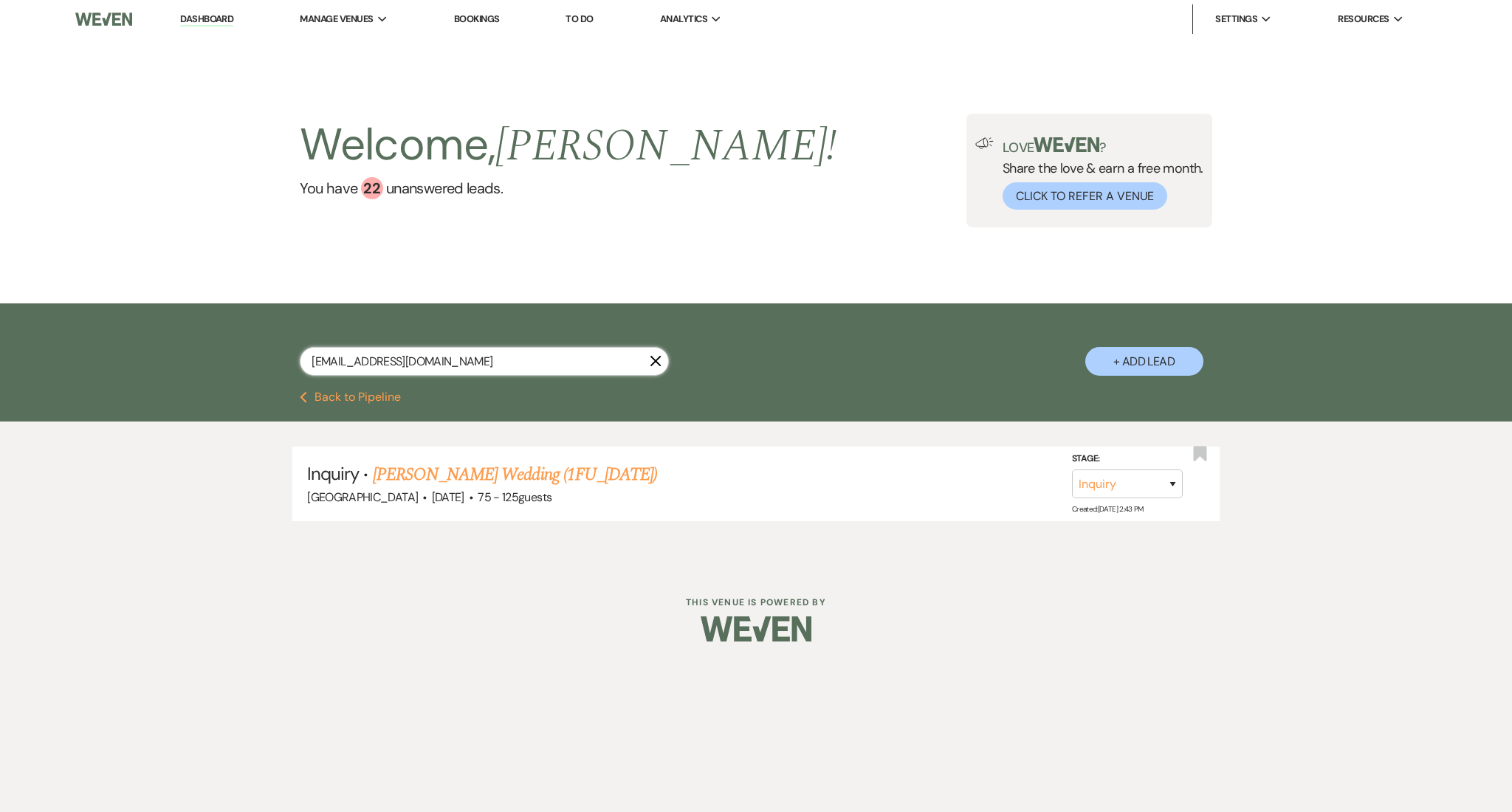
drag, startPoint x: 509, startPoint y: 360, endPoint x: 199, endPoint y: 311, distance: 313.8
click at [203, 321] on div "[EMAIL_ADDRESS][DOMAIN_NAME] X + Add Lead" at bounding box center [756, 347] width 1512 height 88
paste input "hopeandrod22222"
type input "[EMAIL_ADDRESS][DOMAIN_NAME]"
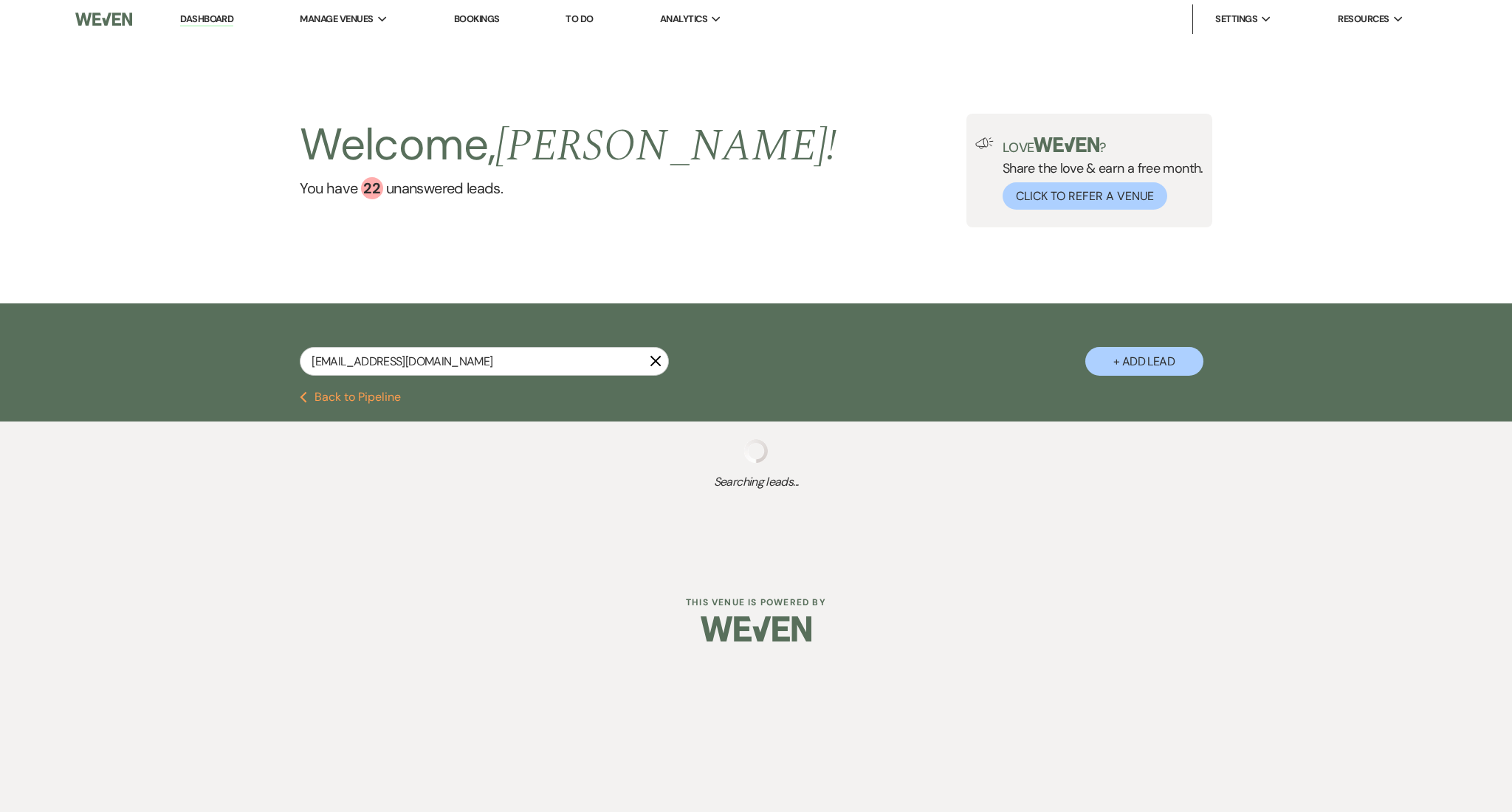
select select "8"
select select "6"
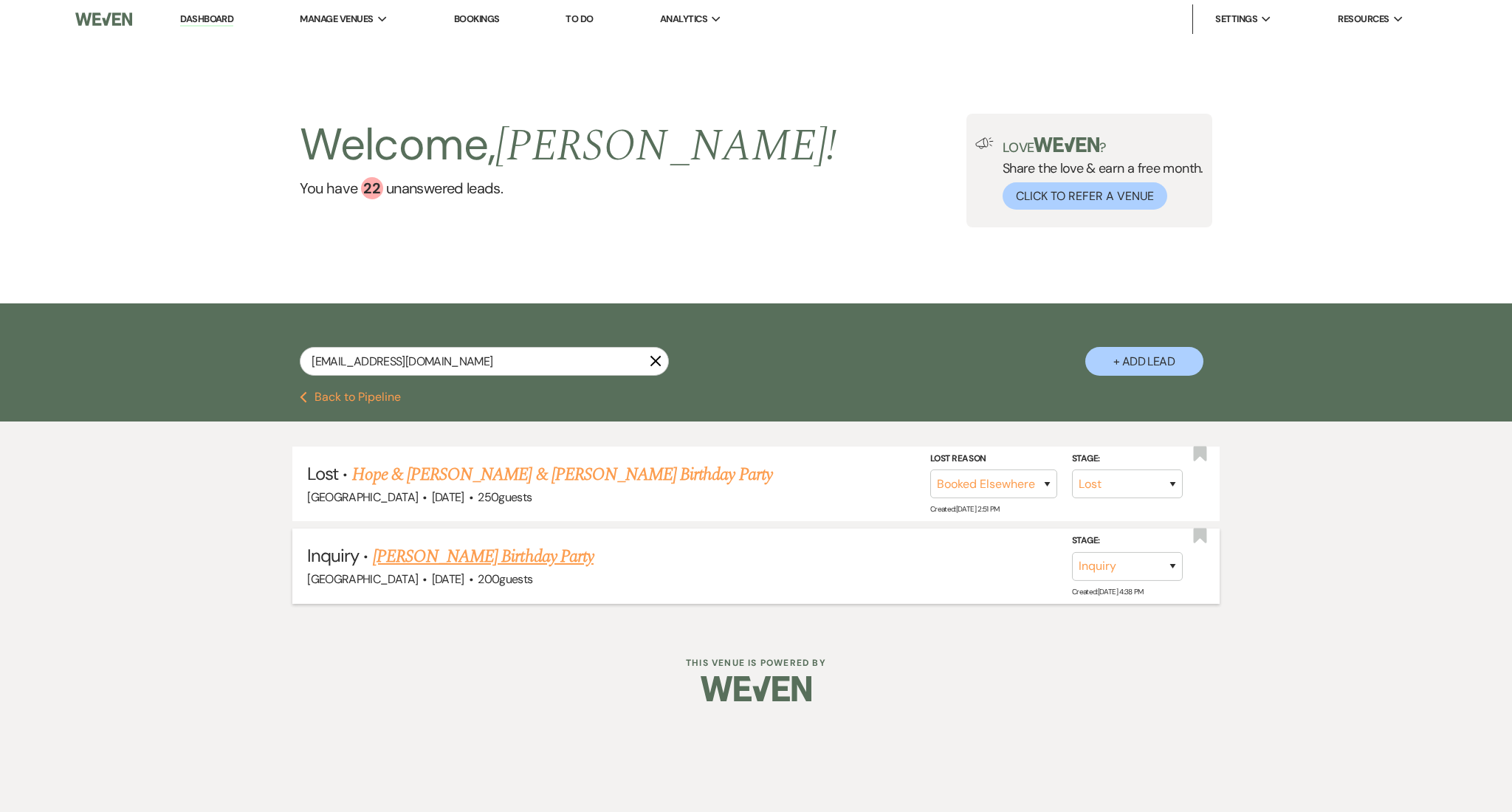
click at [489, 553] on link "[PERSON_NAME] Birthday Party" at bounding box center [483, 556] width 221 height 26
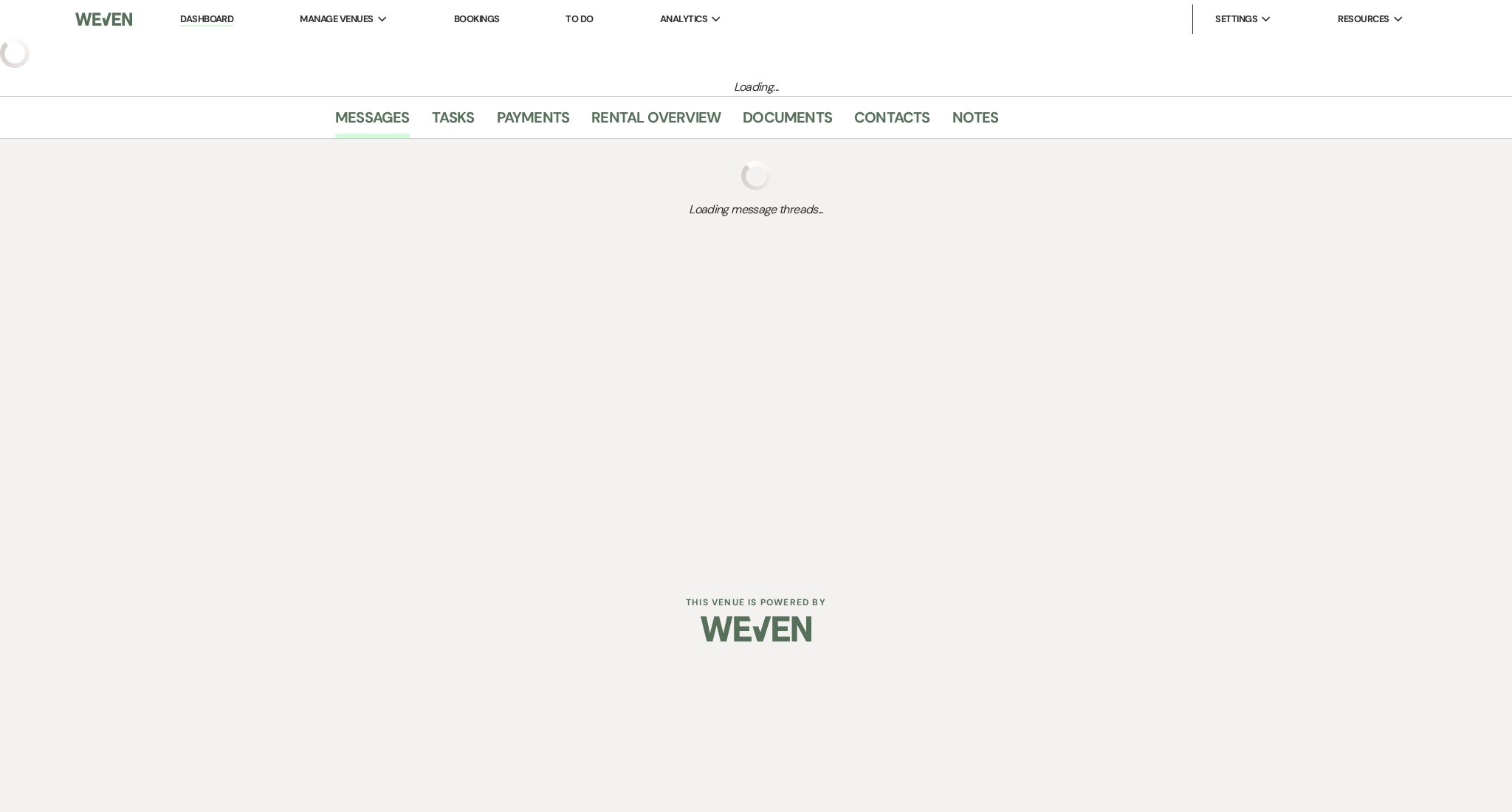
select select "5"
select select "4"
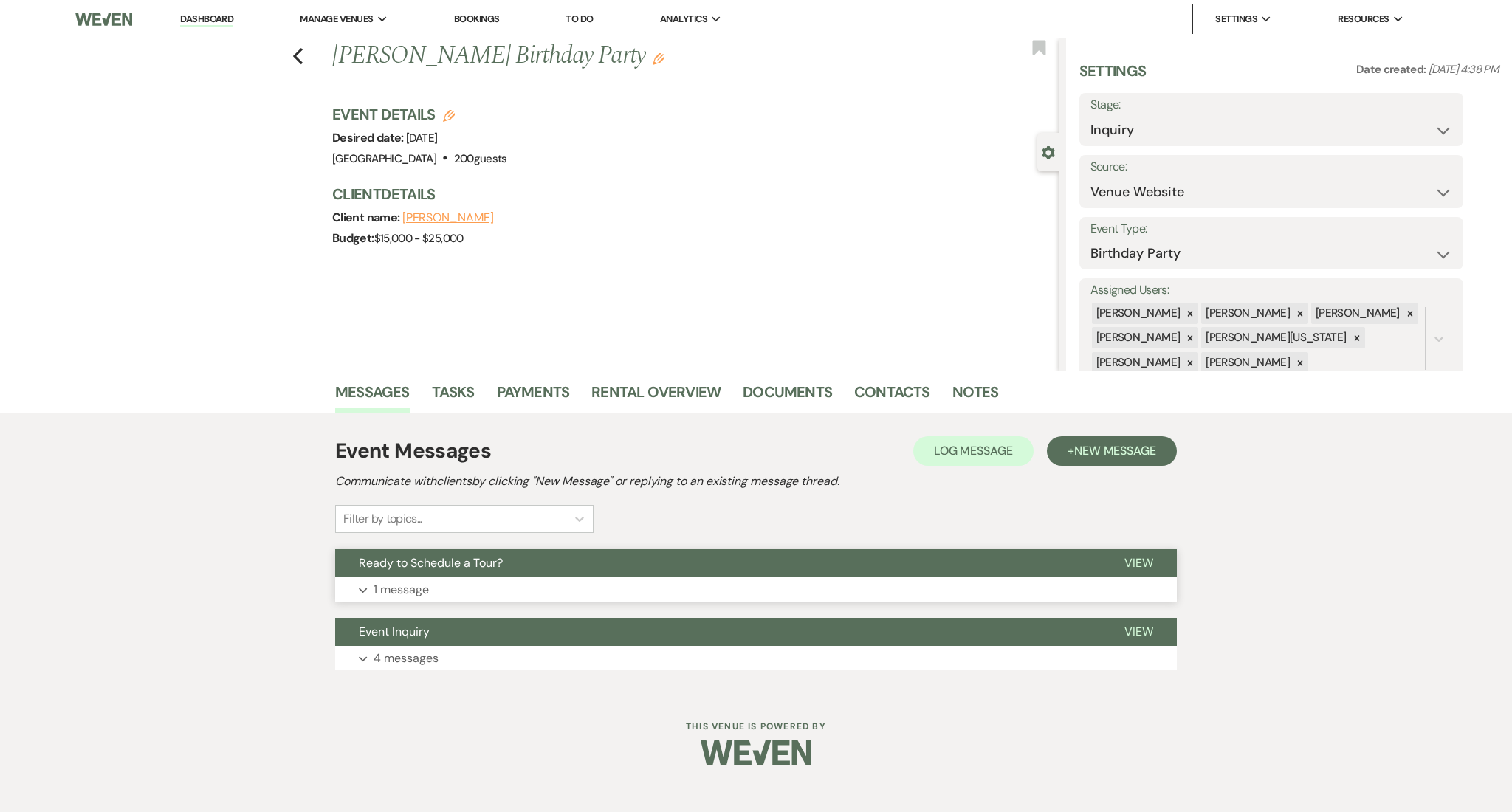
click at [611, 565] on button "Ready to Schedule a Tour?" at bounding box center [718, 563] width 765 height 28
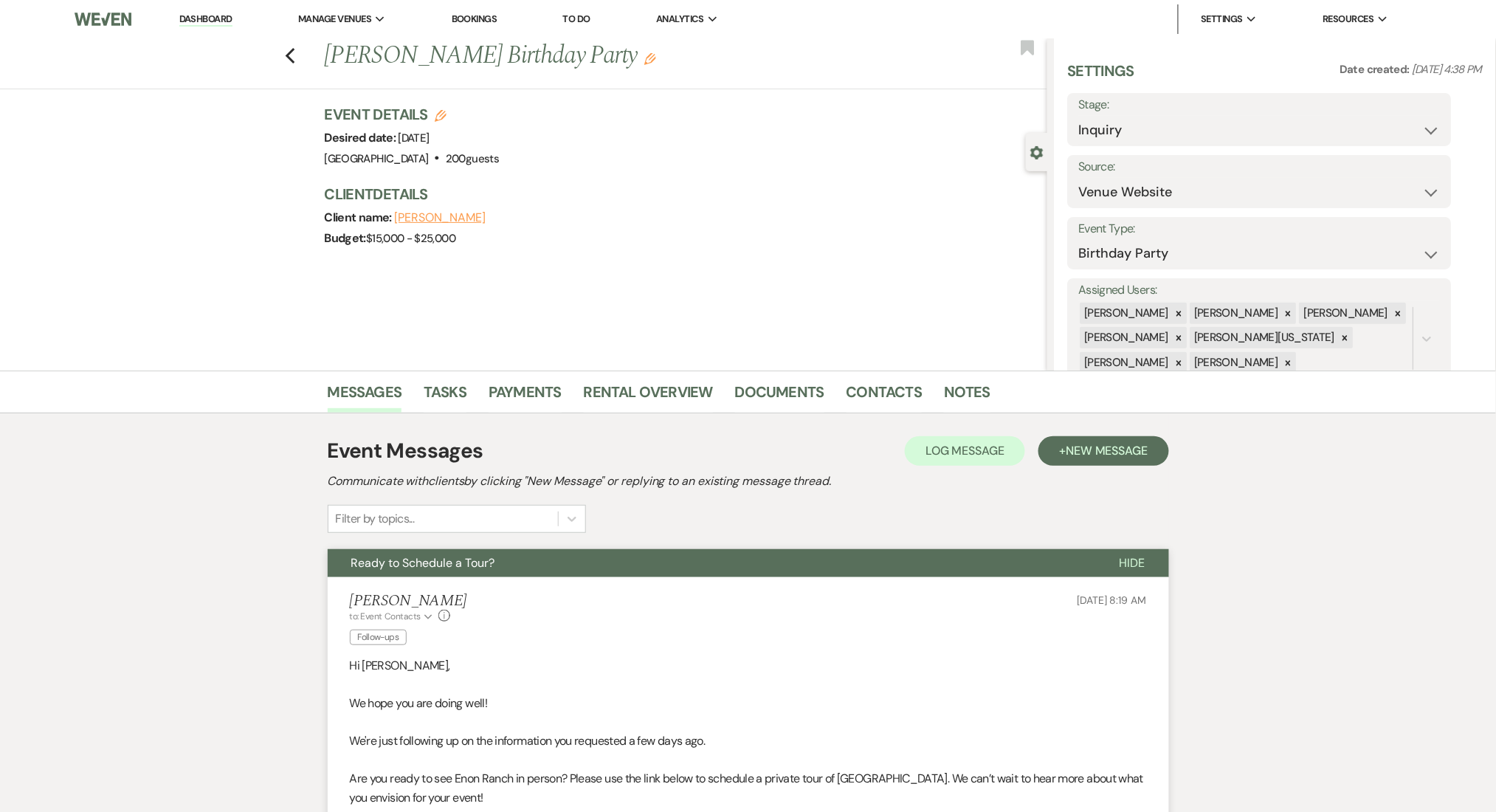
scroll to position [406, 0]
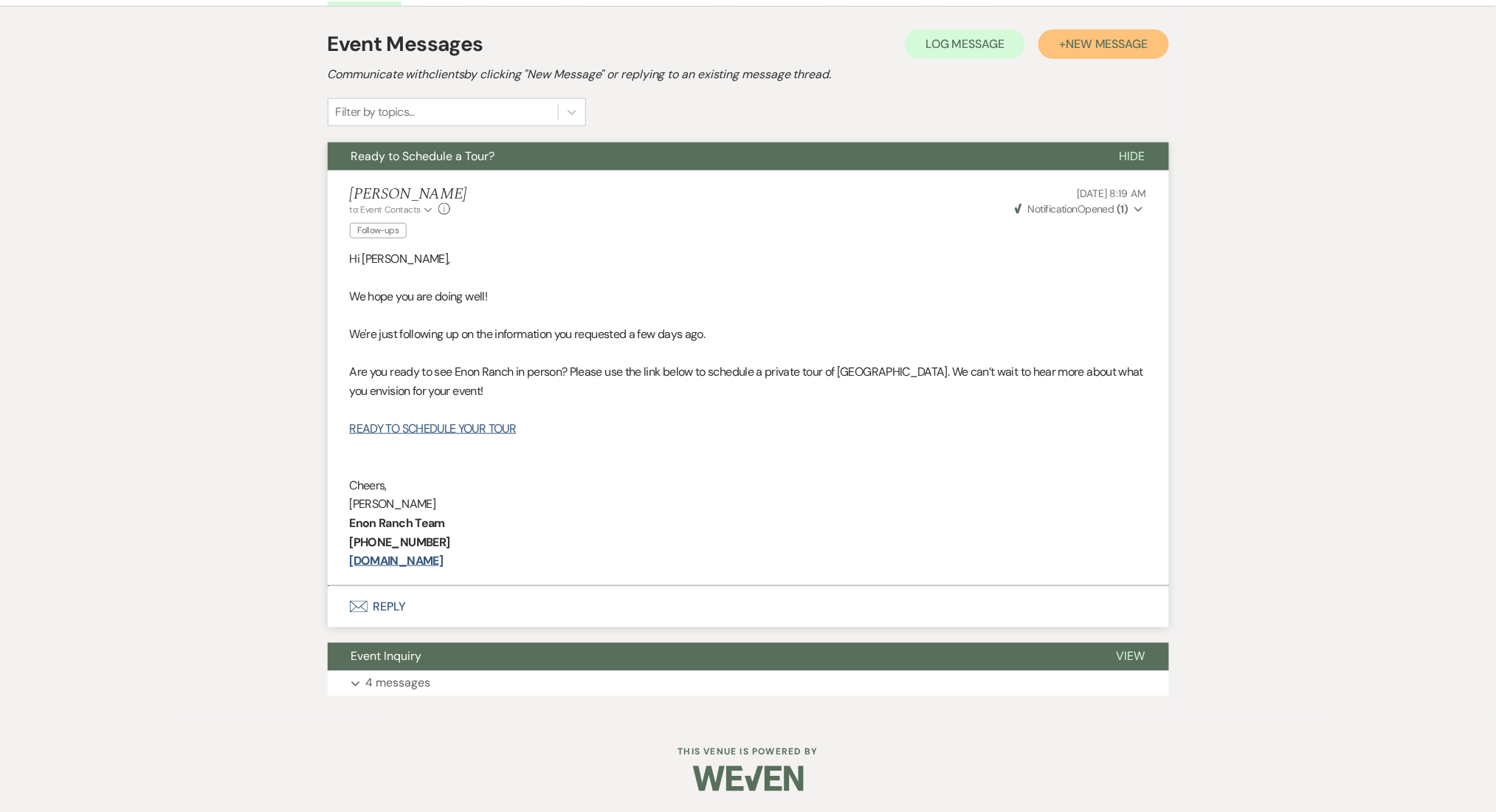
click at [1072, 40] on span "New Message" at bounding box center [1106, 44] width 82 height 15
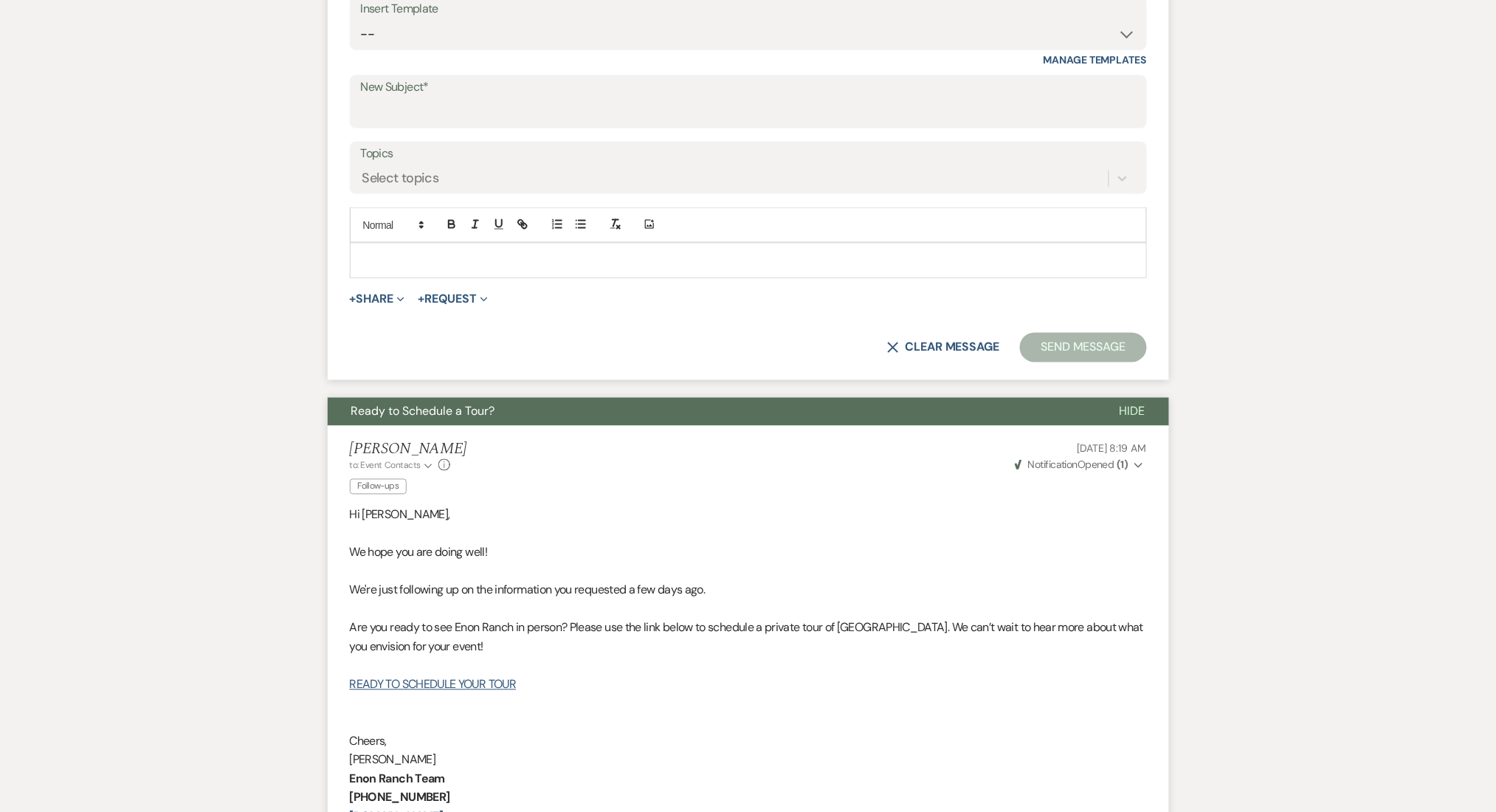
scroll to position [899, 0]
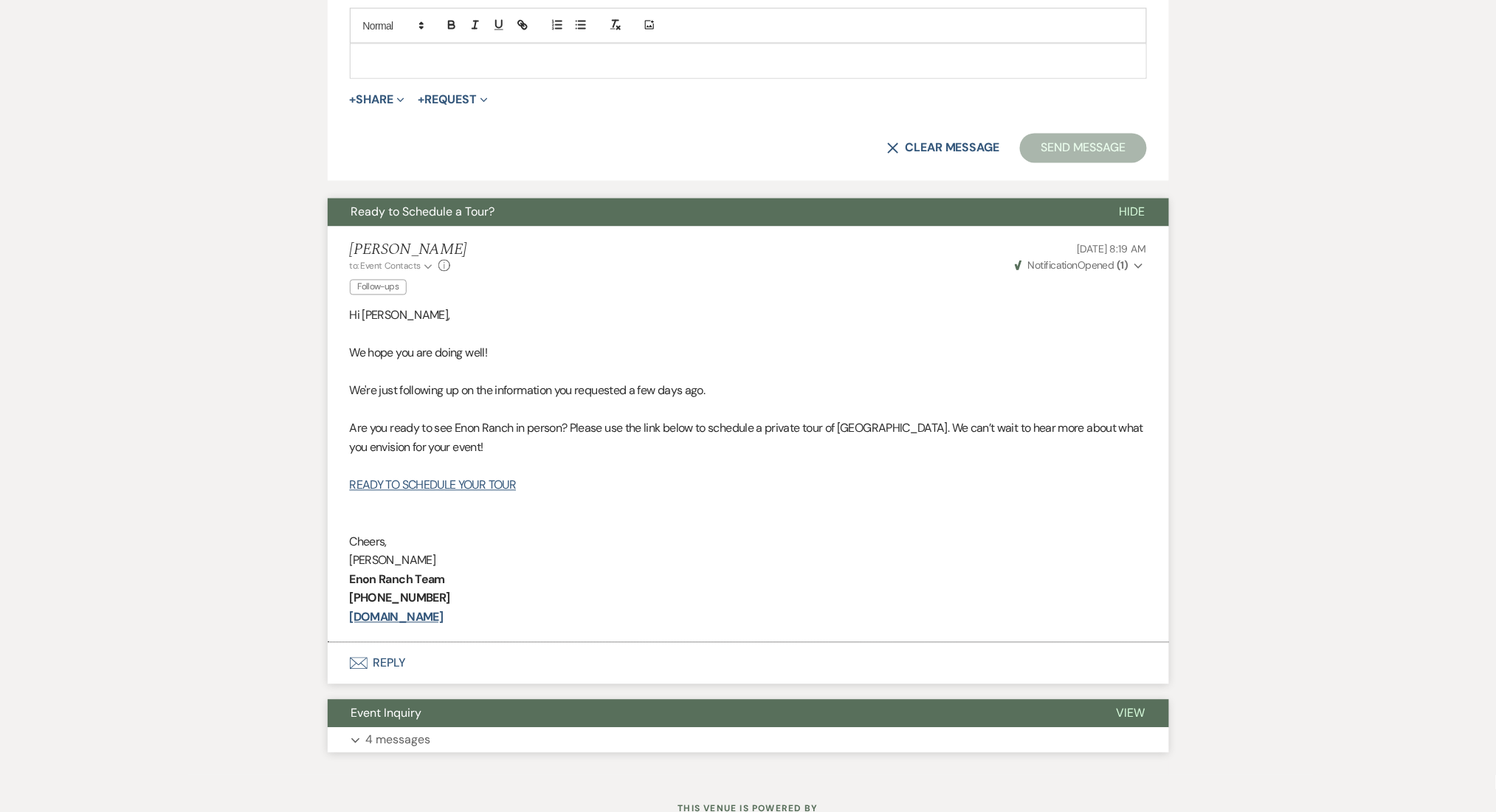
click at [827, 747] on button "Expand 4 messages" at bounding box center [748, 741] width 842 height 26
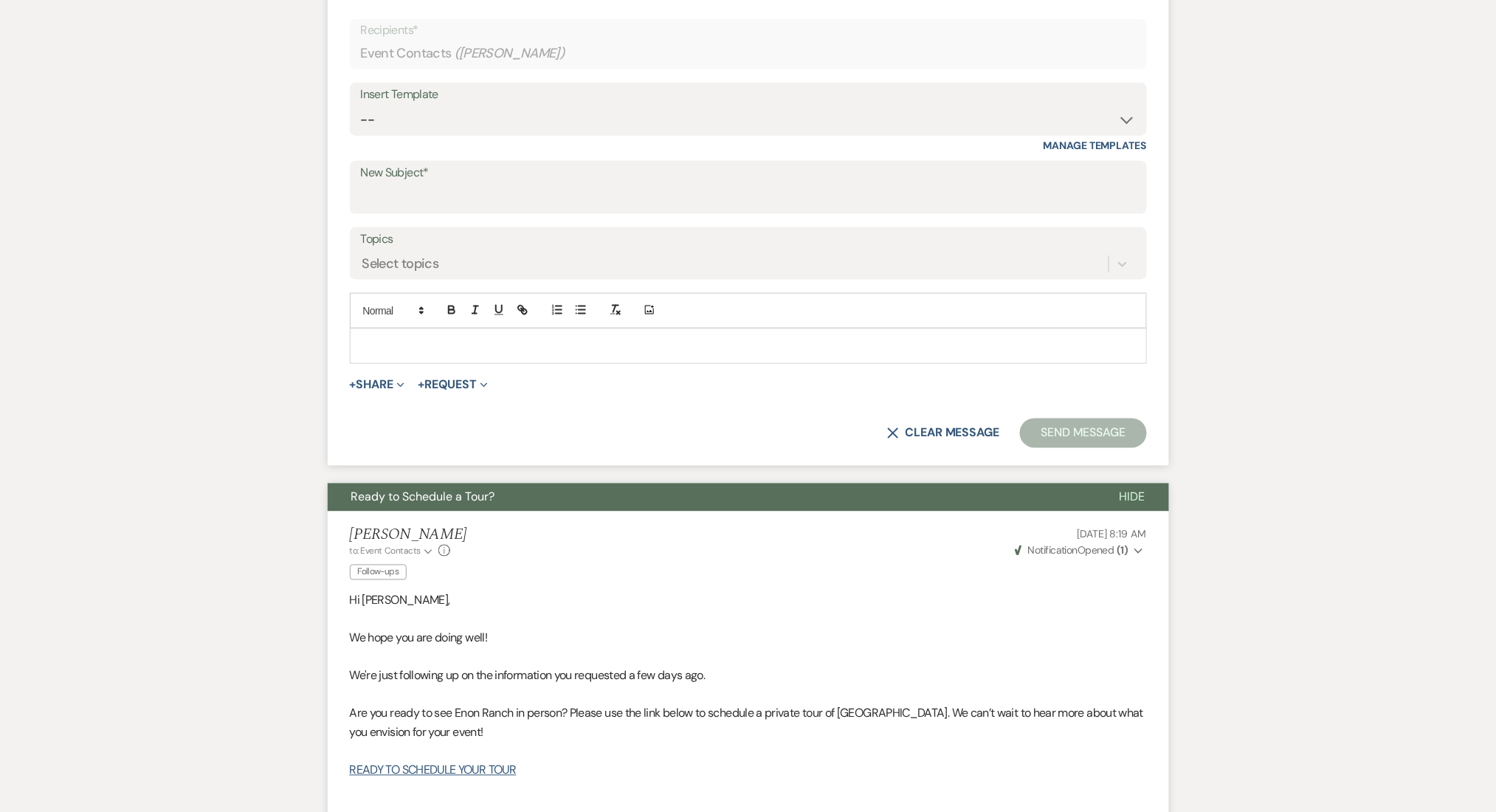
scroll to position [309, 0]
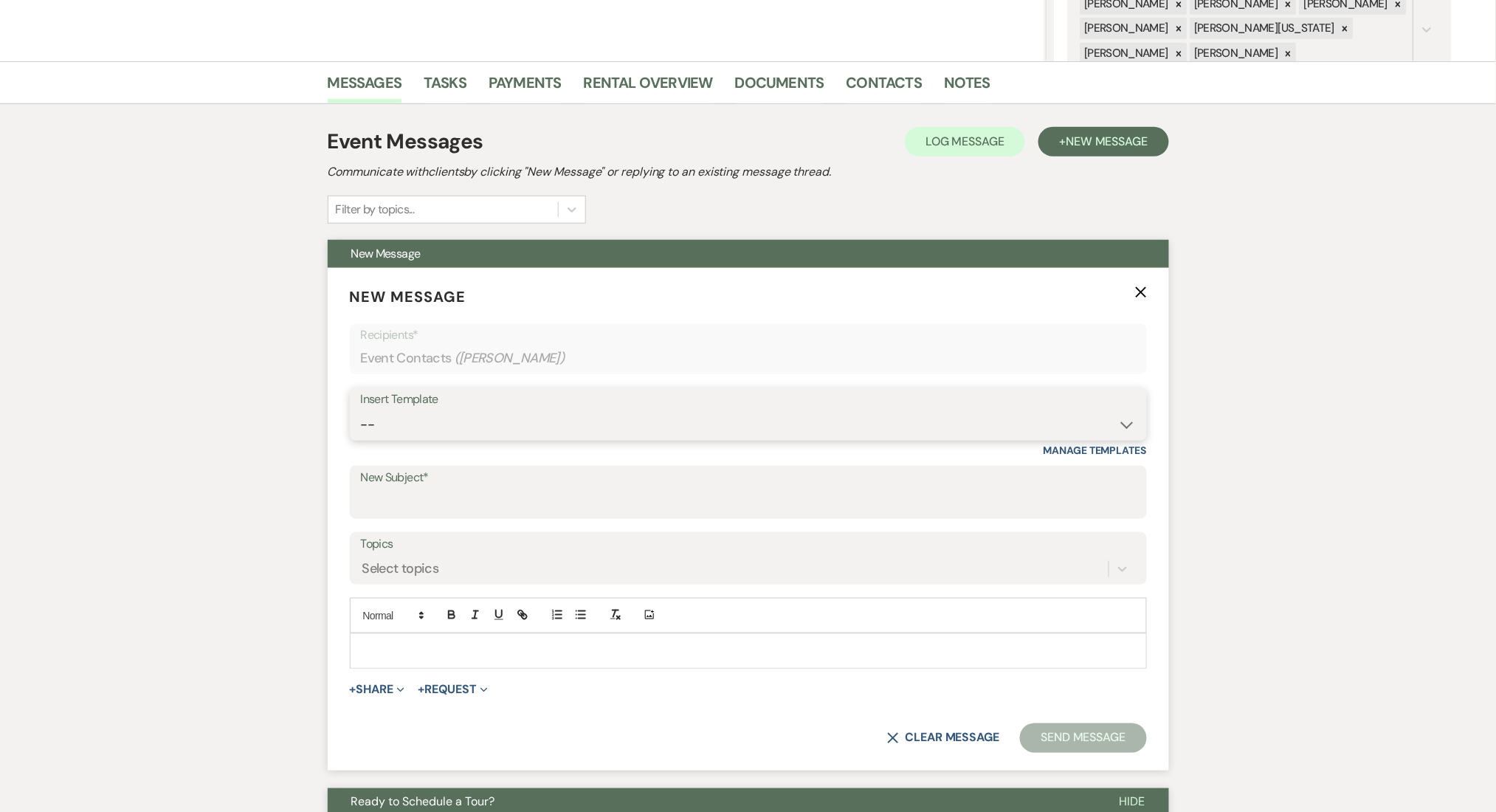
click at [662, 428] on select "-- Inquiry Follow Up Email #2 Contract Sending Template Payment Template Rental…" at bounding box center [748, 425] width 775 height 29
select select "1711"
click at [361, 411] on select "-- Inquiry Follow Up Email #2 Contract Sending Template Payment Template Rental…" at bounding box center [748, 425] width 775 height 29
type input "Enon Ranch Inquiry Follow-Up"
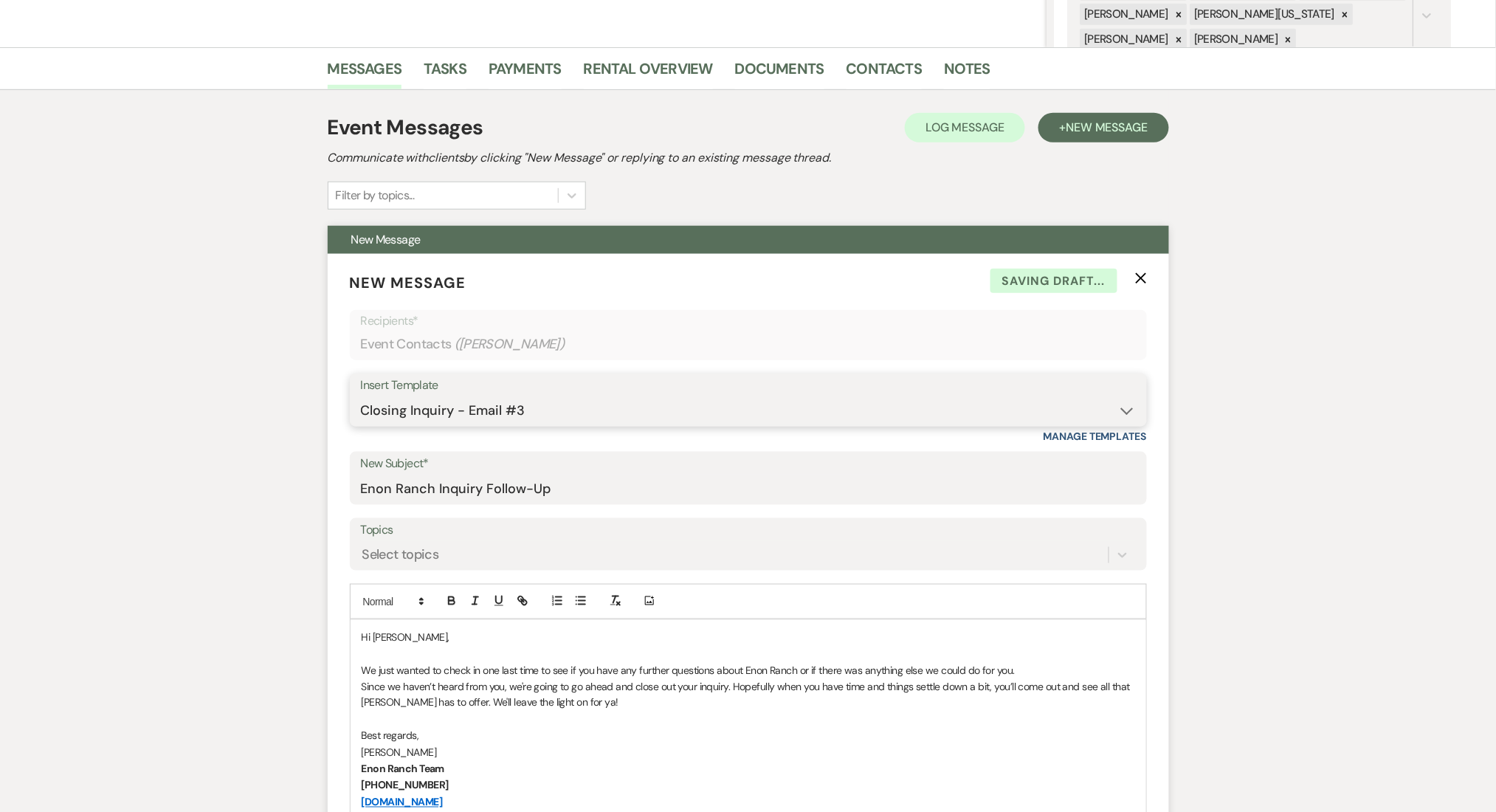
scroll to position [702, 0]
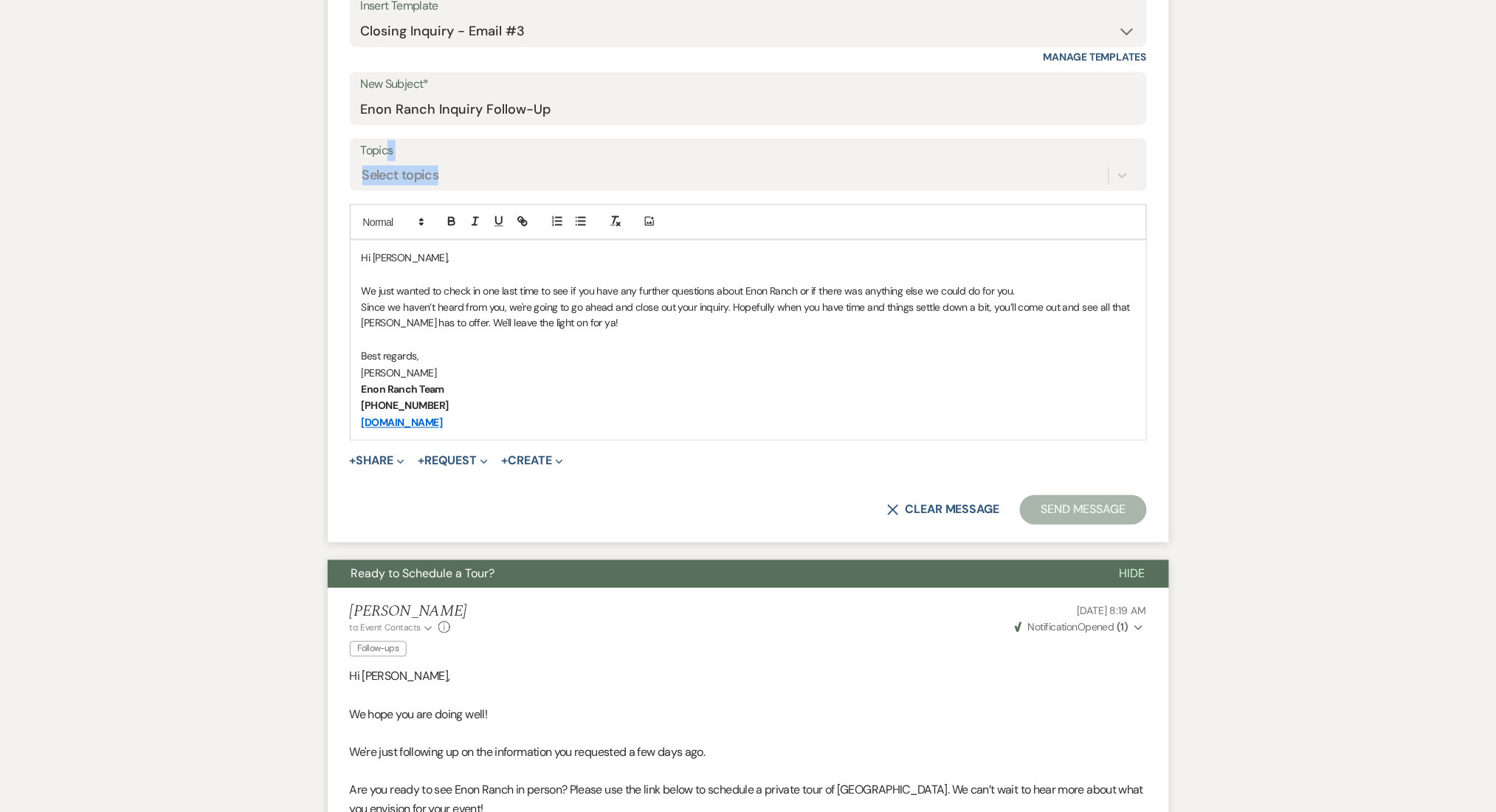
click at [386, 160] on div "Topics Select topics" at bounding box center [748, 165] width 797 height 53
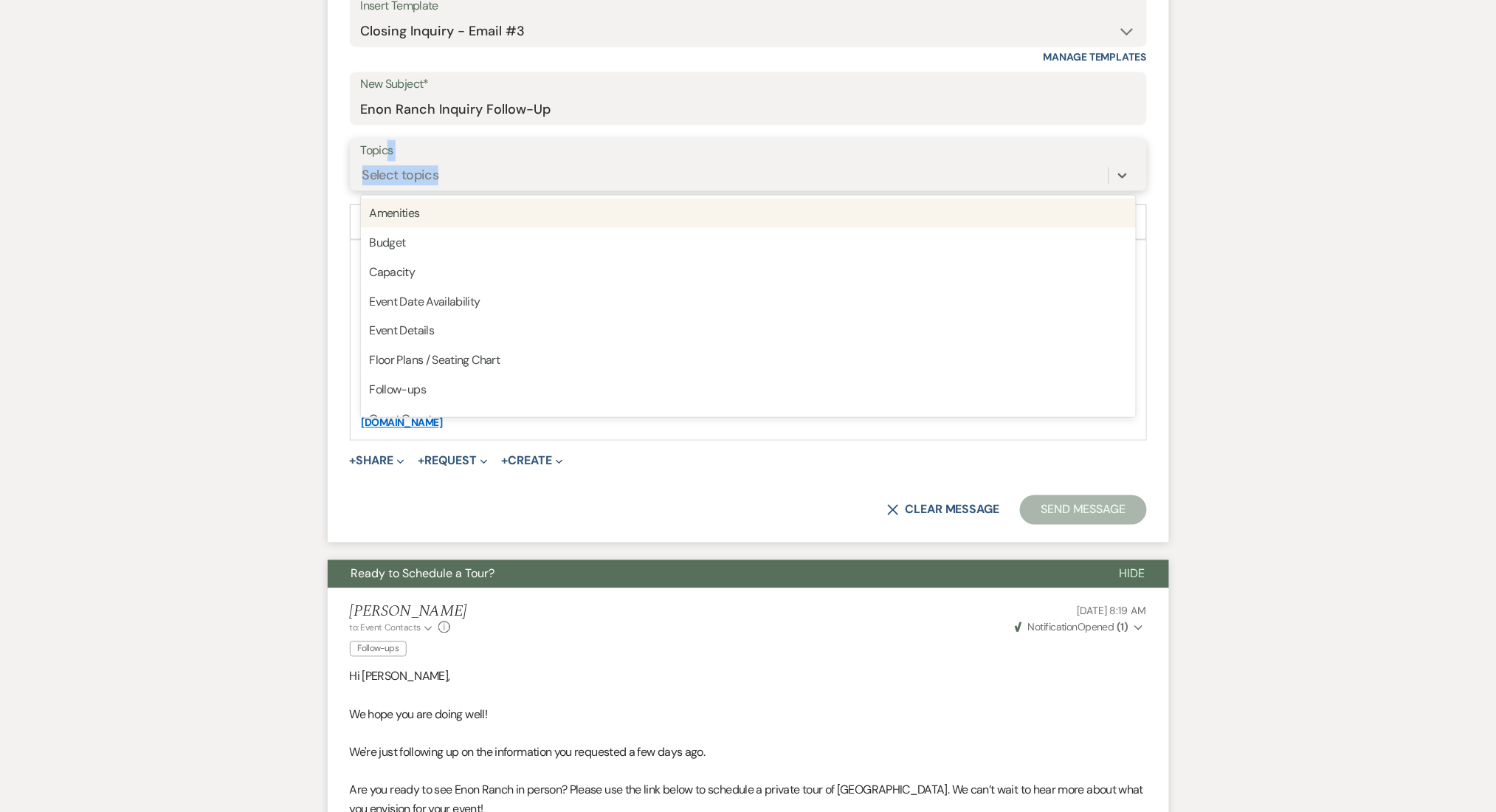
click at [441, 169] on div "Select topics" at bounding box center [734, 175] width 748 height 26
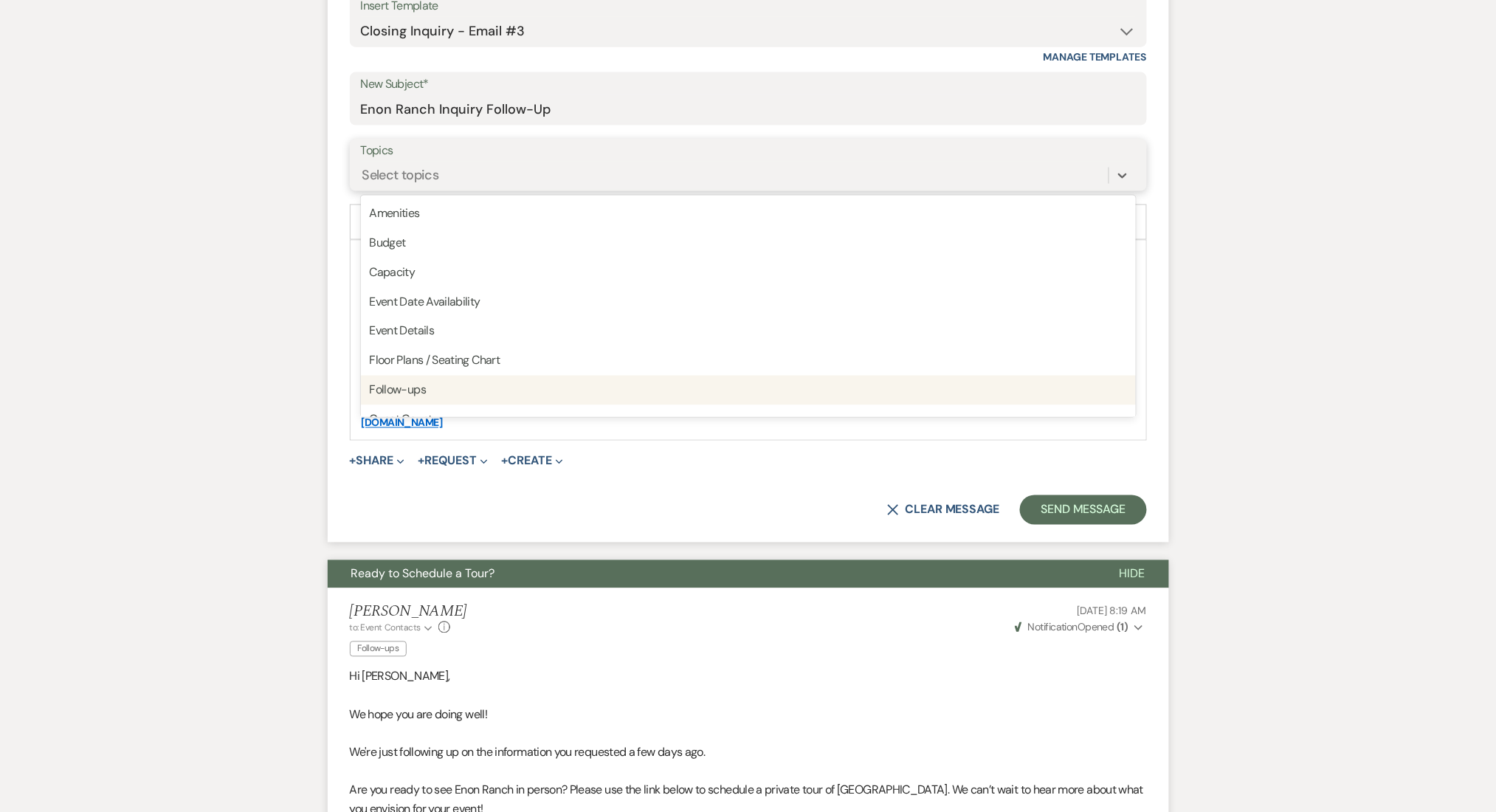
click at [452, 383] on div "Follow-ups" at bounding box center [748, 390] width 775 height 30
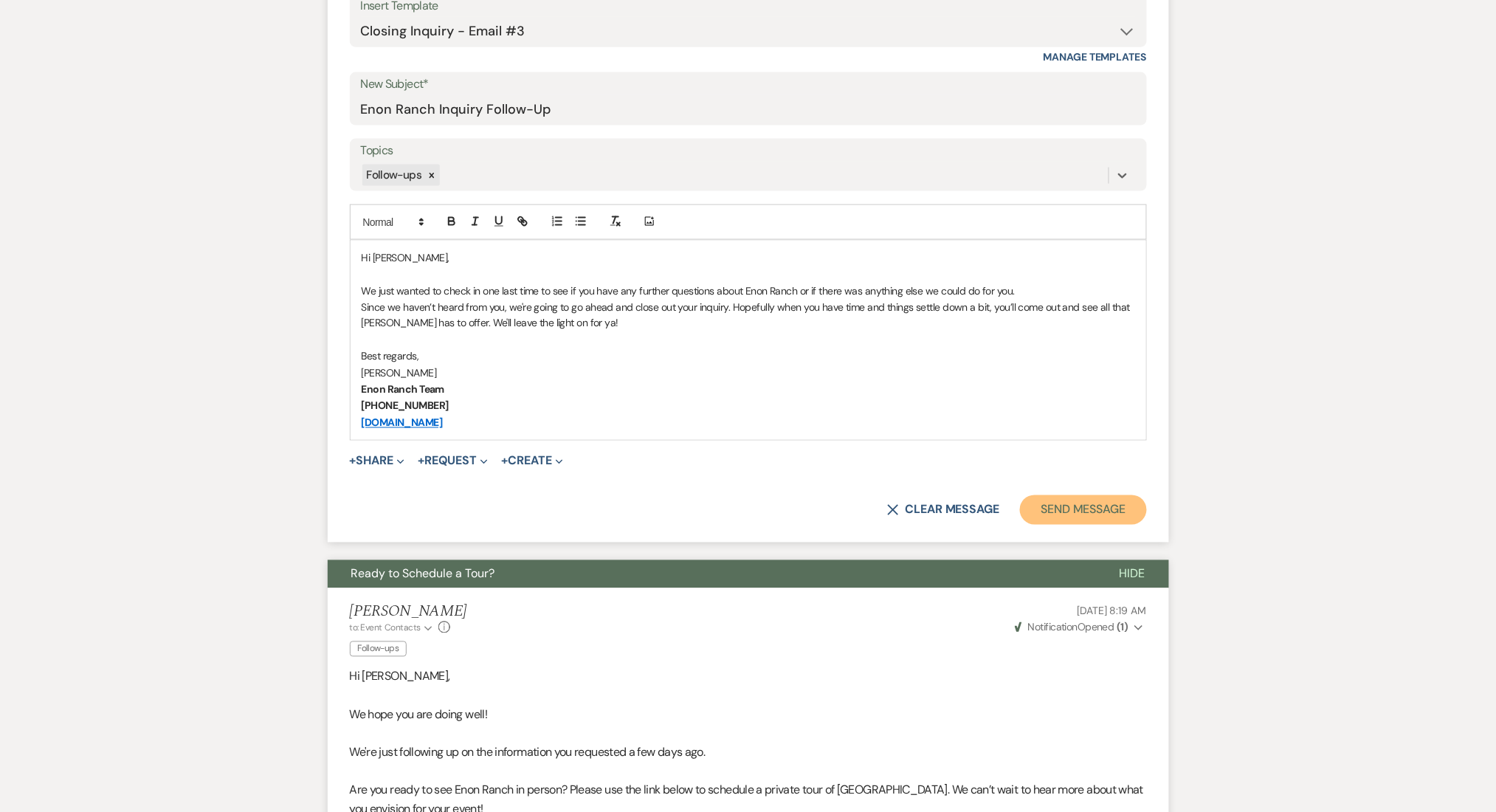
click at [1044, 508] on button "Send Message" at bounding box center [1084, 509] width 126 height 30
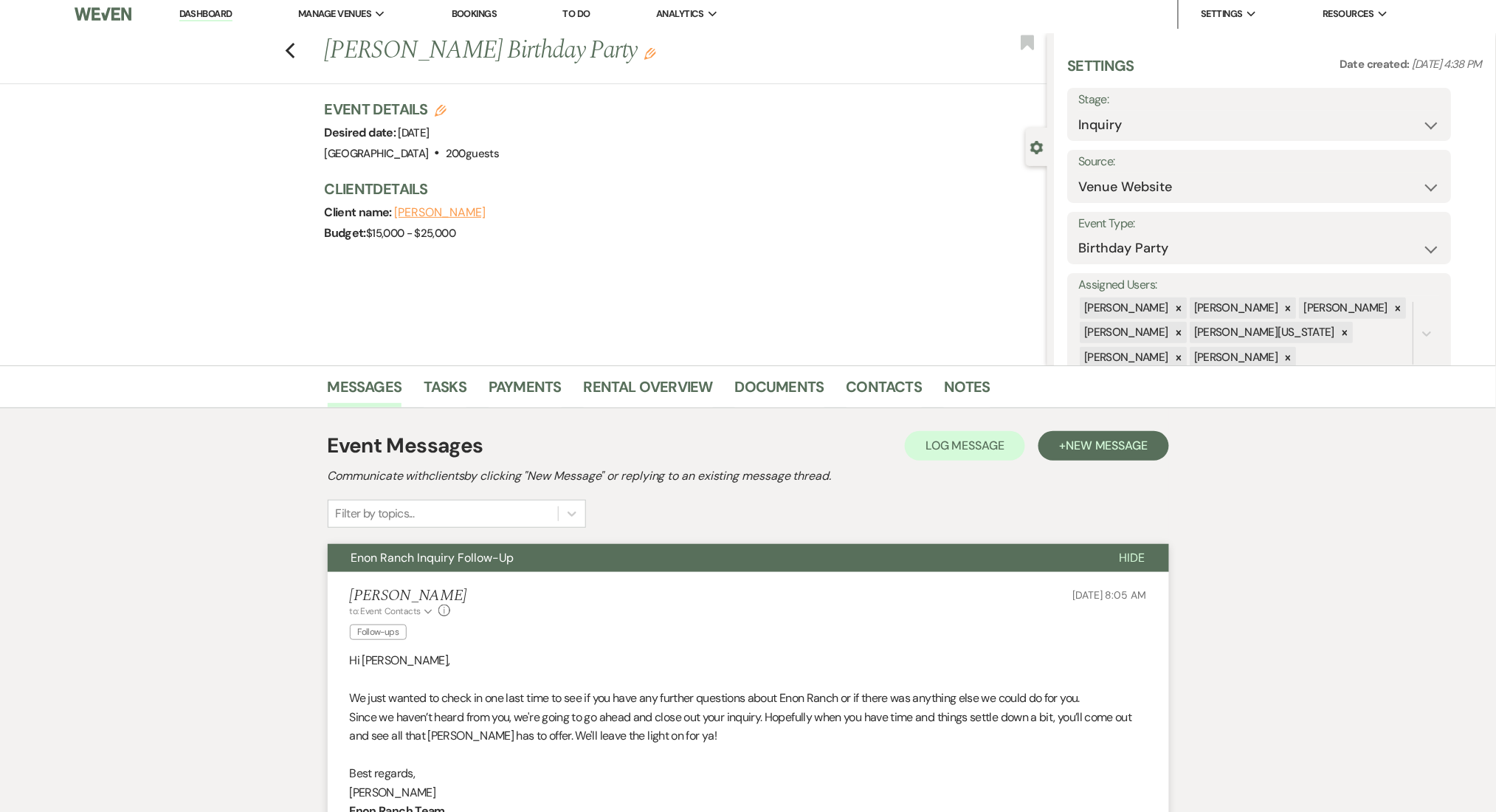
scroll to position [0, 0]
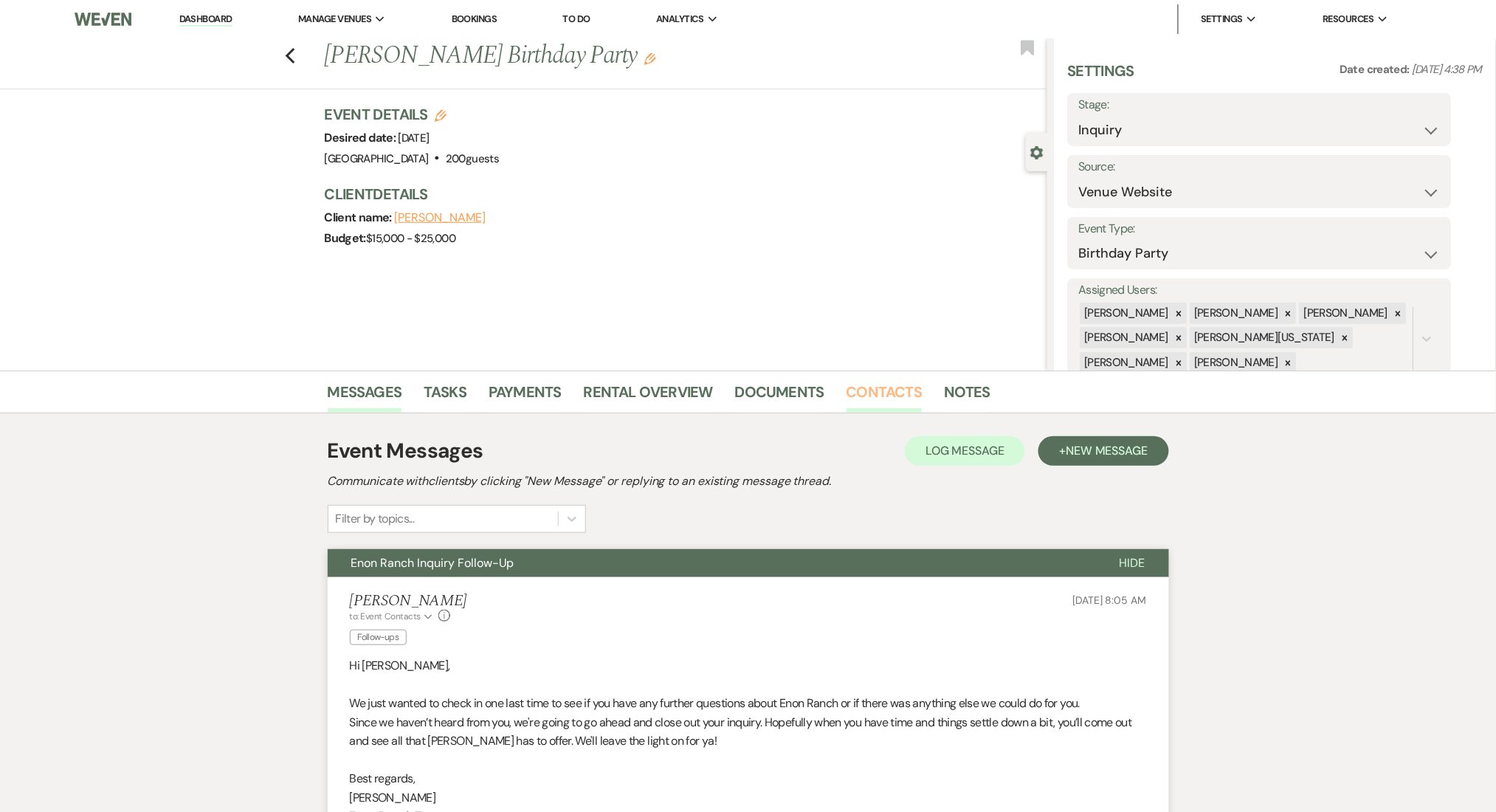
click at [883, 402] on link "Contacts" at bounding box center [885, 396] width 76 height 32
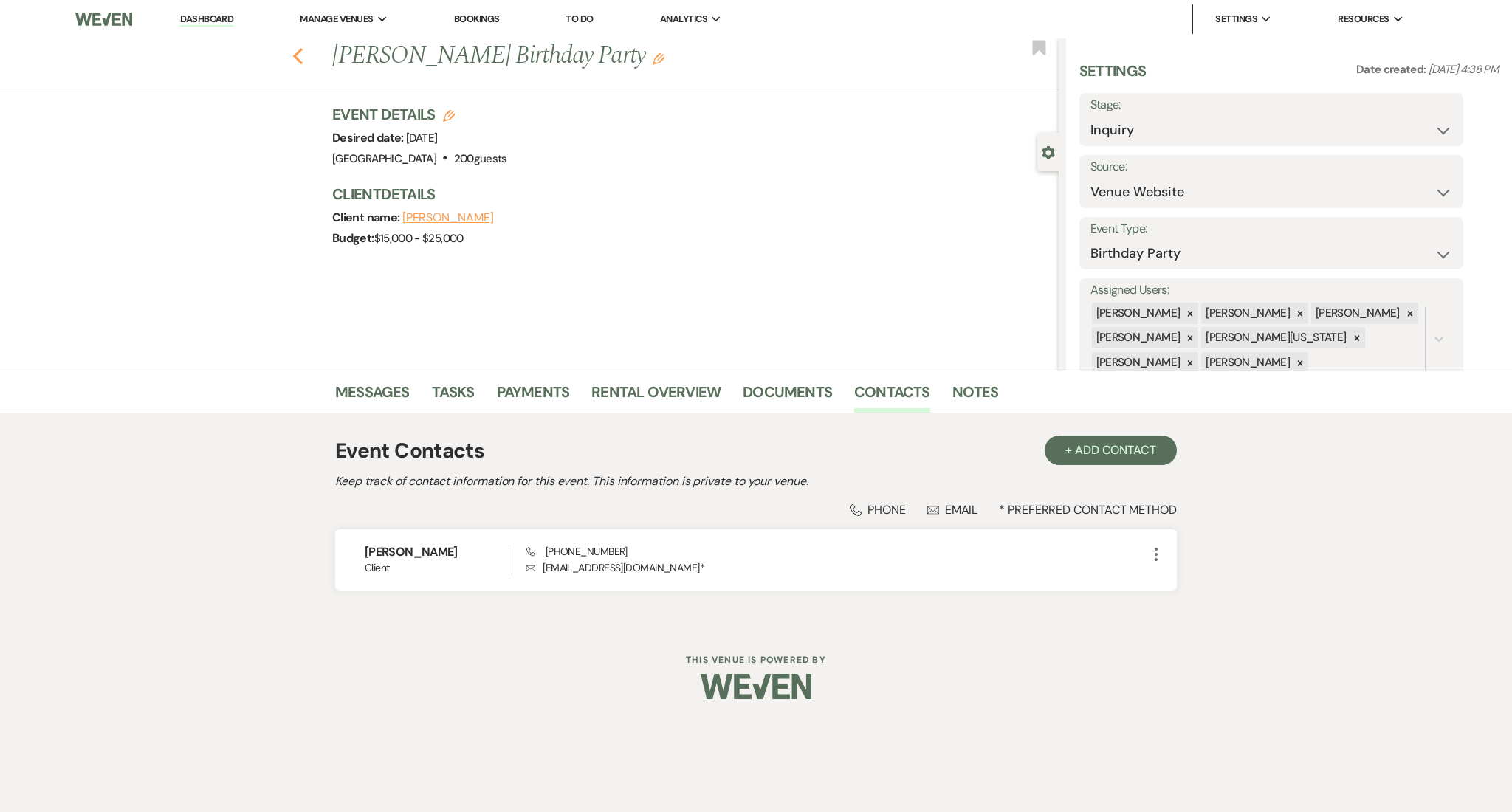
click at [298, 59] on use "button" at bounding box center [298, 55] width 9 height 16
select select "8"
select select "6"
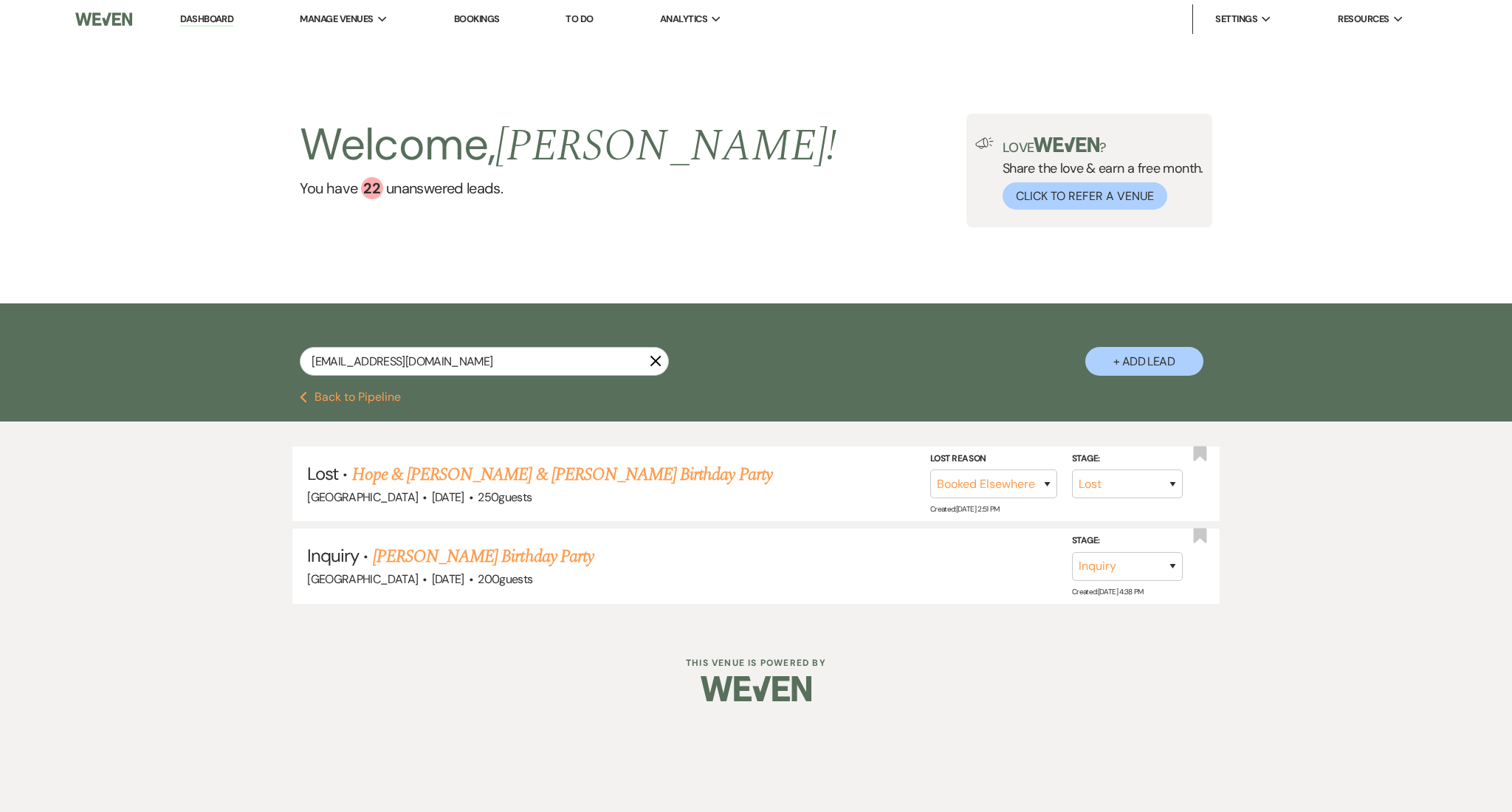
click at [206, 9] on li "Dashboard" at bounding box center [207, 19] width 68 height 30
click at [213, 26] on li "Dashboard" at bounding box center [207, 19] width 68 height 30
click at [209, 14] on link "Dashboard" at bounding box center [207, 20] width 53 height 14
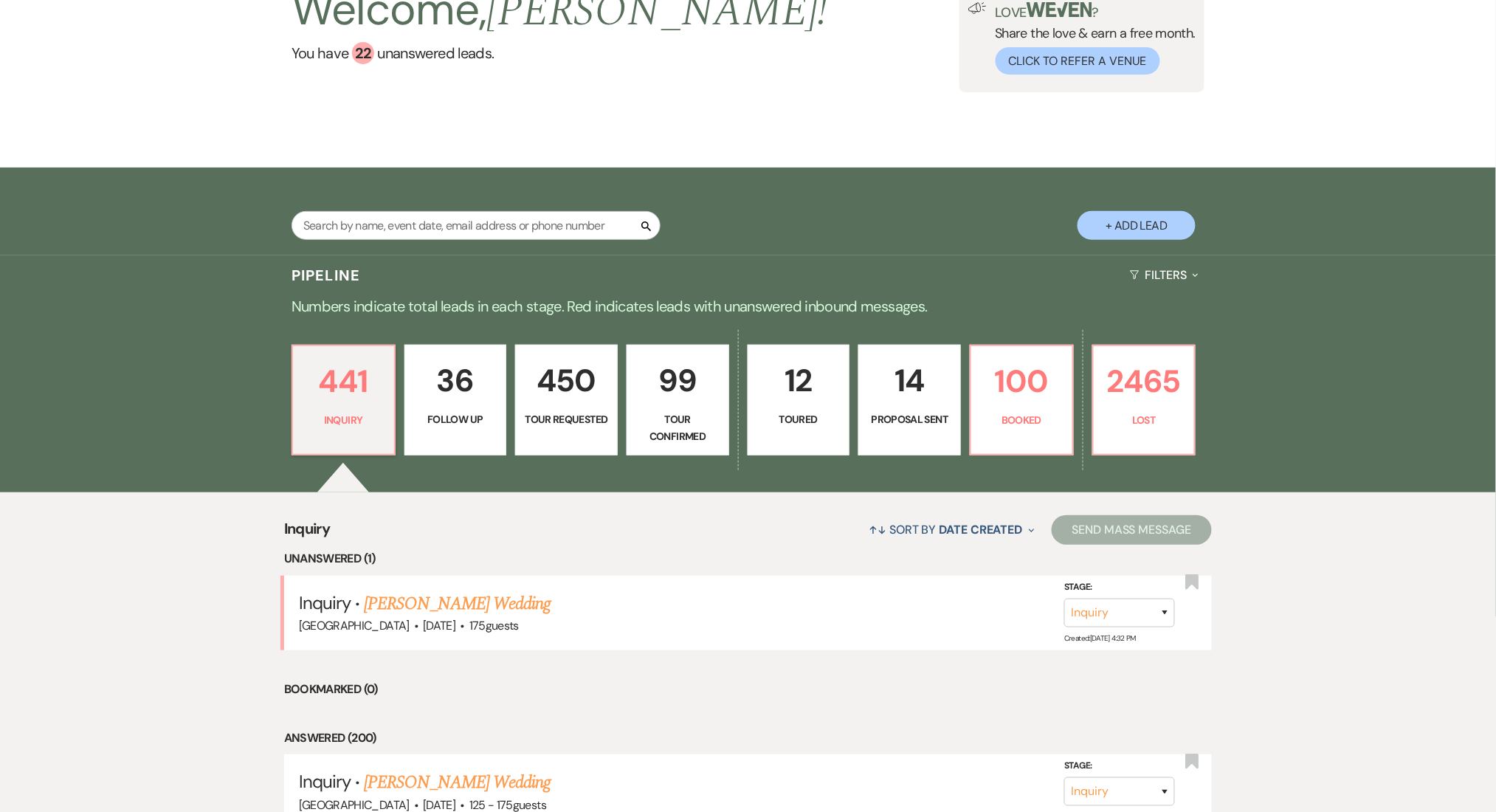
scroll to position [295, 0]
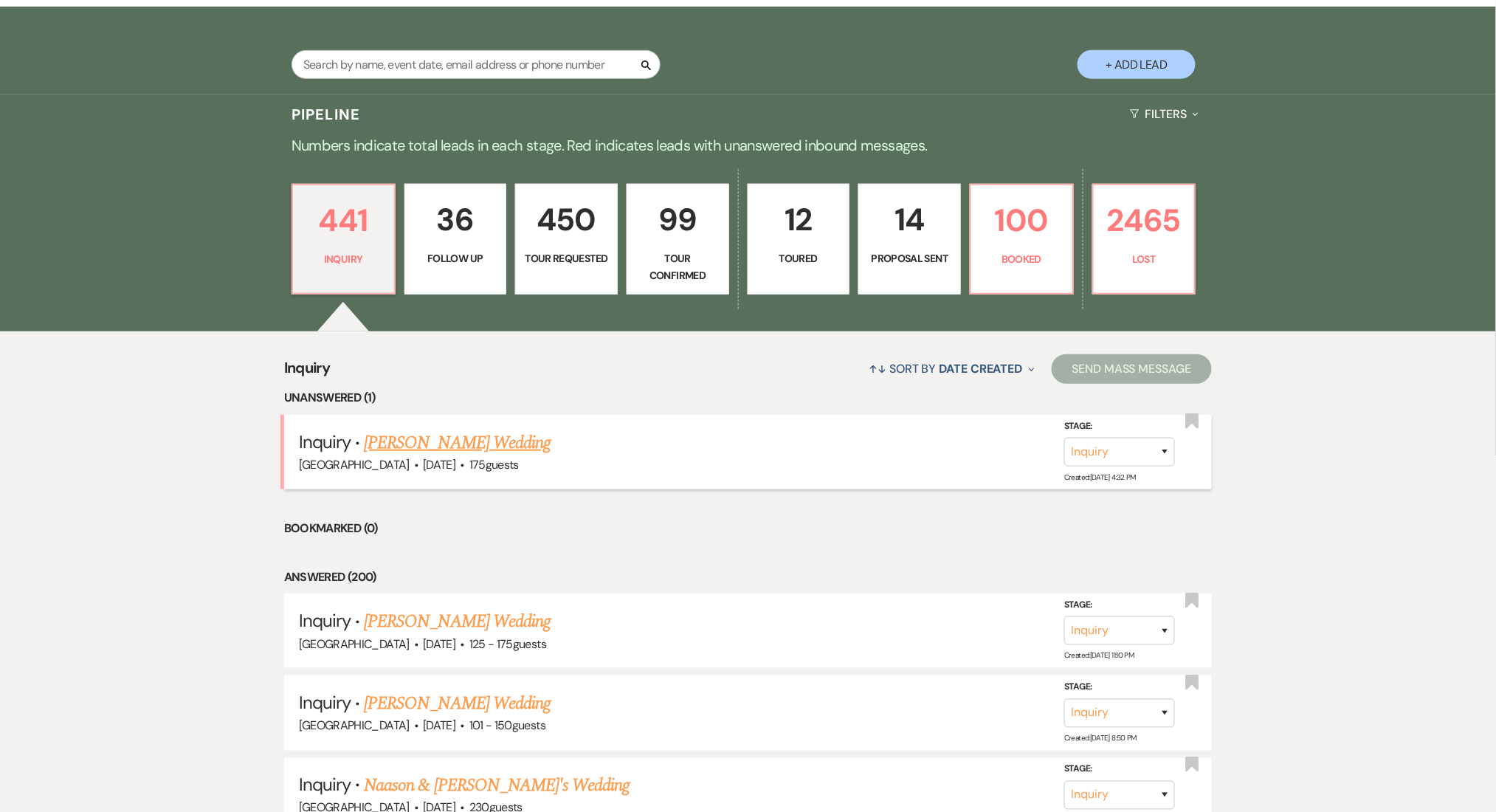
click at [438, 445] on link "[PERSON_NAME] Wedding" at bounding box center [458, 442] width 187 height 26
select select "3"
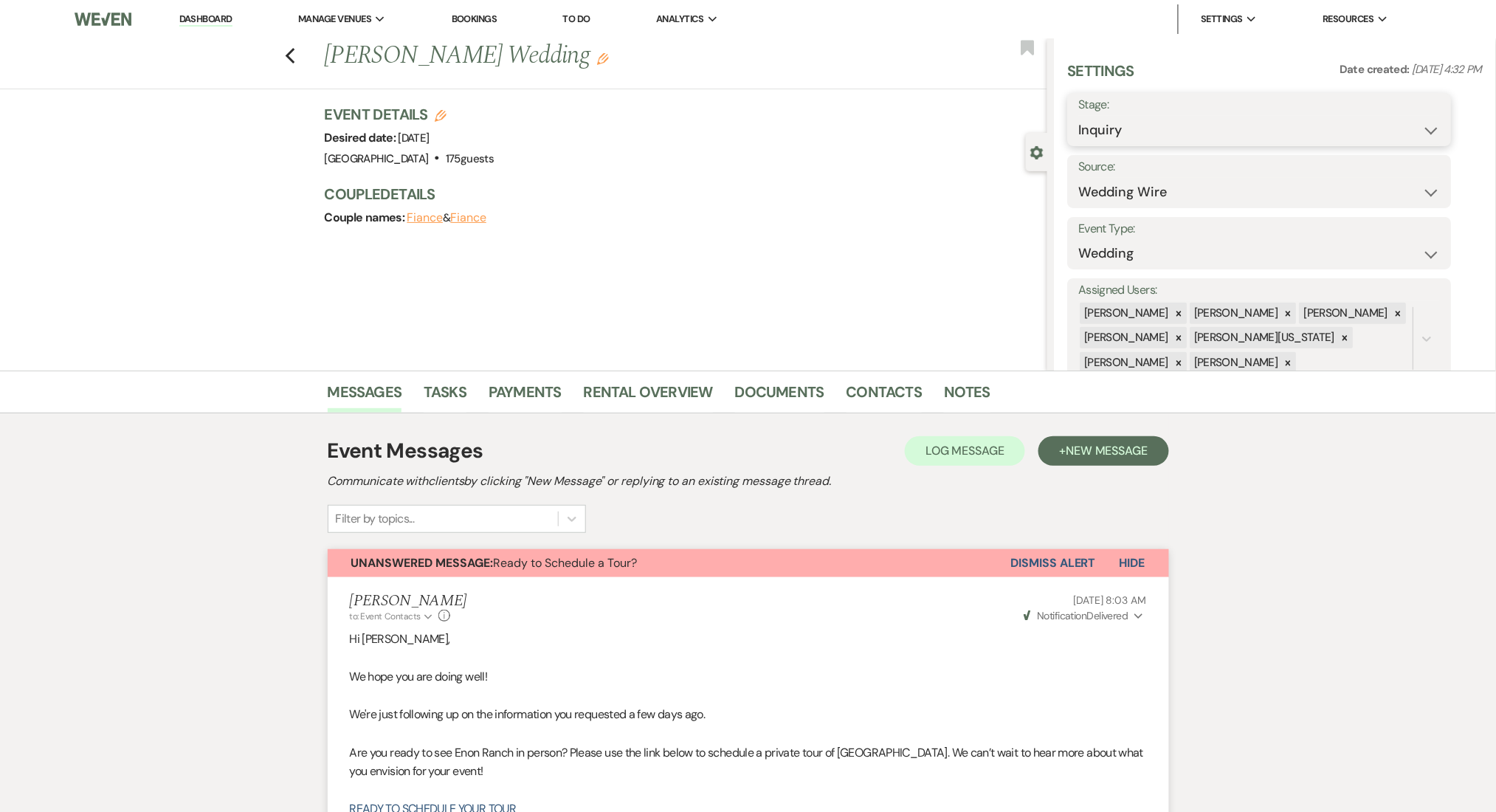
click at [1163, 136] on select "Inquiry Follow Up Tour Requested Tour Confirmed Toured Proposal Sent Booked Lost" at bounding box center [1260, 130] width 361 height 29
select select "8"
click at [1079, 116] on select "Inquiry Follow Up Tour Requested Tour Confirmed Toured Proposal Sent Booked Lost" at bounding box center [1260, 130] width 361 height 29
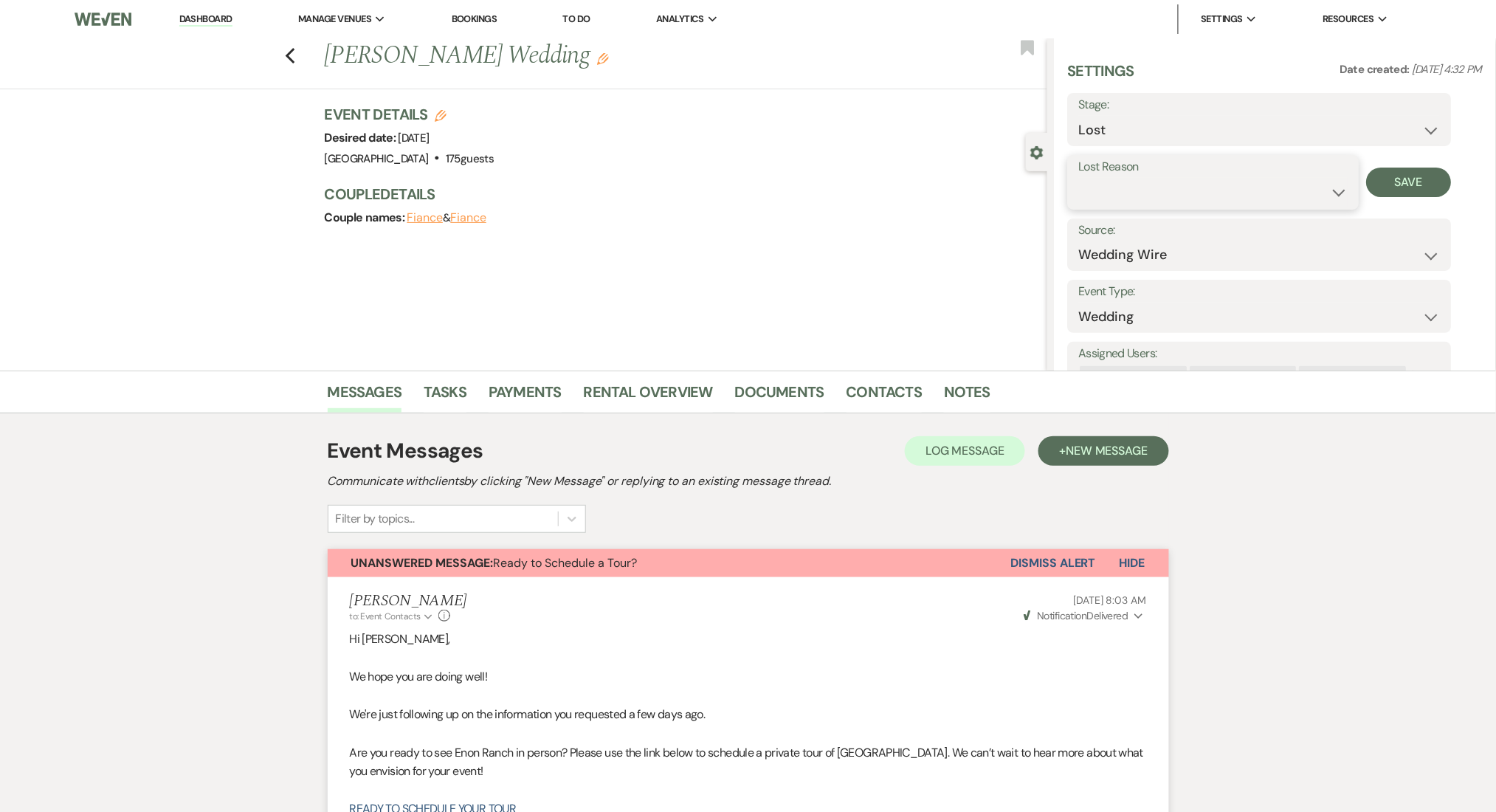
click at [1270, 186] on select "Booked Elsewhere Budget Date Unavailable No Response Not a Good Match Capacity …" at bounding box center [1214, 192] width 270 height 29
select select "6"
click at [1079, 178] on select "Booked Elsewhere Budget Date Unavailable No Response Not a Good Match Capacity …" at bounding box center [1214, 192] width 270 height 29
click at [1420, 180] on button "Save" at bounding box center [1410, 182] width 85 height 30
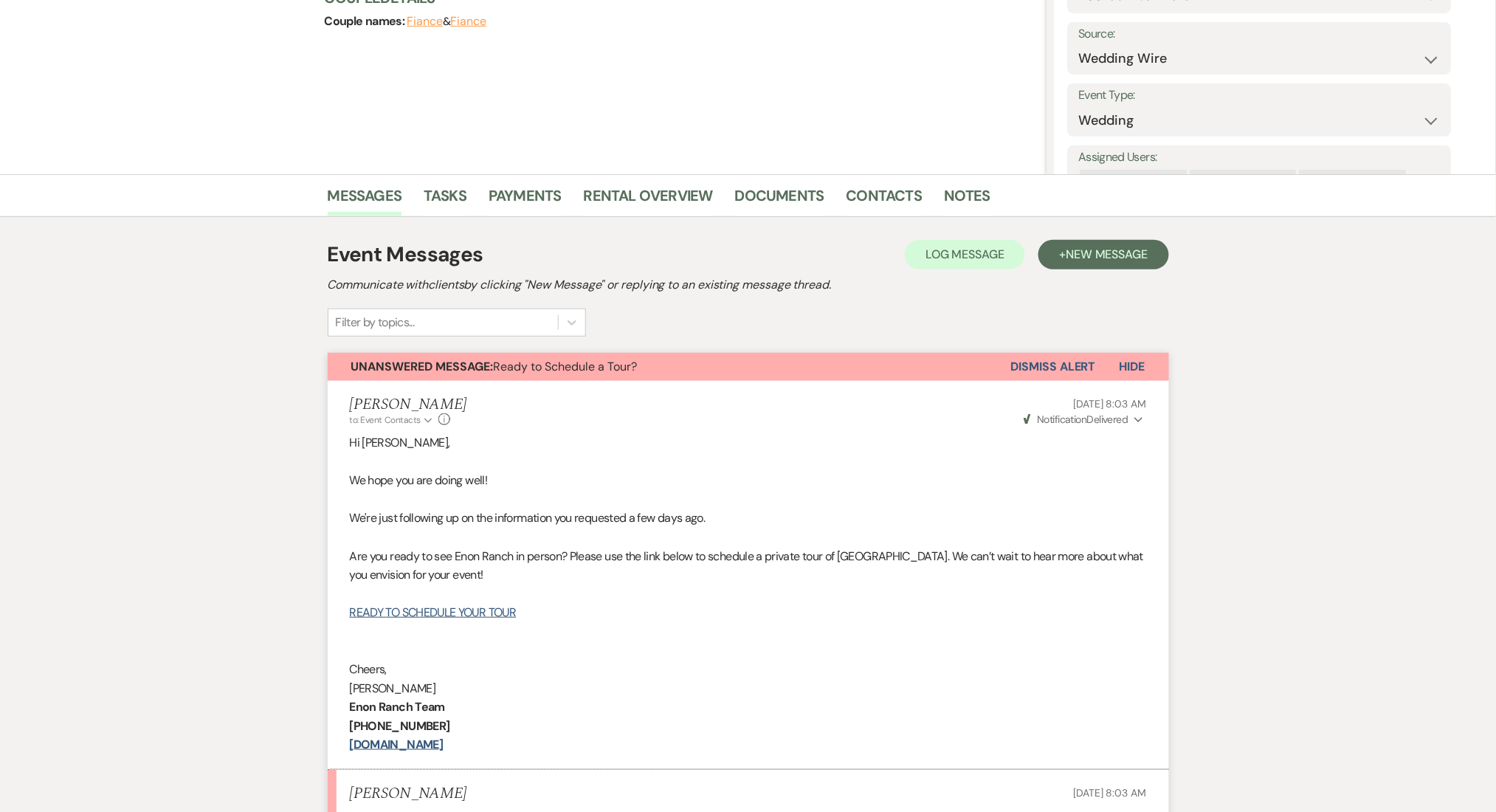
scroll to position [491, 0]
